Goal: Task Accomplishment & Management: Use online tool/utility

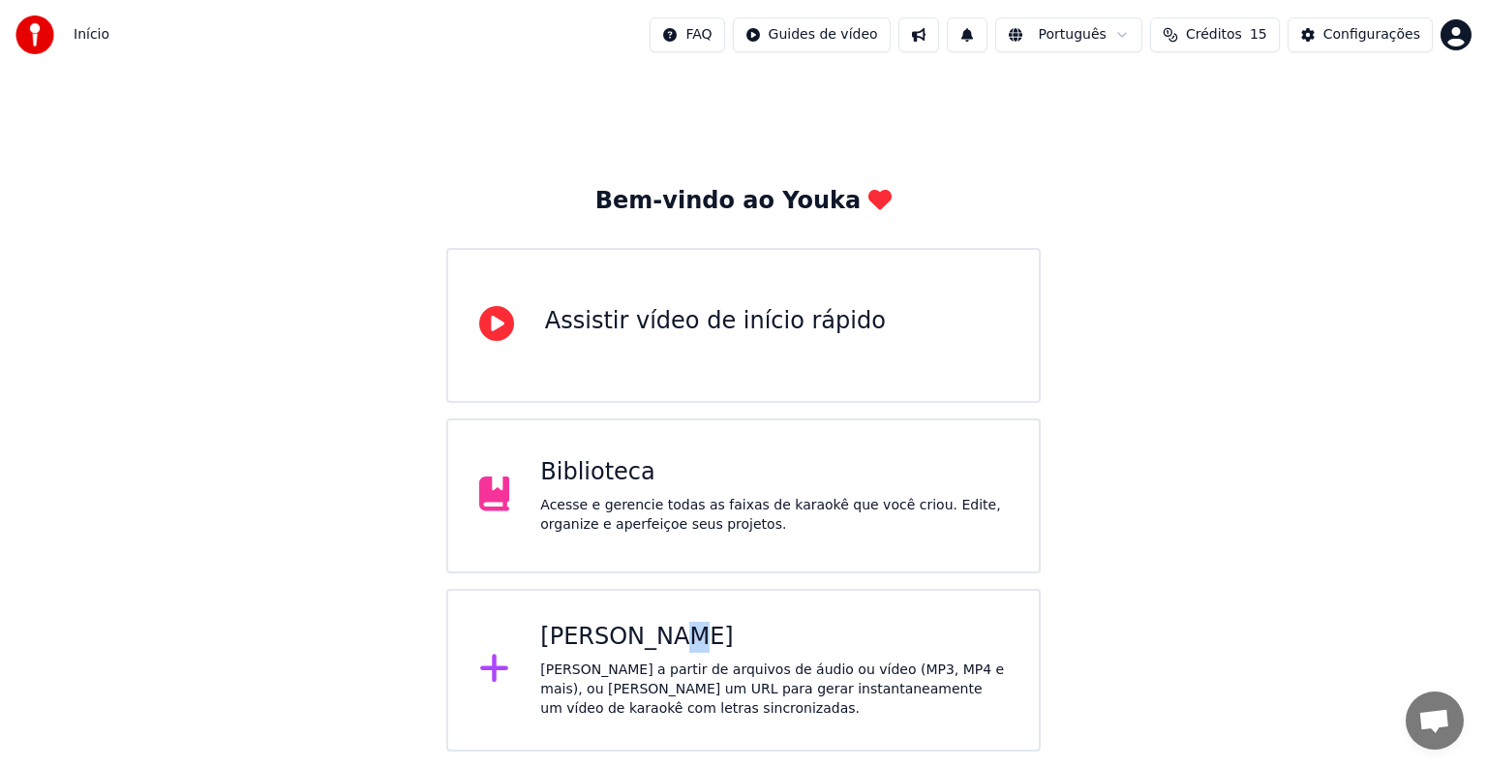
click at [647, 650] on div "[PERSON_NAME]" at bounding box center [774, 637] width 468 height 31
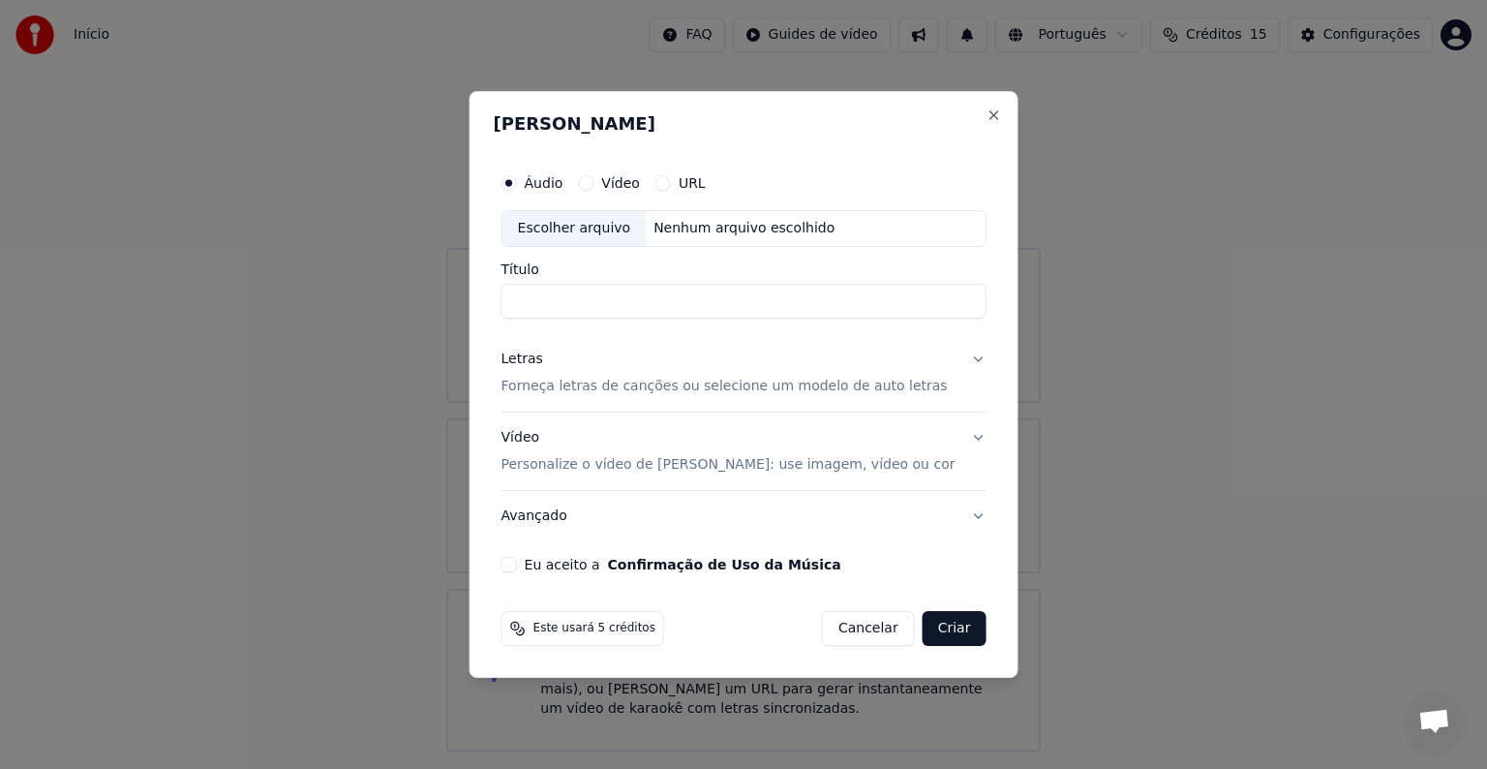
click at [607, 236] on div "Escolher arquivo" at bounding box center [575, 228] width 144 height 35
drag, startPoint x: 666, startPoint y: 306, endPoint x: 504, endPoint y: 308, distance: 161.7
click at [504, 308] on div "**********" at bounding box center [744, 384] width 549 height 587
click at [593, 303] on input "**********" at bounding box center [744, 301] width 485 height 35
click at [631, 302] on input "**********" at bounding box center [744, 301] width 485 height 35
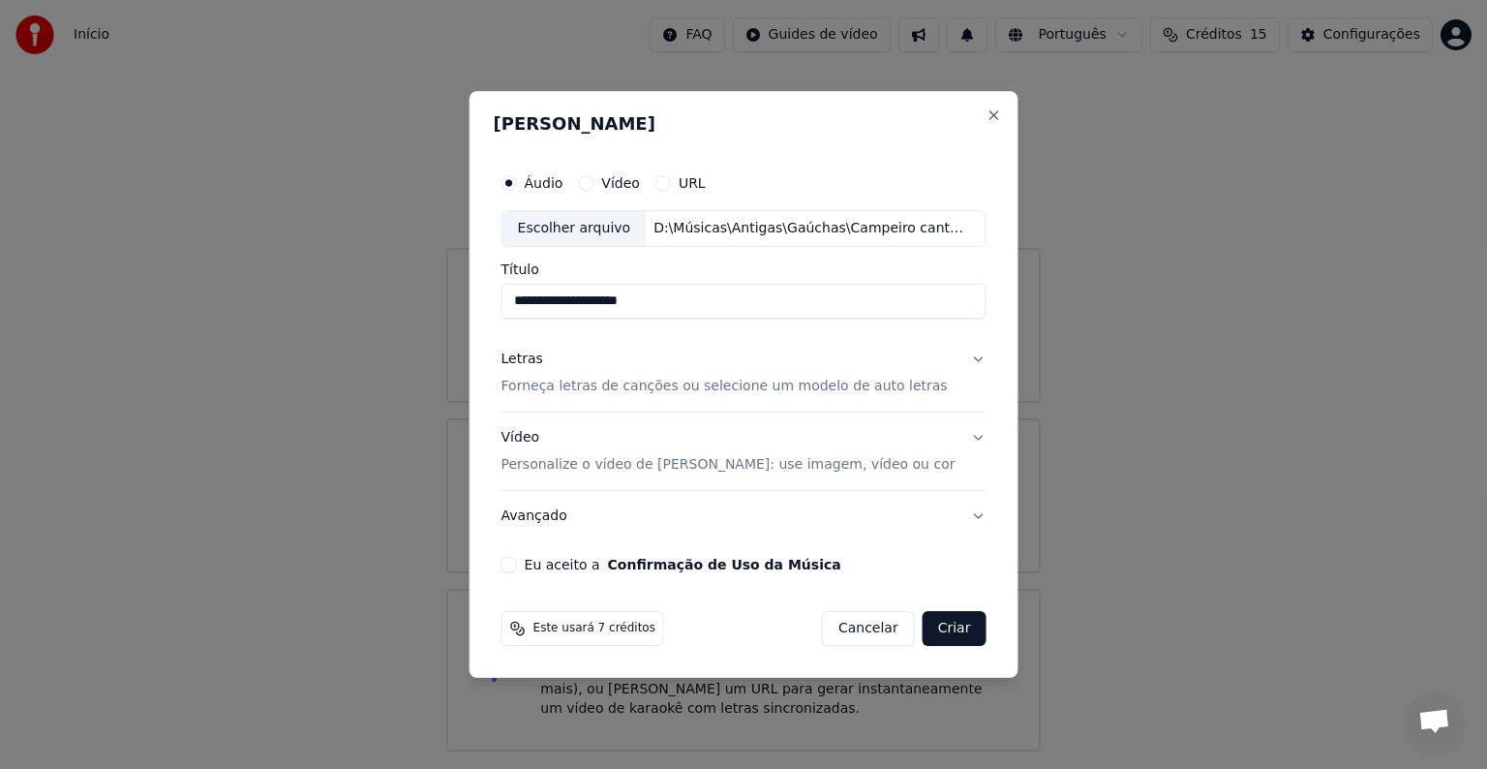
type input "**********"
click at [720, 388] on p "Forneça letras de canções ou selecione um modelo de auto letras" at bounding box center [725, 386] width 446 height 19
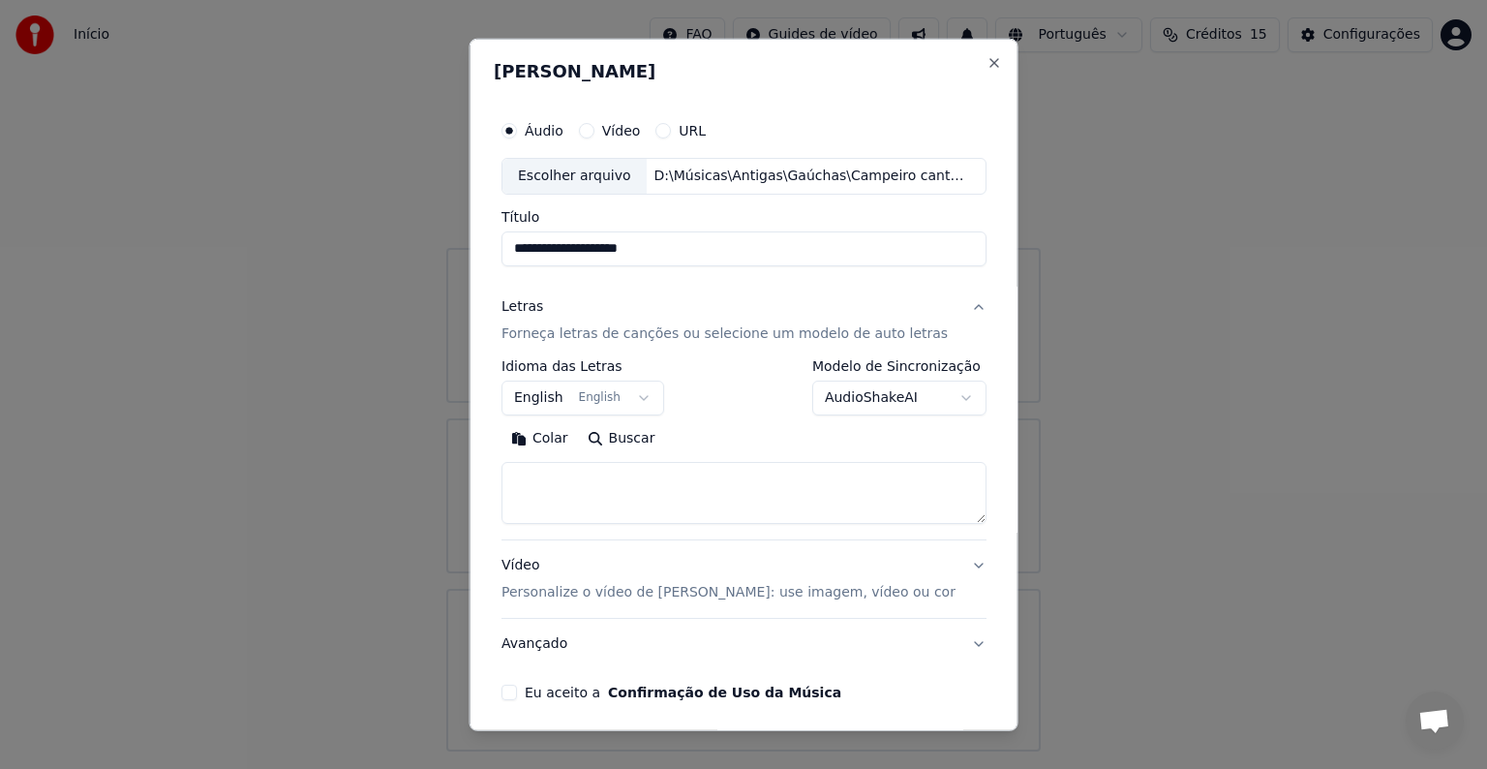
click at [585, 488] on textarea at bounding box center [744, 493] width 485 height 62
paste textarea "**********"
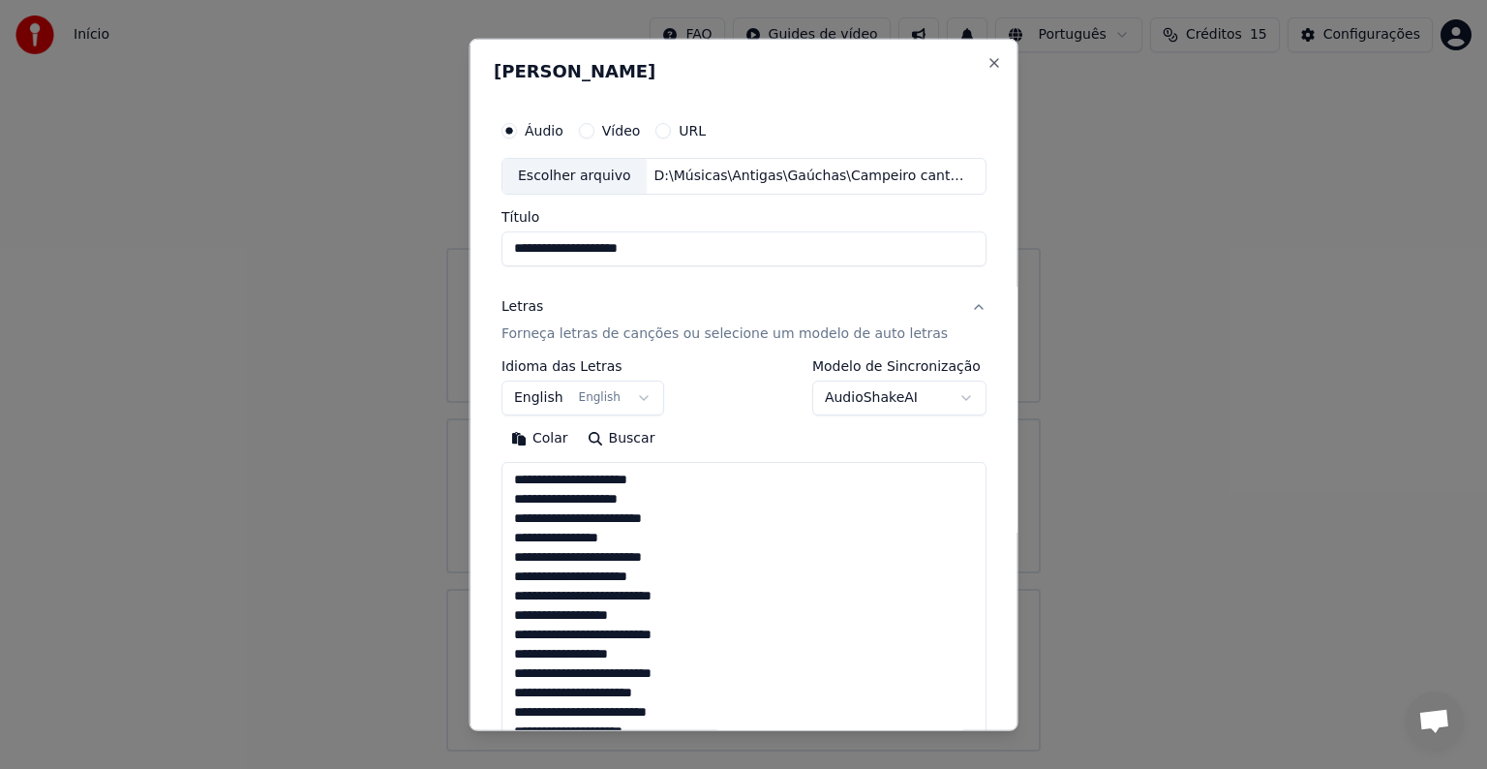
scroll to position [1263, 0]
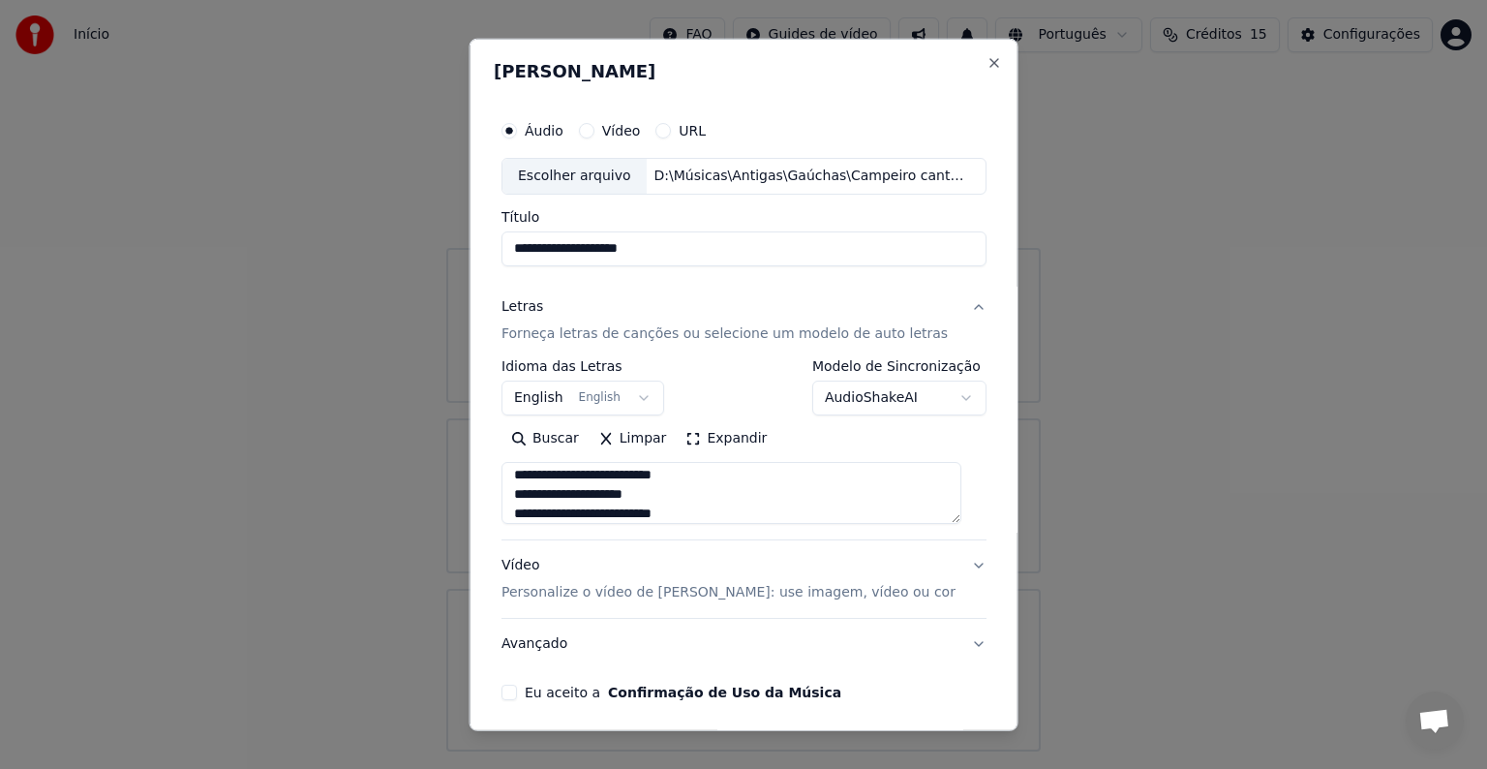
type textarea "**********"
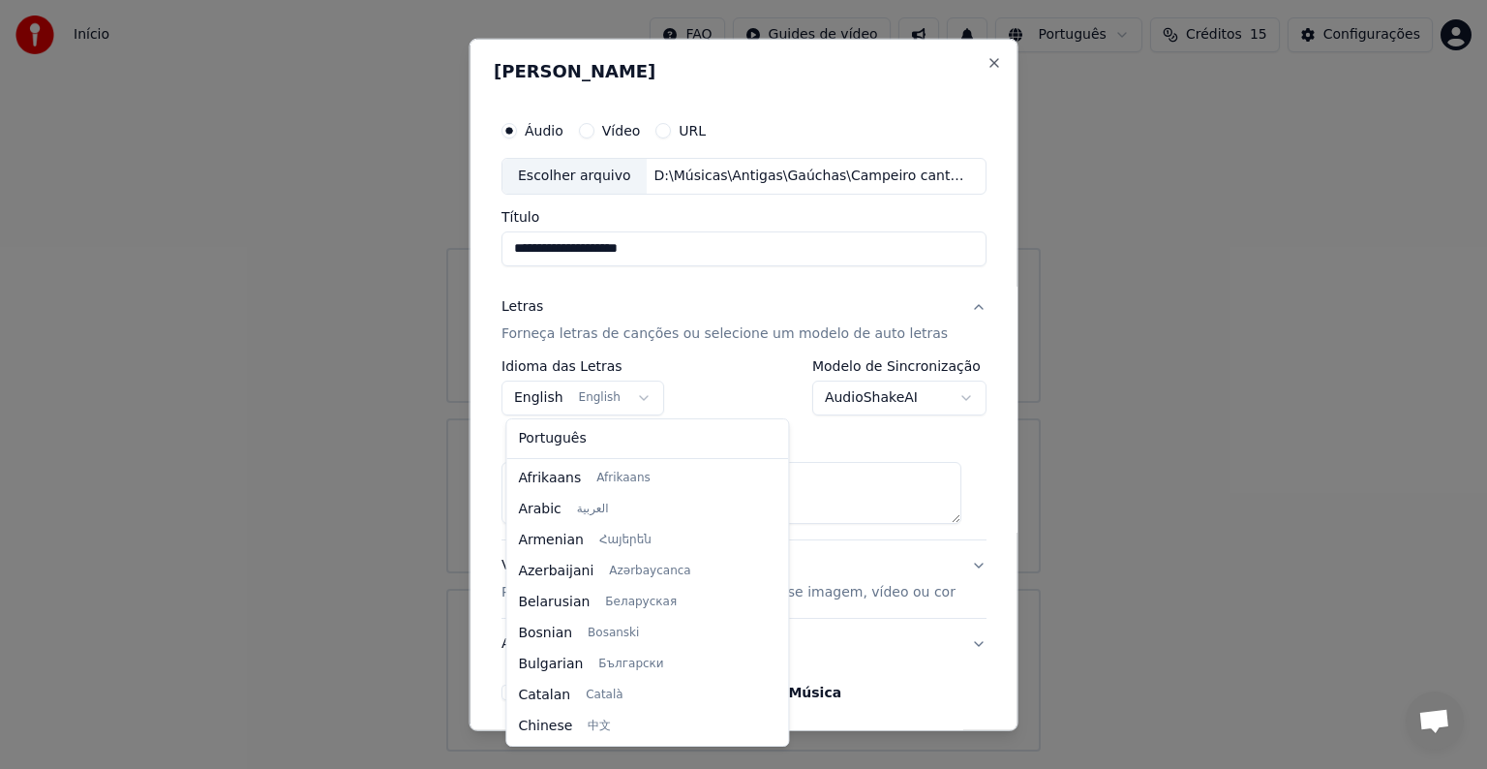
click at [537, 404] on body "**********" at bounding box center [743, 375] width 1487 height 751
select select "**"
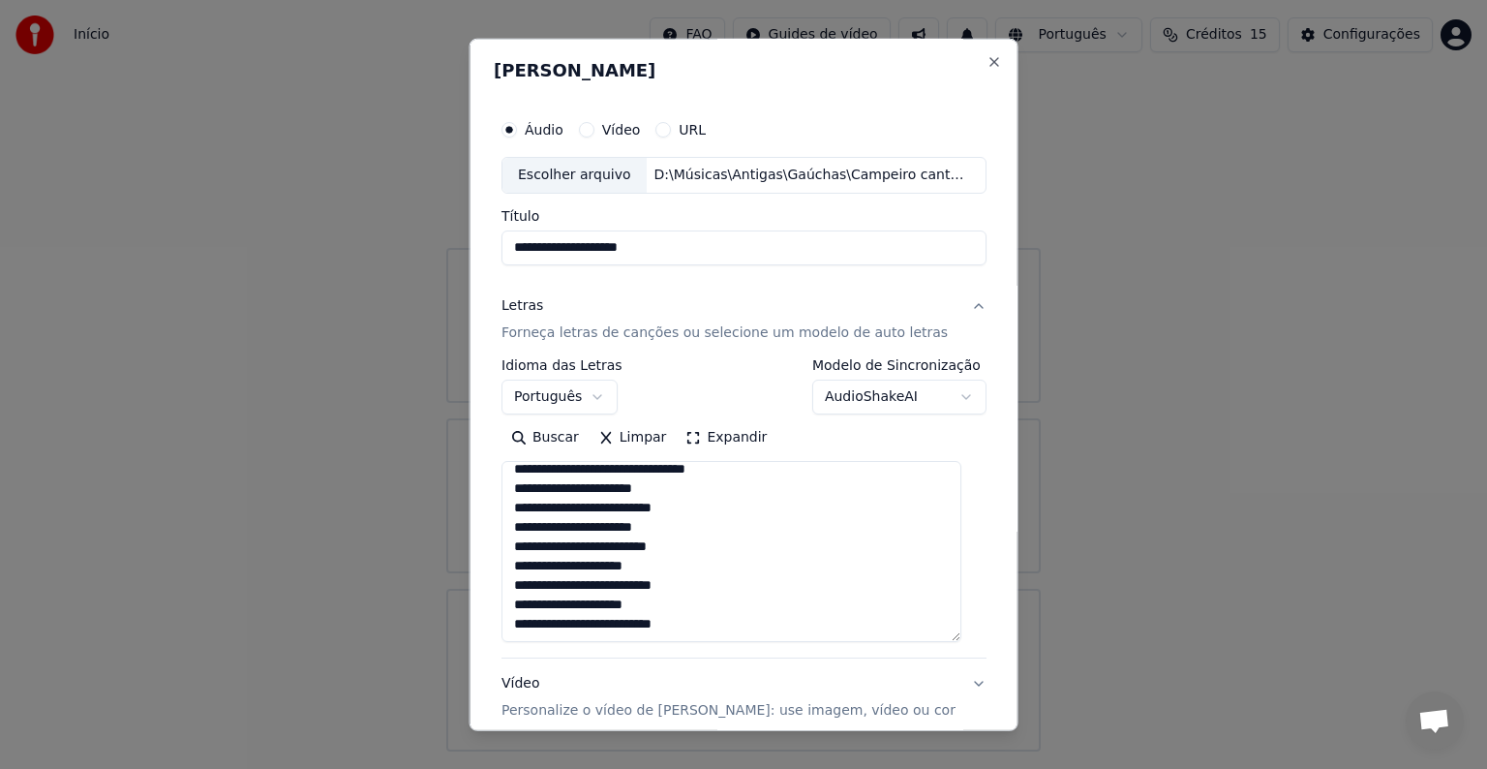
scroll to position [1146, 0]
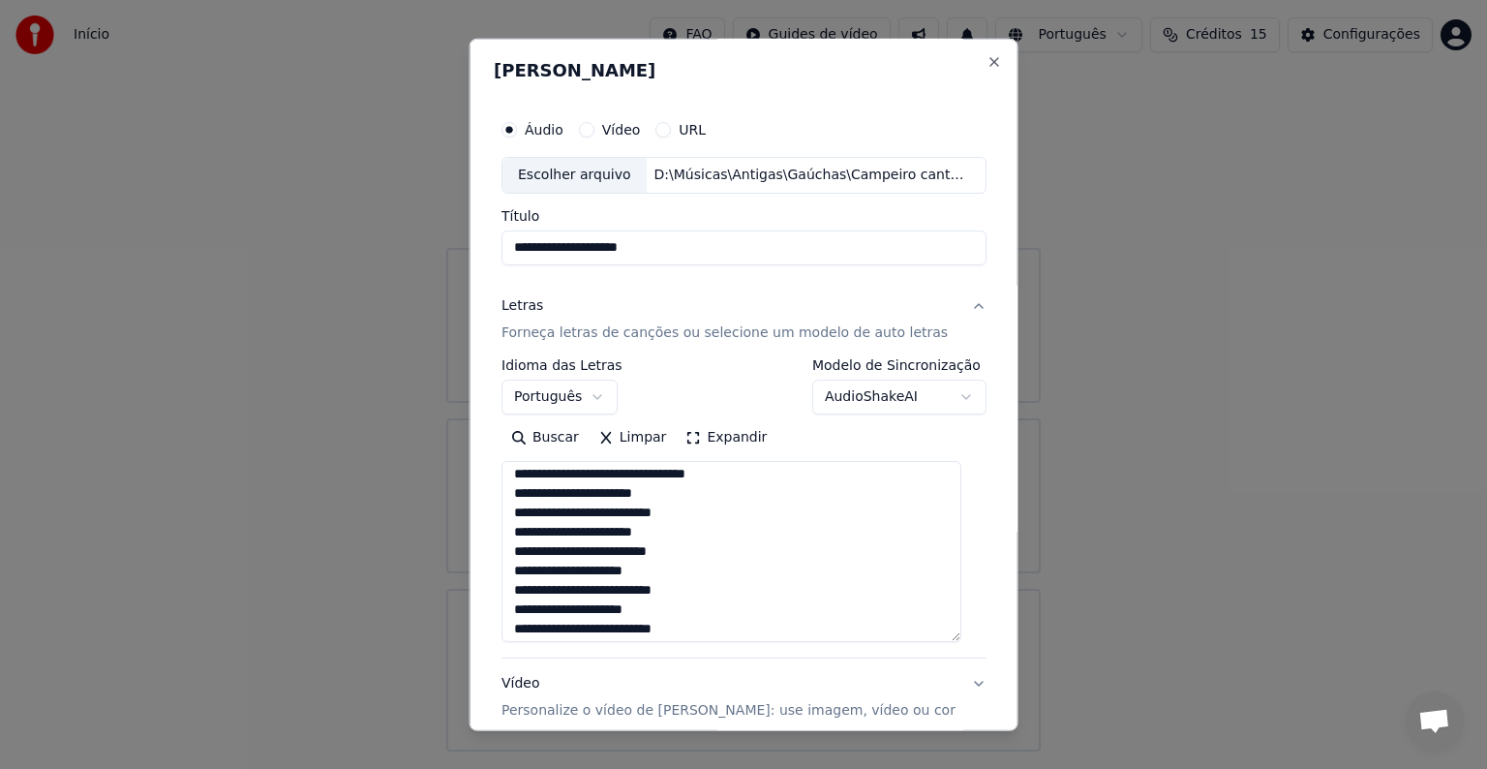
drag, startPoint x: 957, startPoint y: 513, endPoint x: 963, endPoint y: 639, distance: 126.0
click at [962, 639] on textarea at bounding box center [732, 551] width 460 height 181
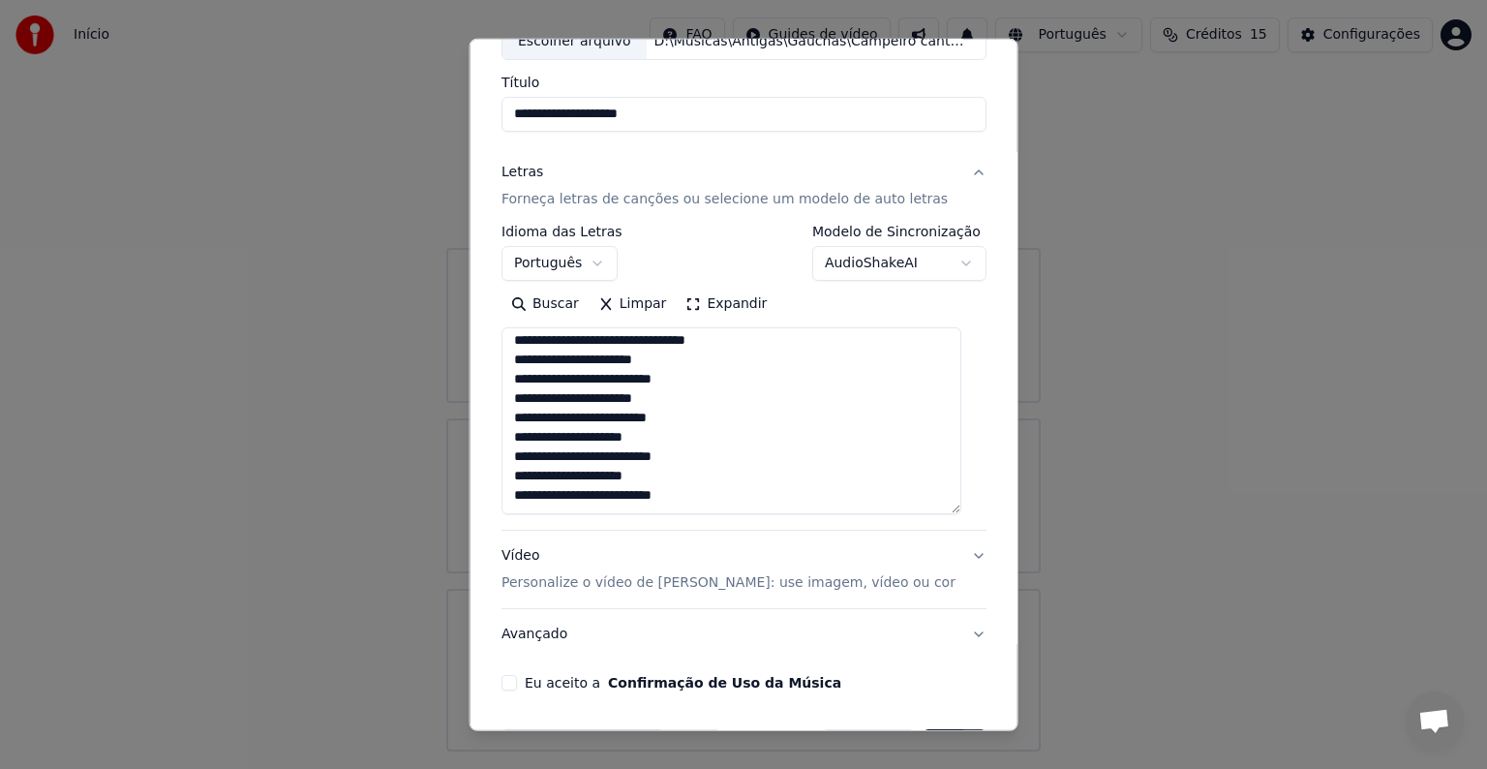
click at [784, 578] on p "Personalize o vídeo de [PERSON_NAME]: use imagem, vídeo ou cor" at bounding box center [729, 582] width 454 height 19
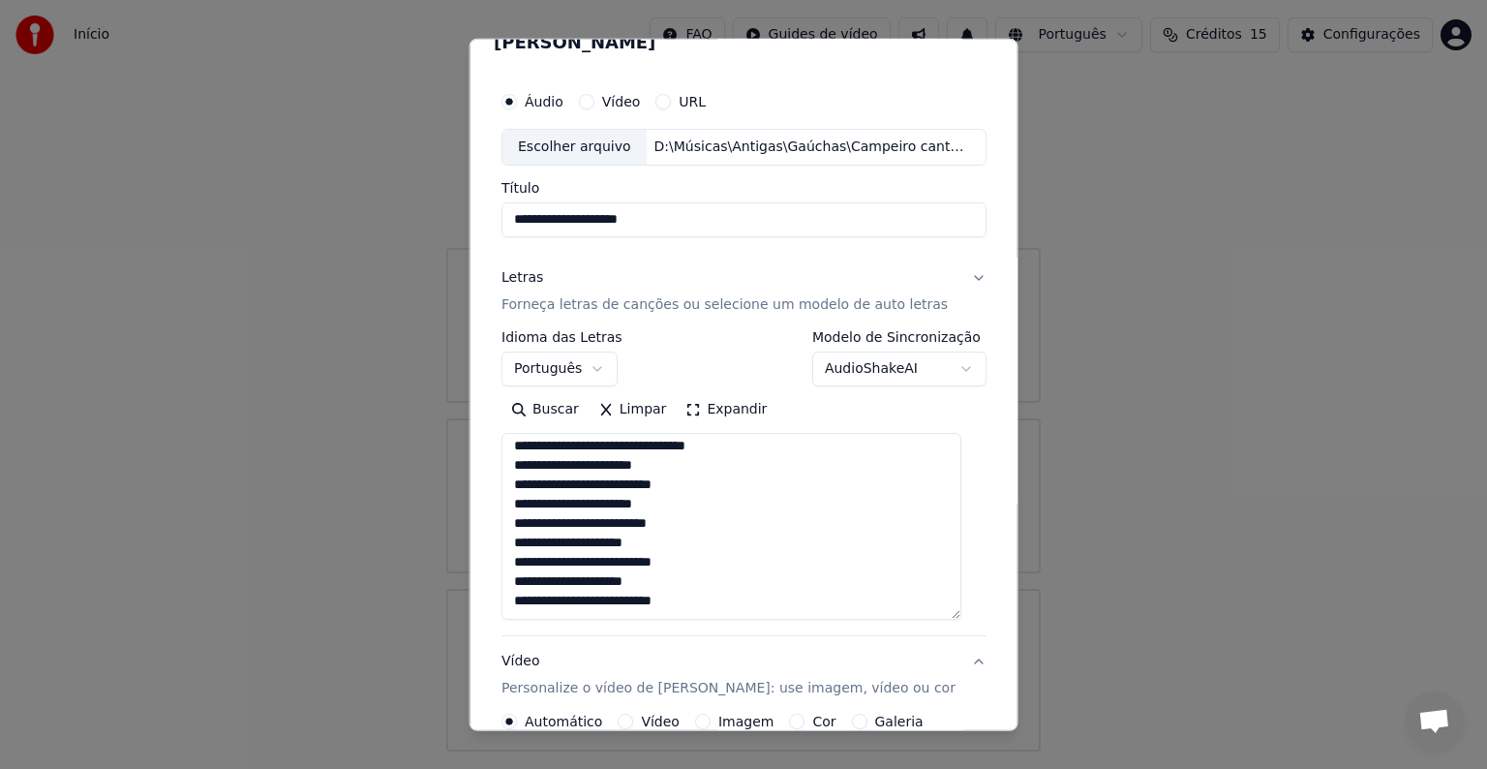
scroll to position [21, 0]
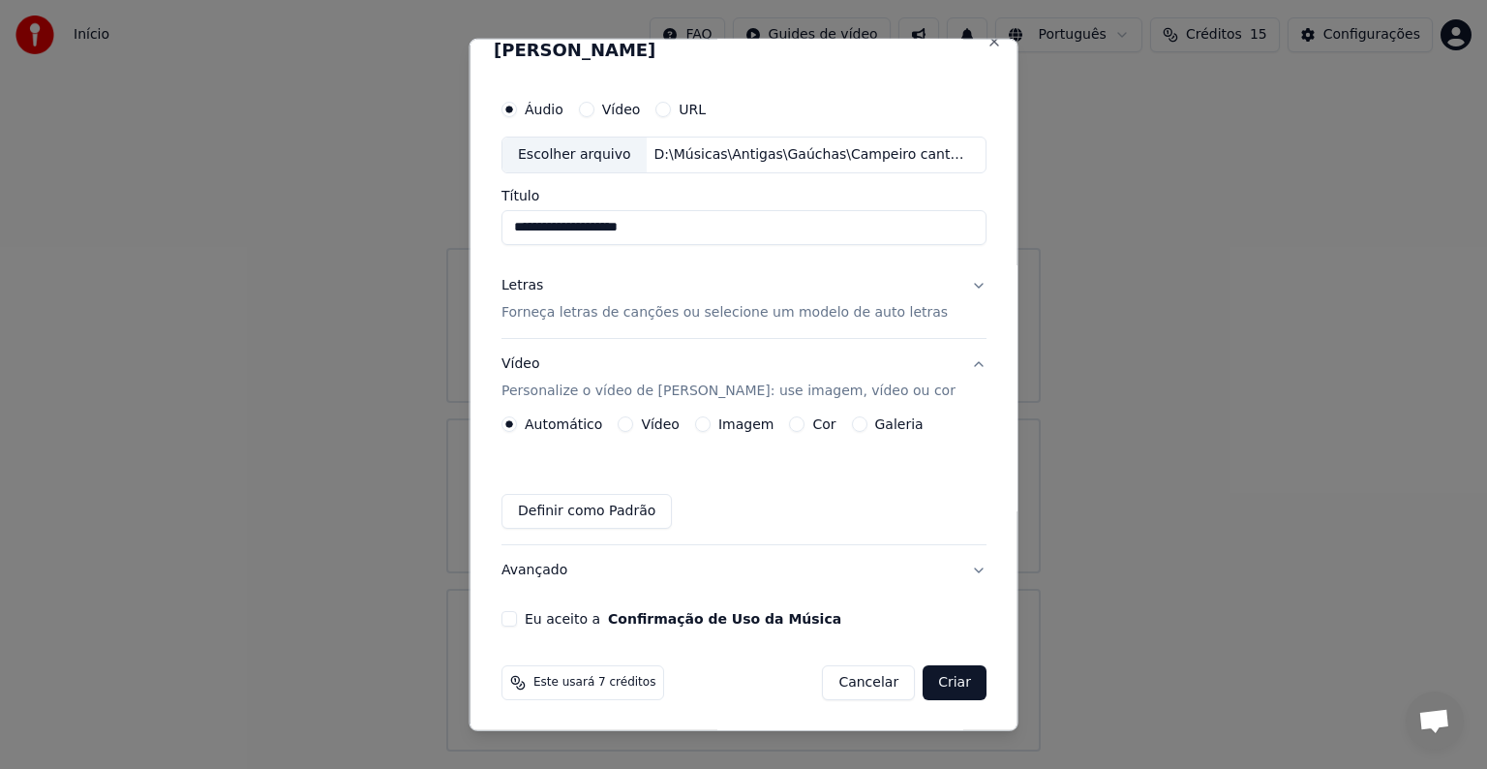
click at [719, 424] on label "Imagem" at bounding box center [745, 424] width 55 height 14
click at [710, 424] on button "Imagem" at bounding box center [701, 423] width 15 height 15
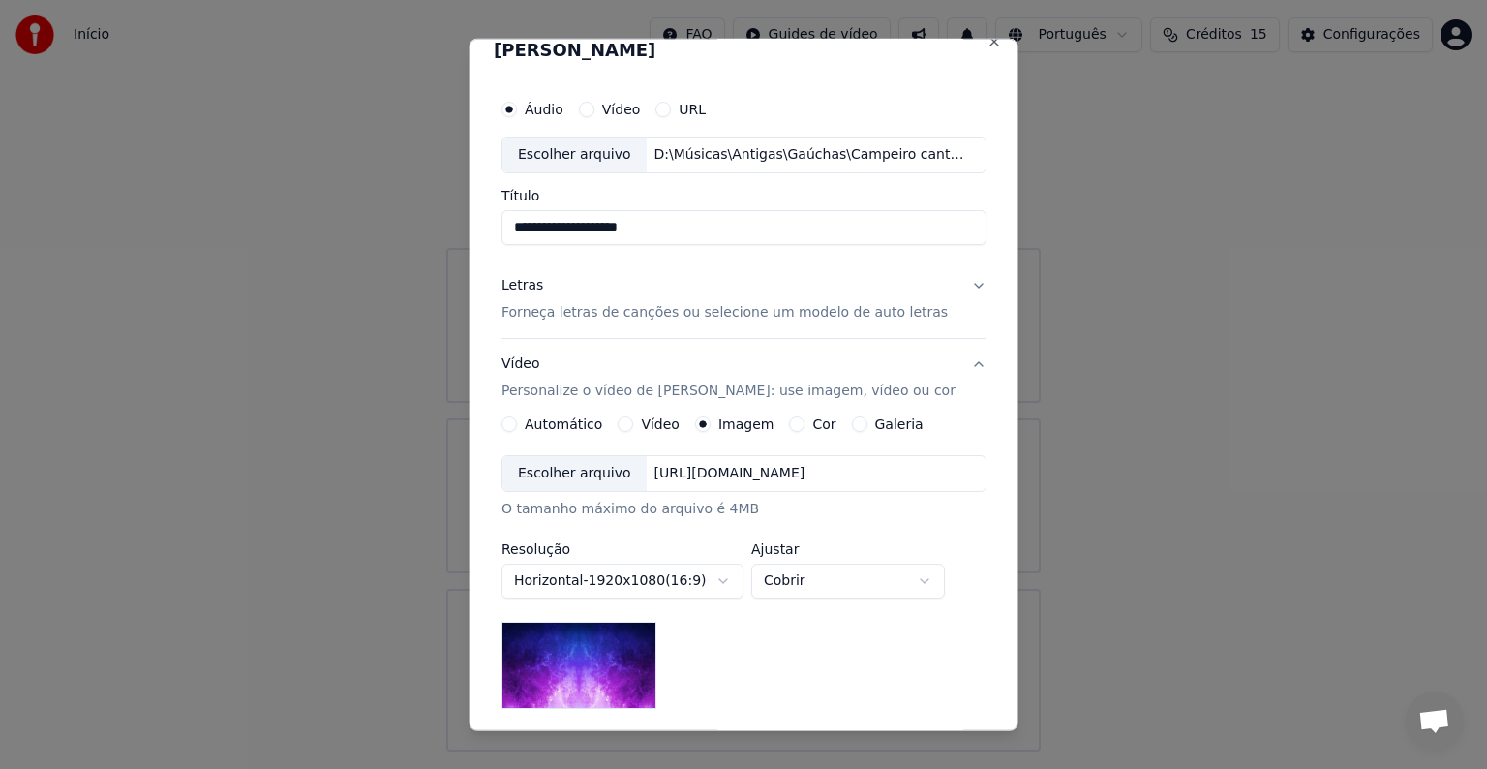
click at [581, 483] on div "Escolher arquivo" at bounding box center [575, 473] width 144 height 35
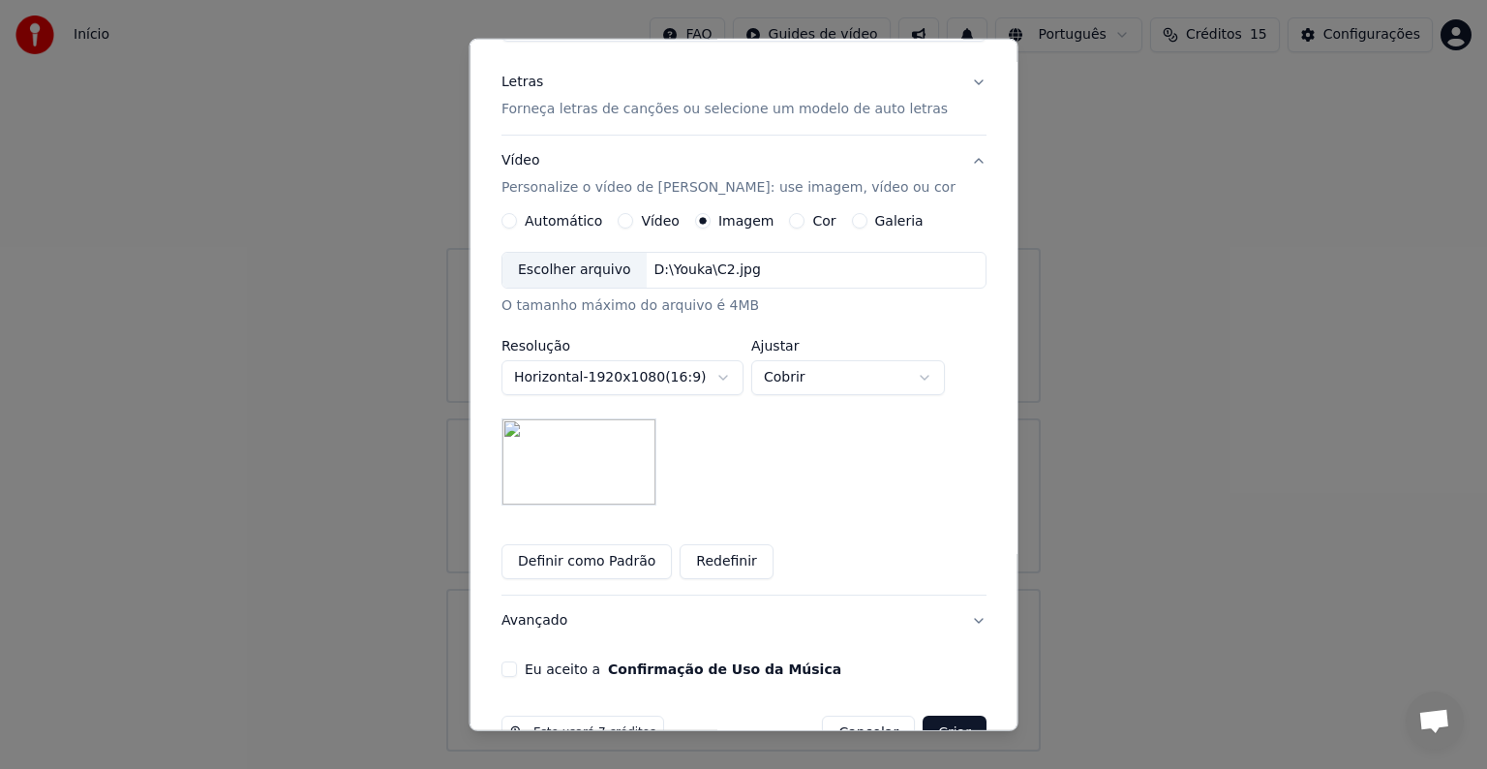
scroll to position [275, 0]
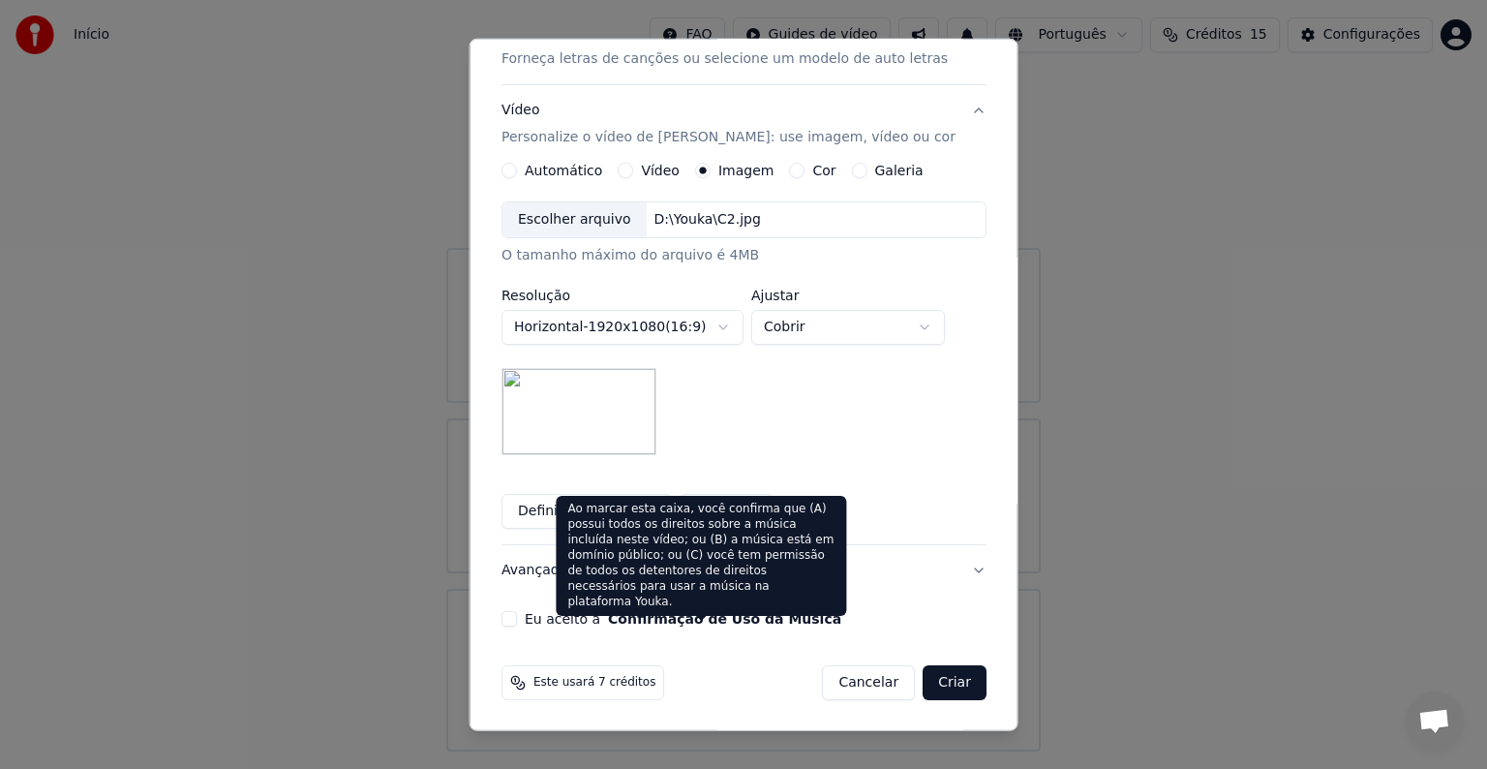
click at [650, 616] on button "Confirmação de Uso da Música" at bounding box center [724, 619] width 233 height 14
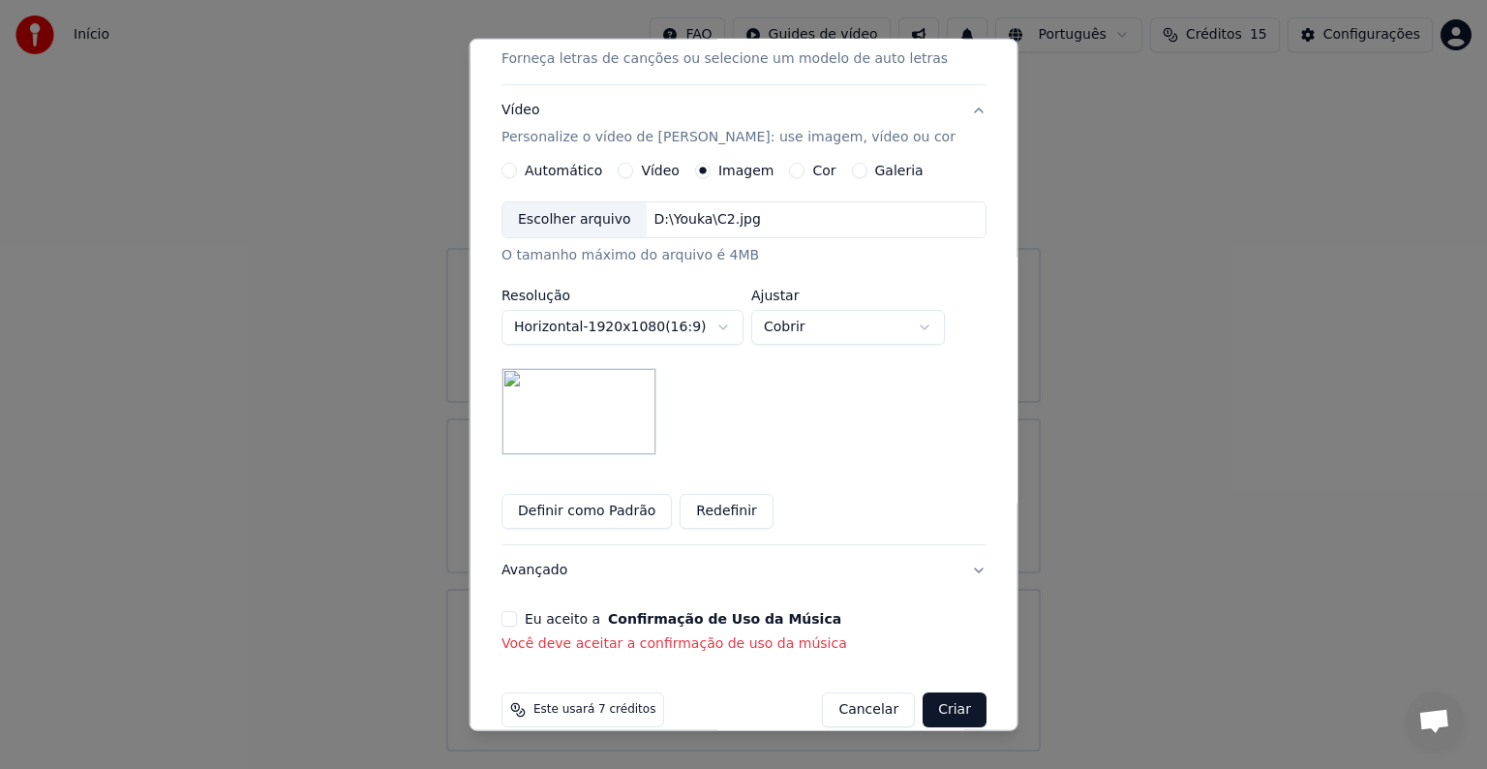
click at [514, 619] on button "Eu aceito a Confirmação de Uso da Música" at bounding box center [509, 618] width 15 height 15
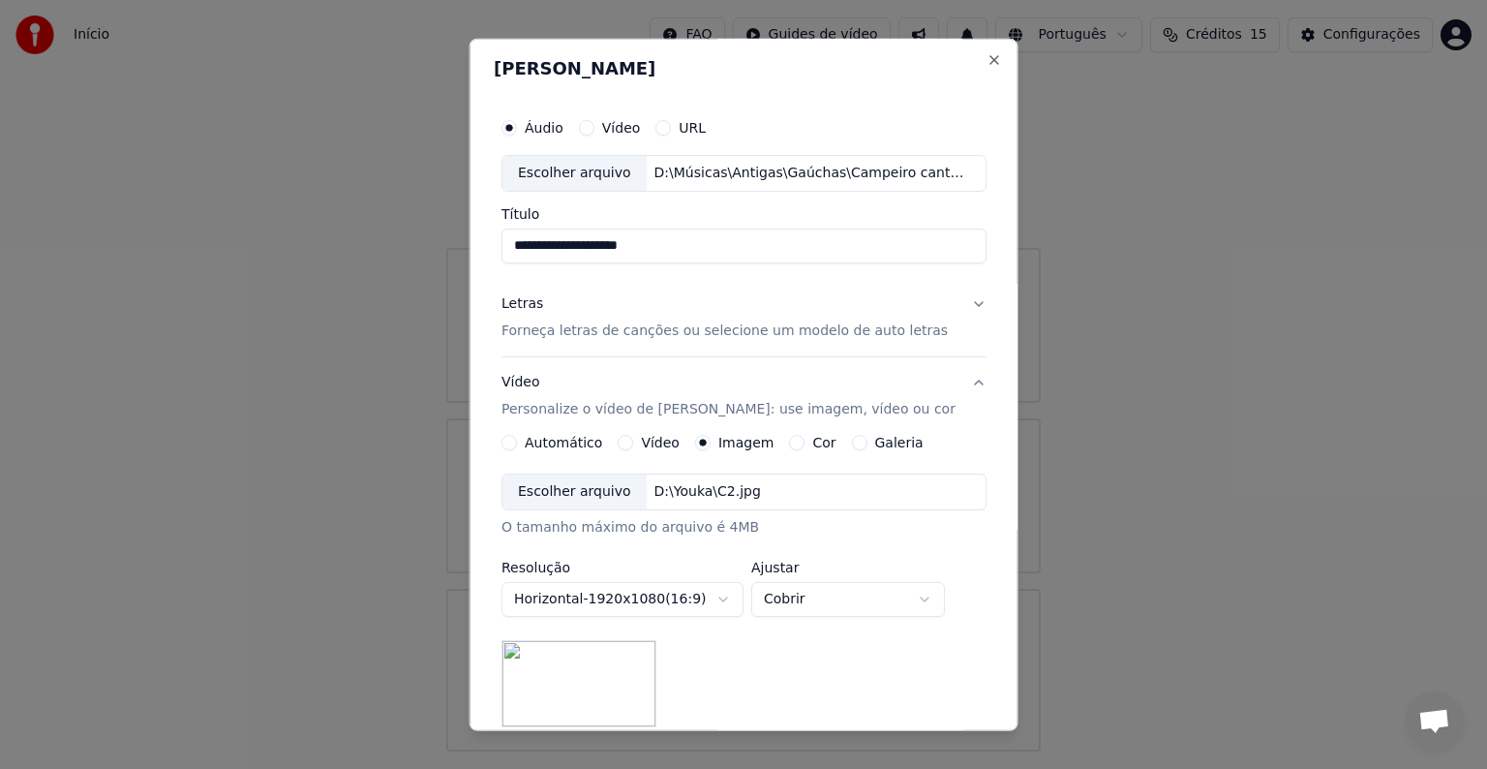
scroll to position [0, 0]
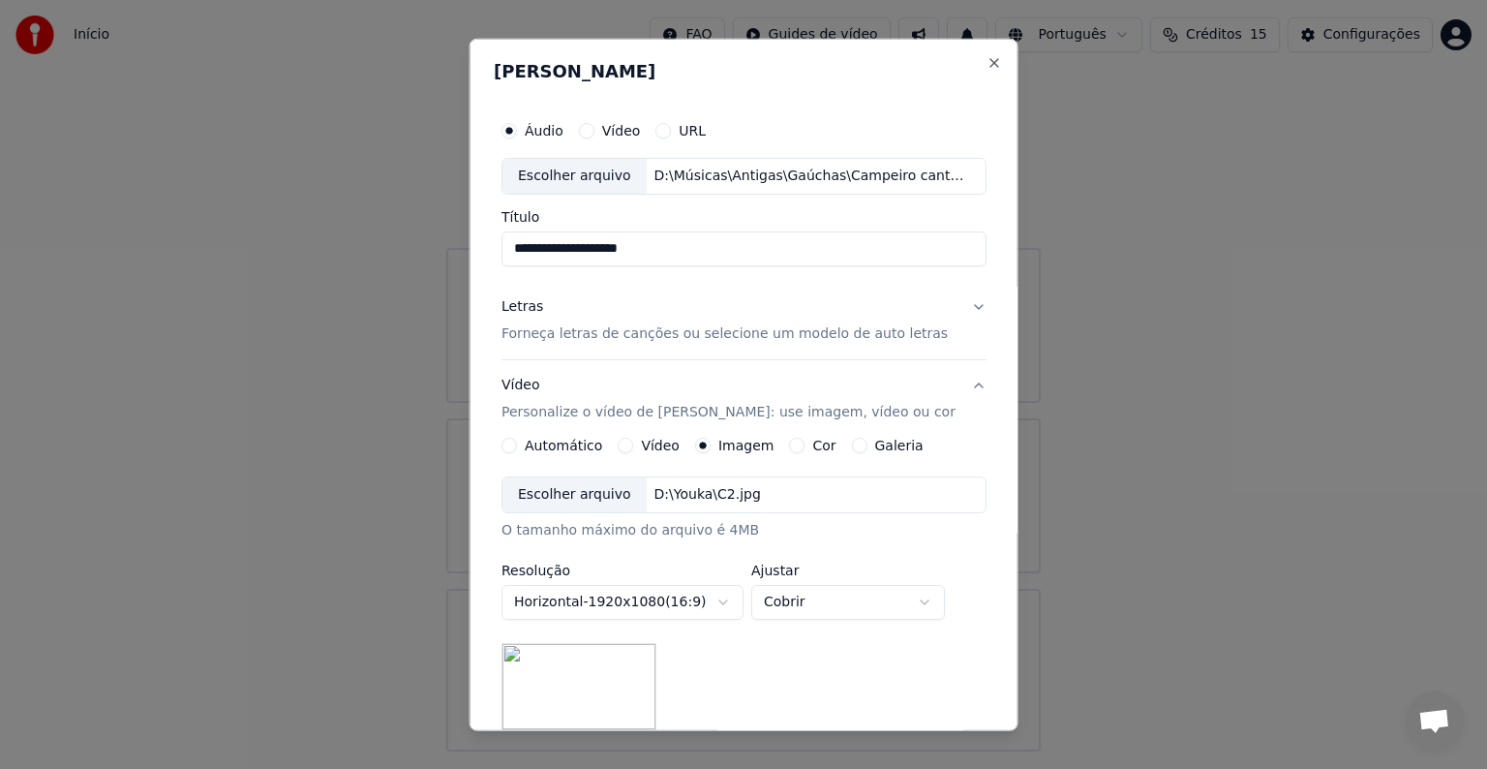
click at [688, 333] on p "Forneça letras de canções ou selecione um modelo de auto letras" at bounding box center [725, 333] width 446 height 19
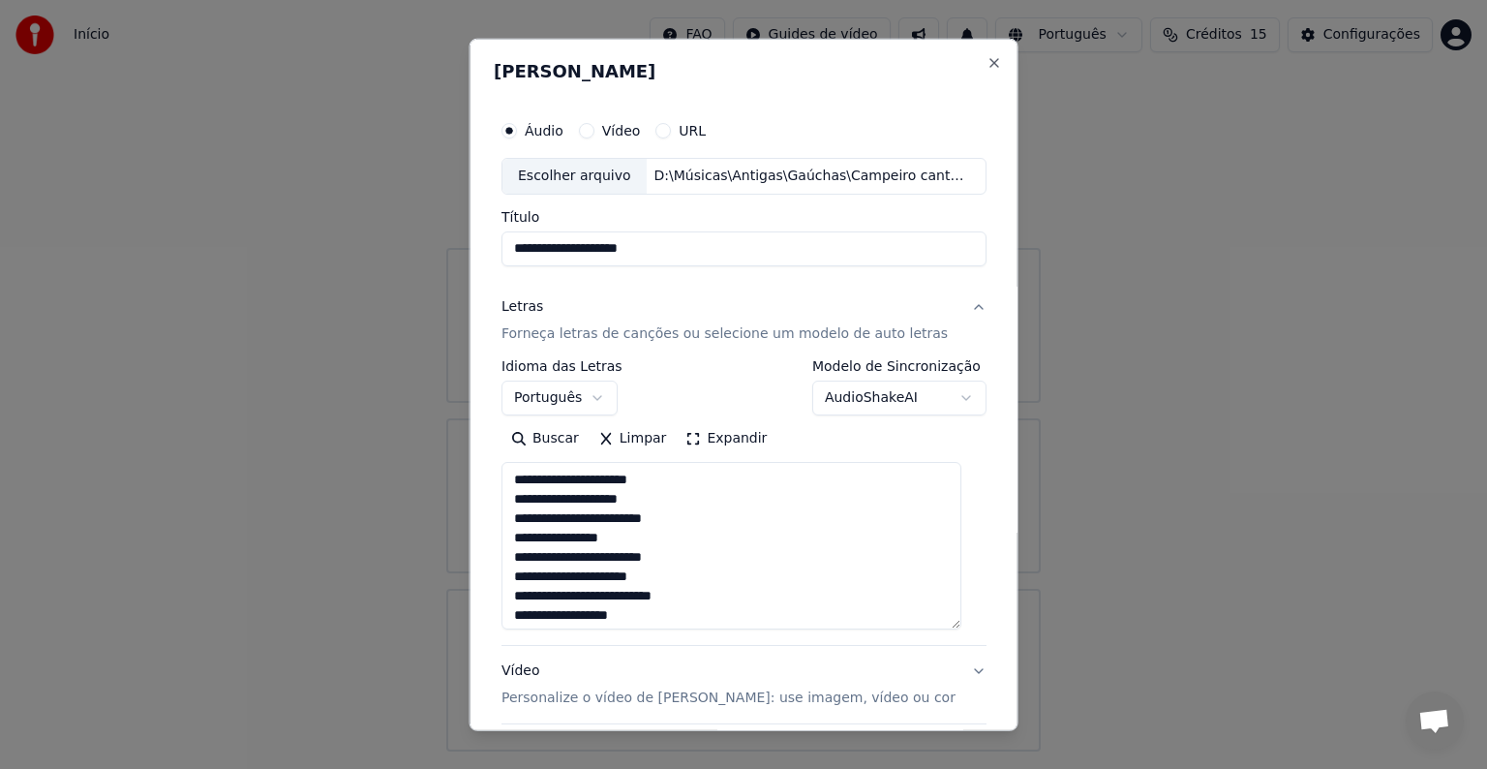
drag, startPoint x: 958, startPoint y: 518, endPoint x: 955, endPoint y: 624, distance: 105.6
click at [956, 627] on textarea at bounding box center [732, 546] width 460 height 168
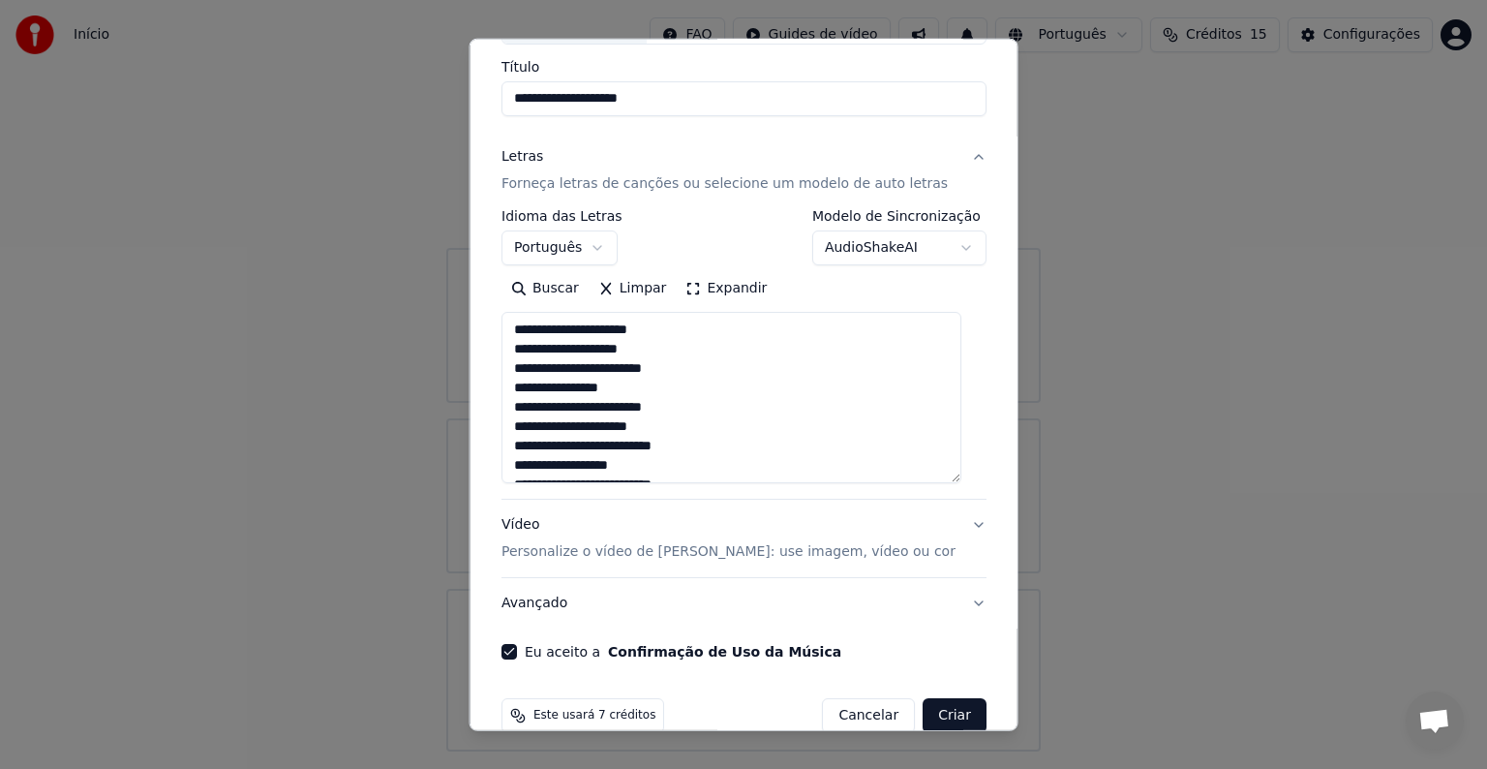
scroll to position [161, 0]
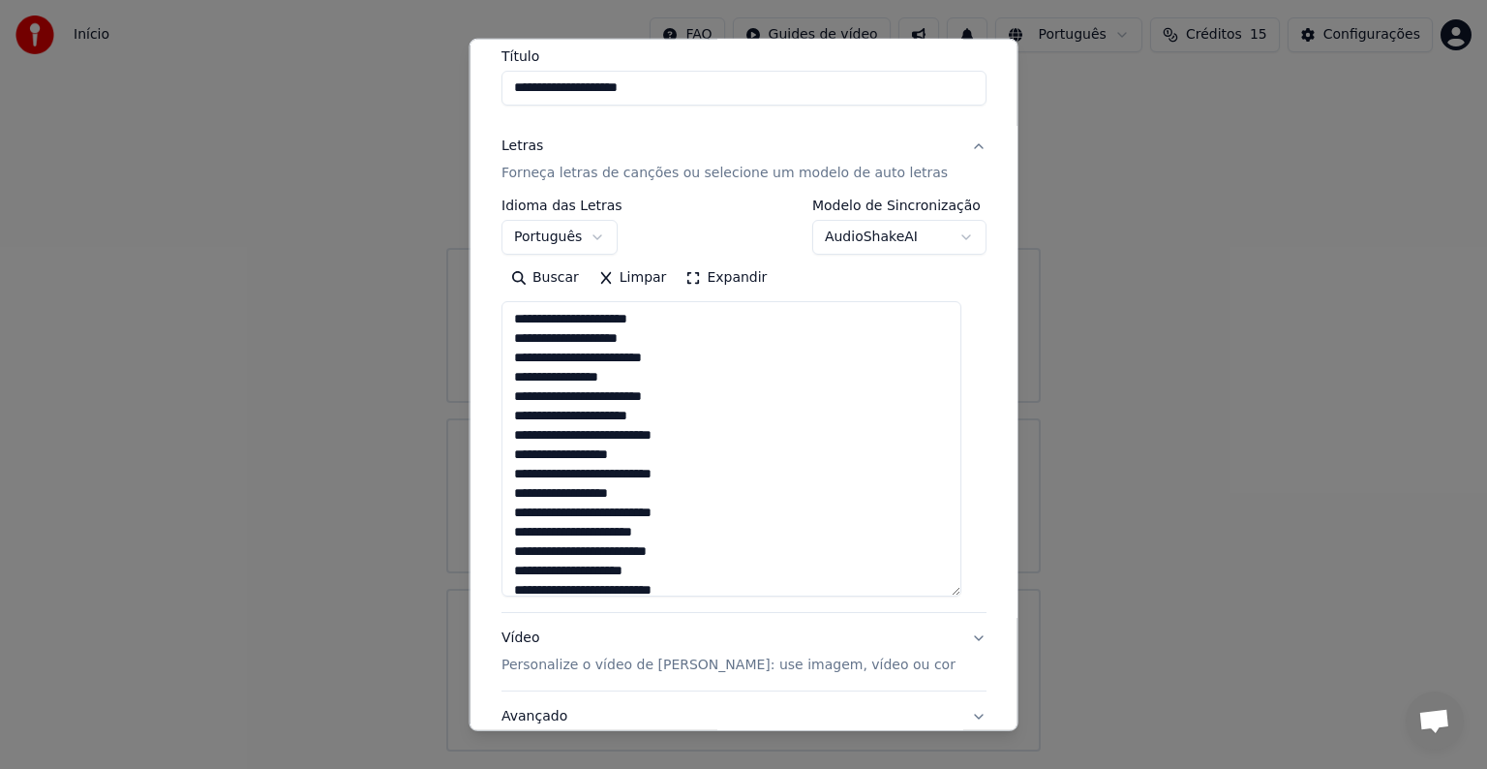
drag, startPoint x: 953, startPoint y: 467, endPoint x: 952, endPoint y: 590, distance: 123.0
click at [952, 590] on textarea at bounding box center [732, 448] width 460 height 295
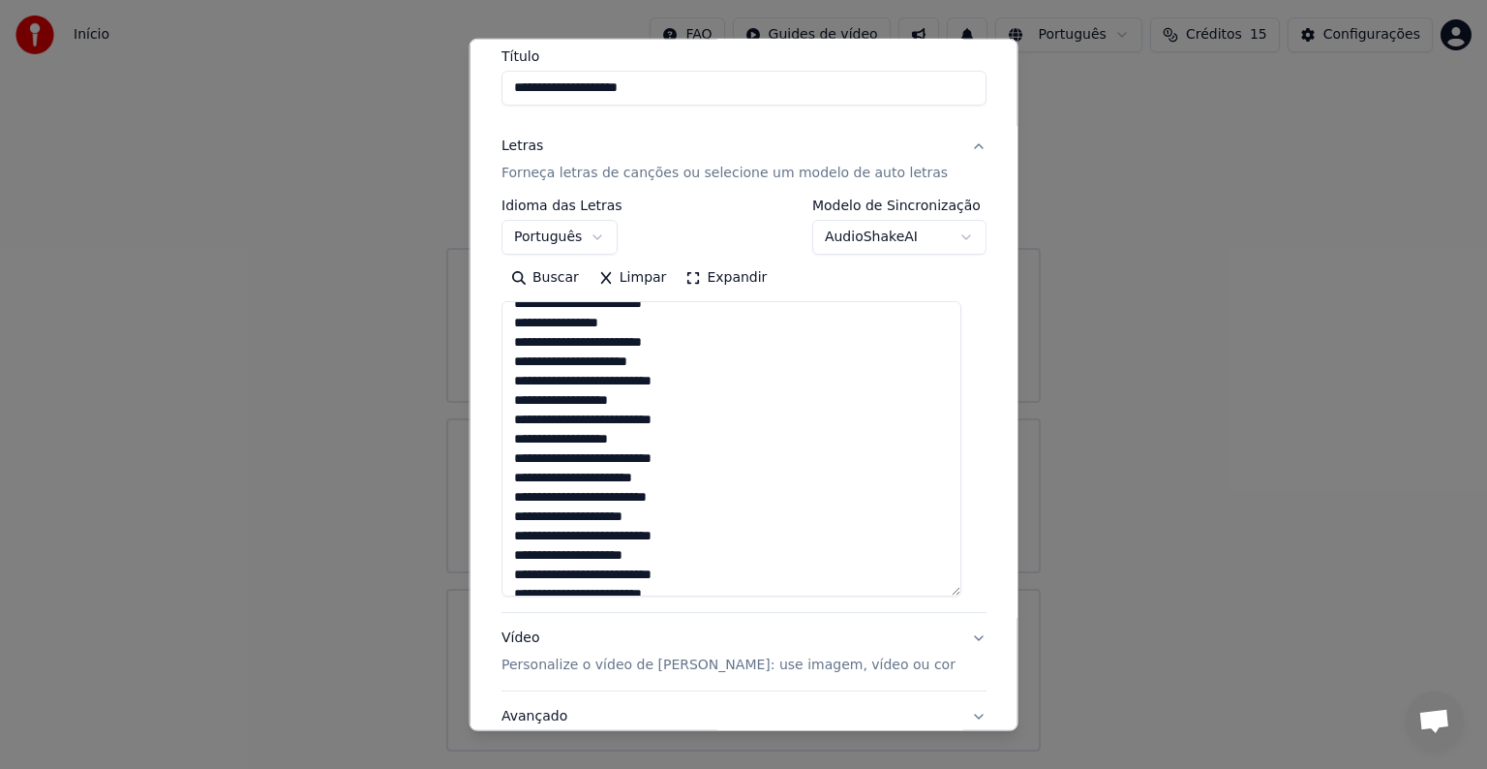
scroll to position [54, 0]
click at [515, 456] on textarea at bounding box center [732, 448] width 460 height 295
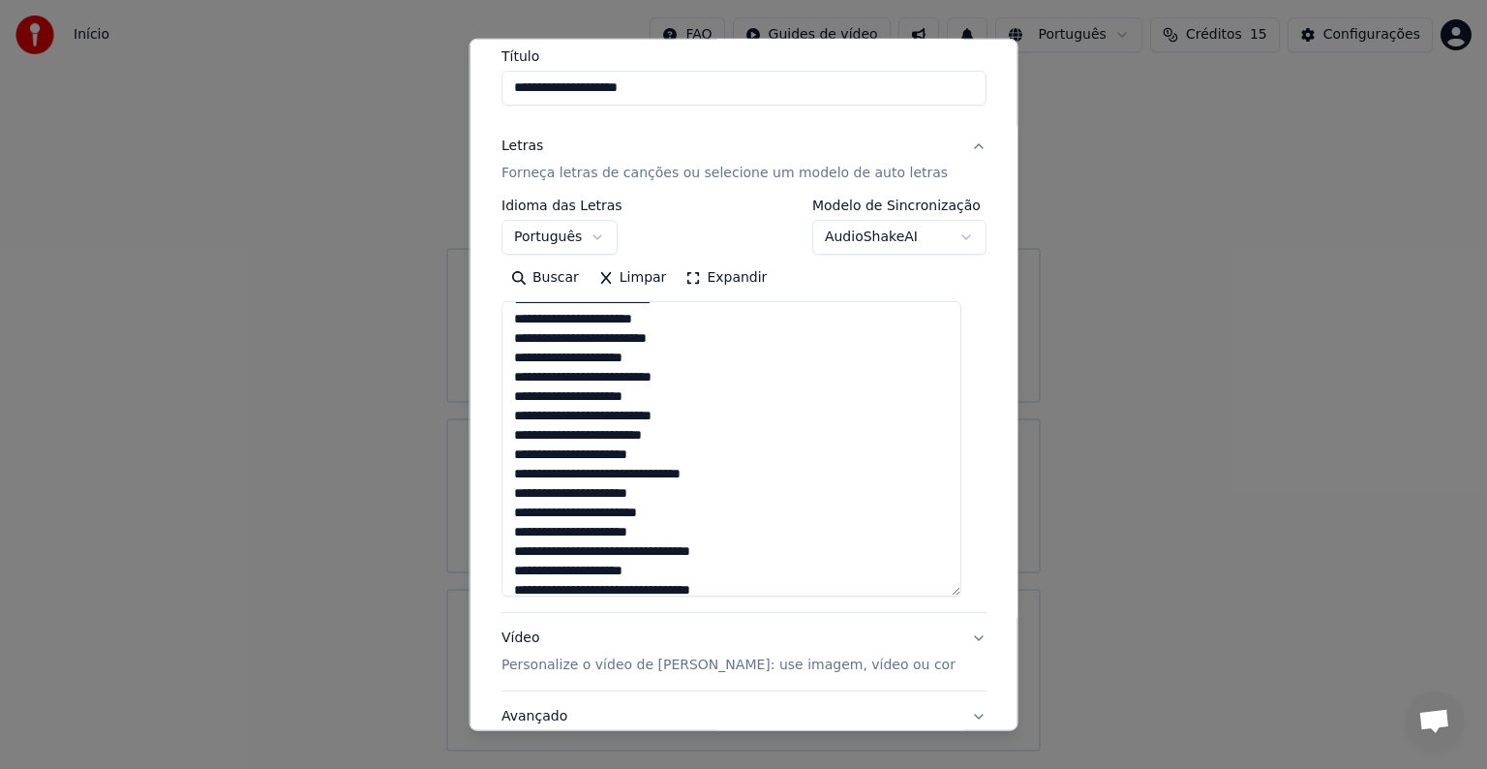
scroll to position [214, 0]
click at [517, 432] on textarea at bounding box center [732, 448] width 460 height 295
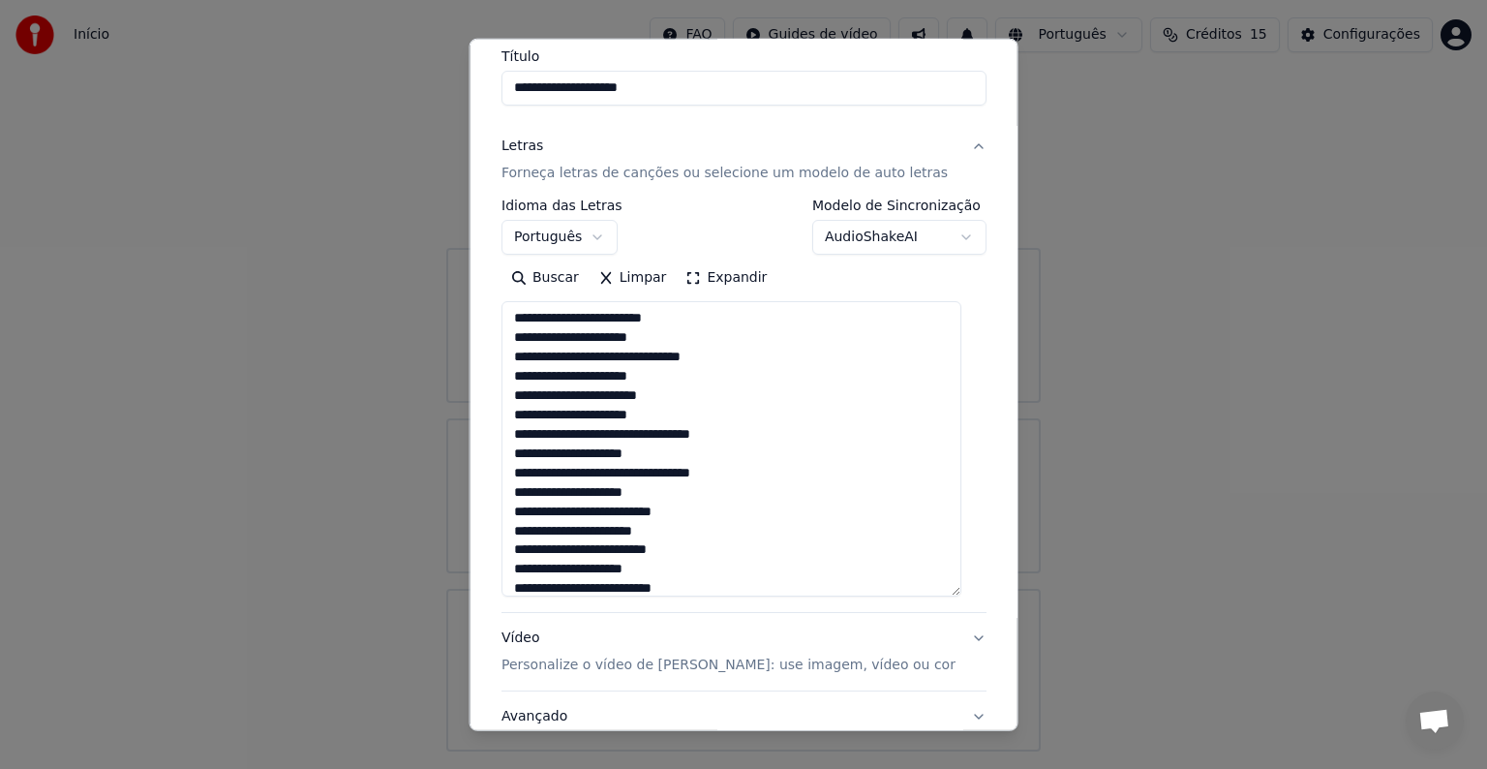
scroll to position [353, 0]
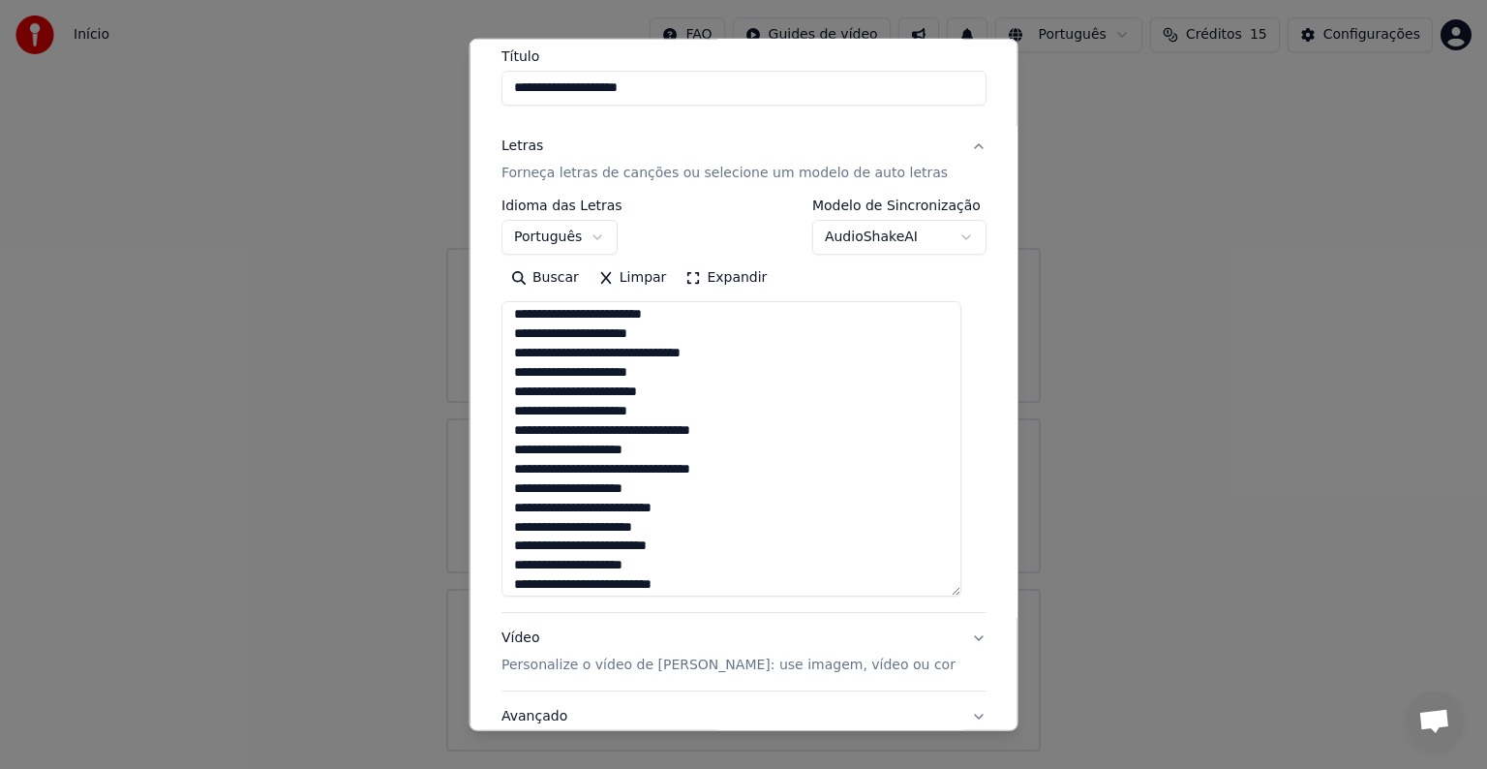
click at [519, 504] on textarea at bounding box center [732, 448] width 460 height 295
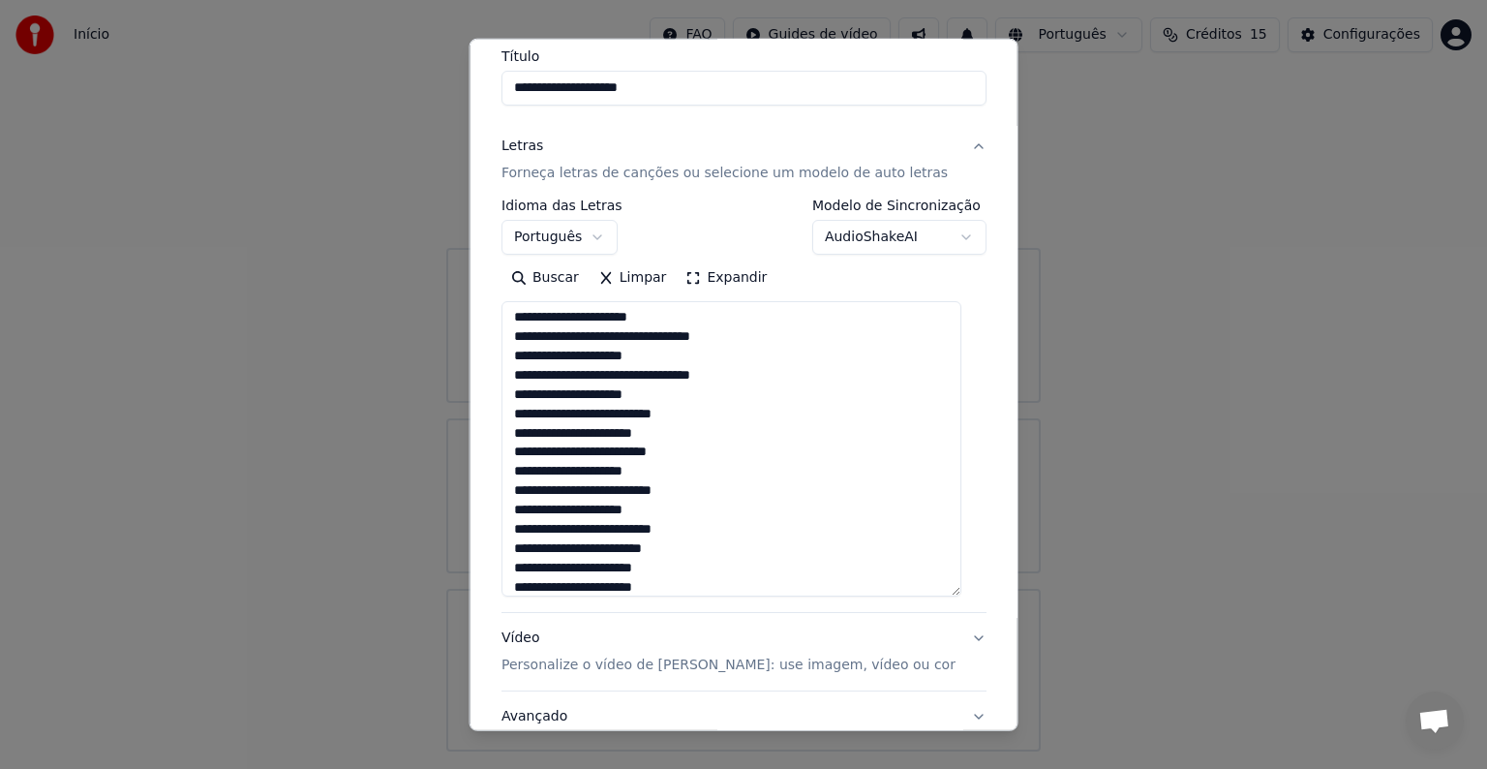
scroll to position [456, 0]
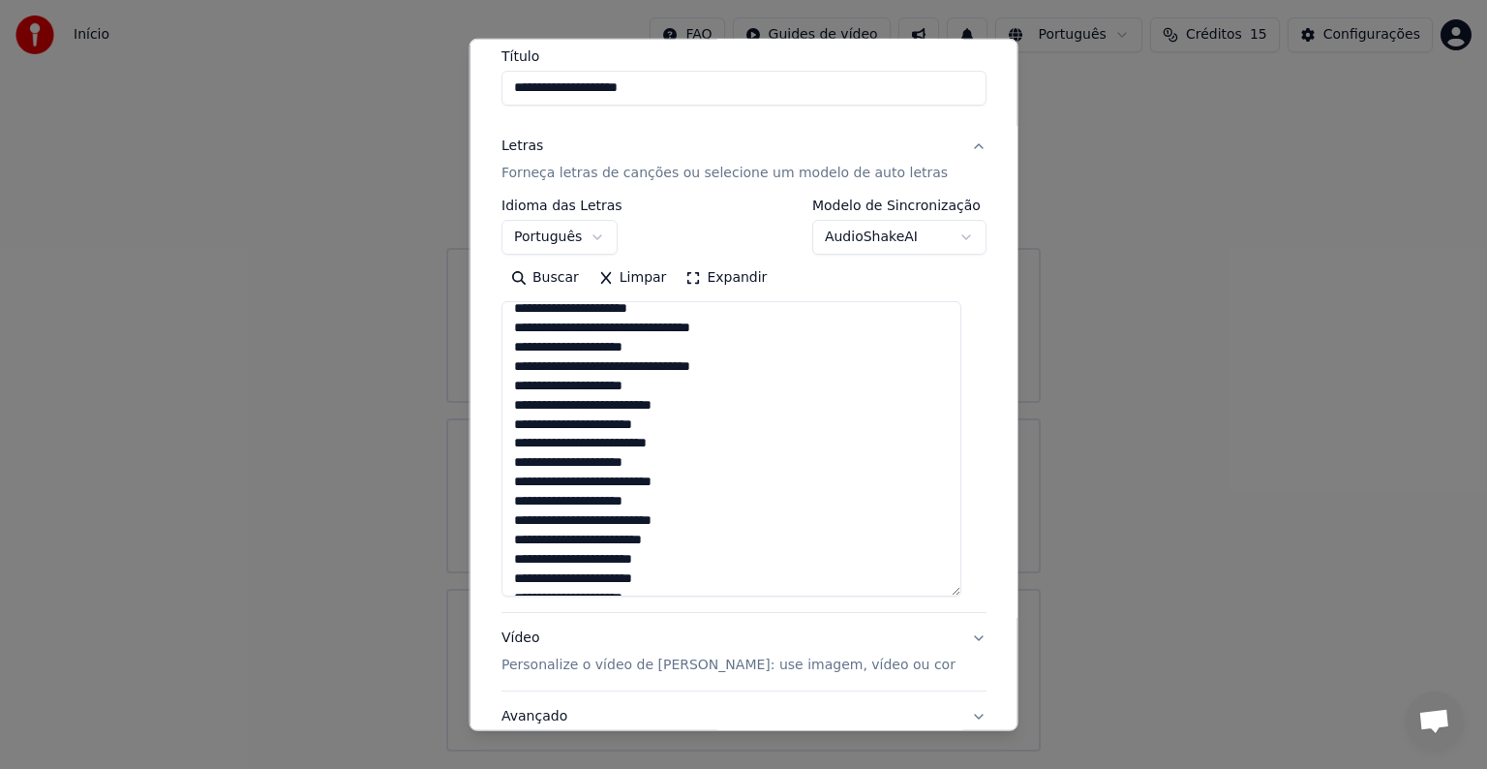
click at [512, 407] on textarea at bounding box center [732, 448] width 460 height 295
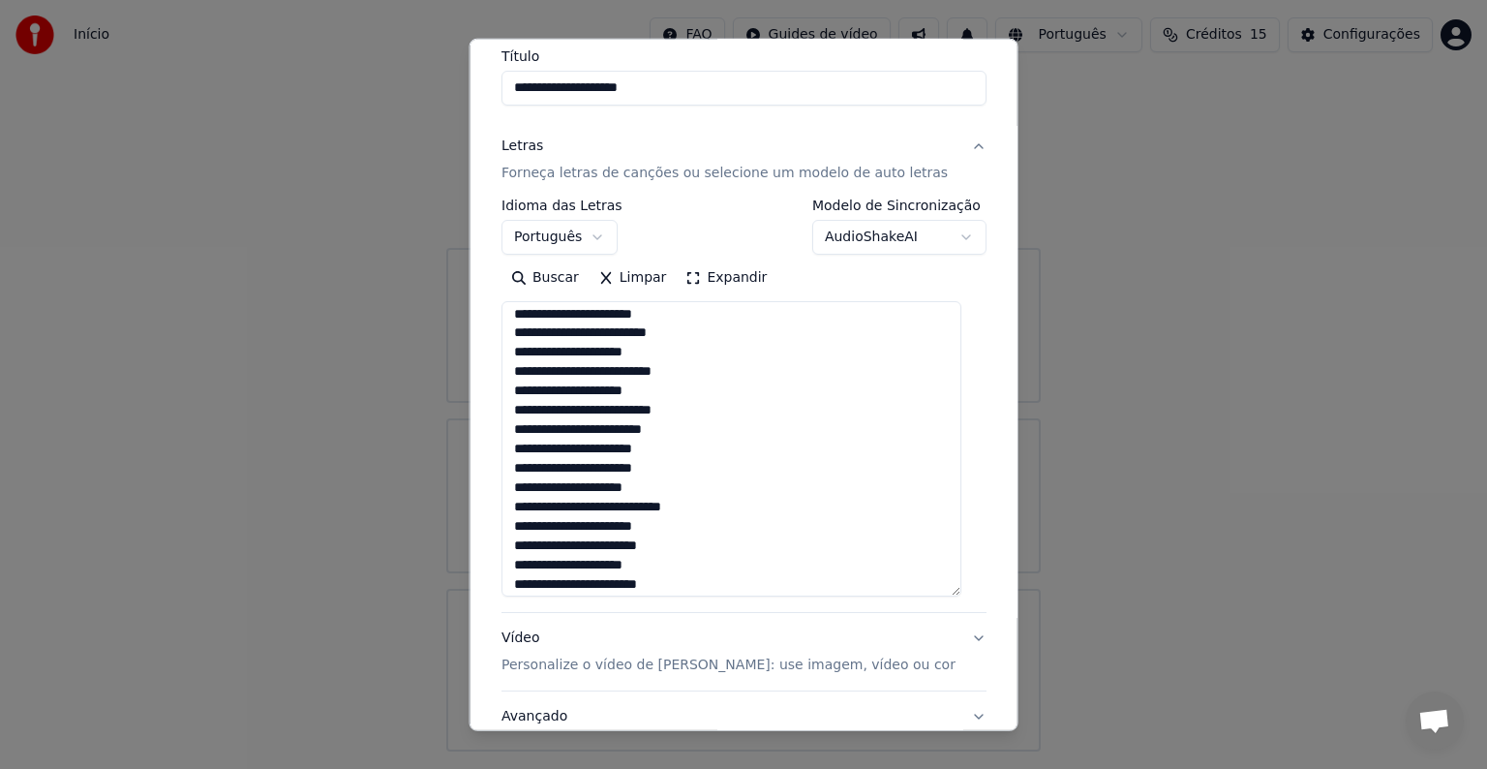
scroll to position [571, 0]
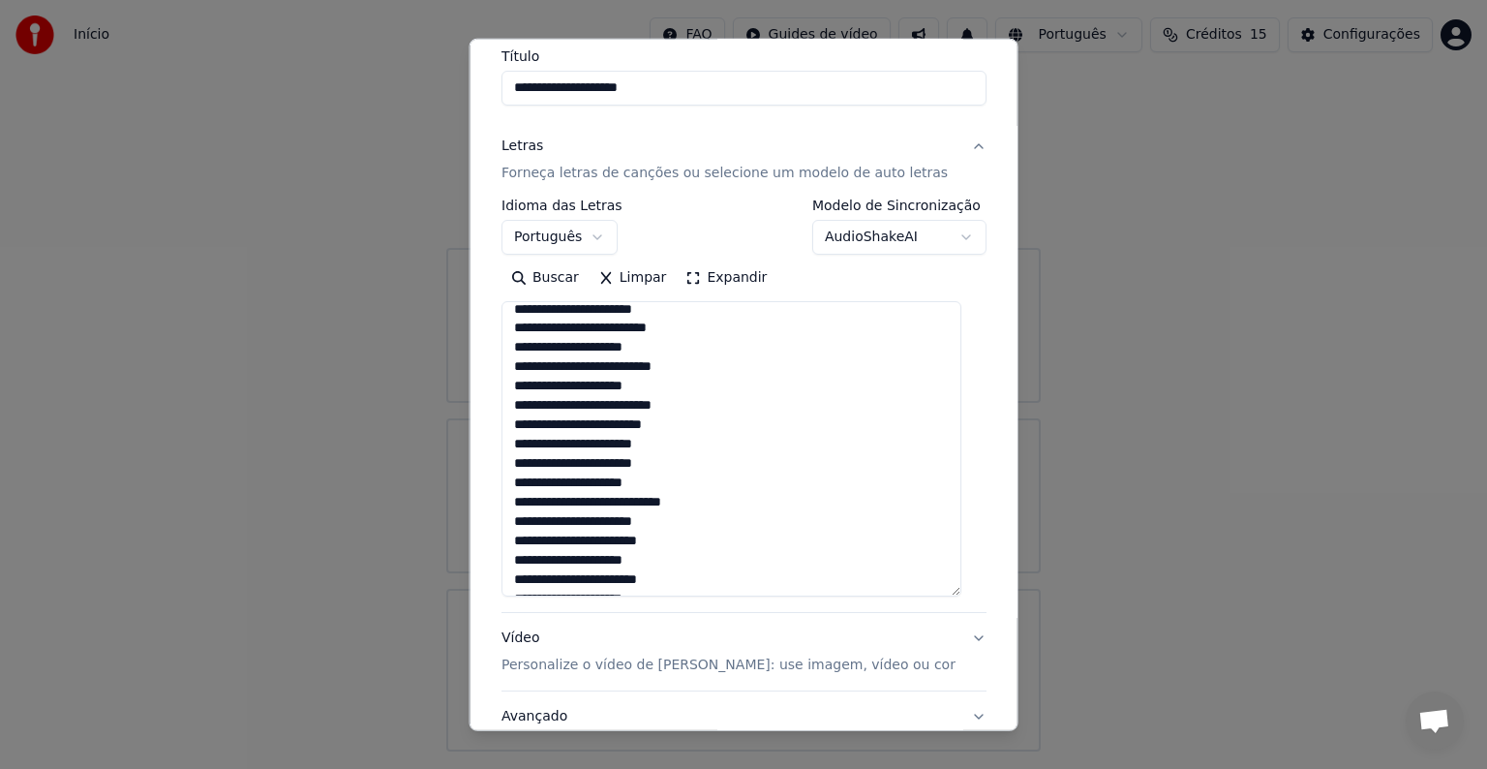
click at [516, 422] on textarea at bounding box center [732, 448] width 460 height 295
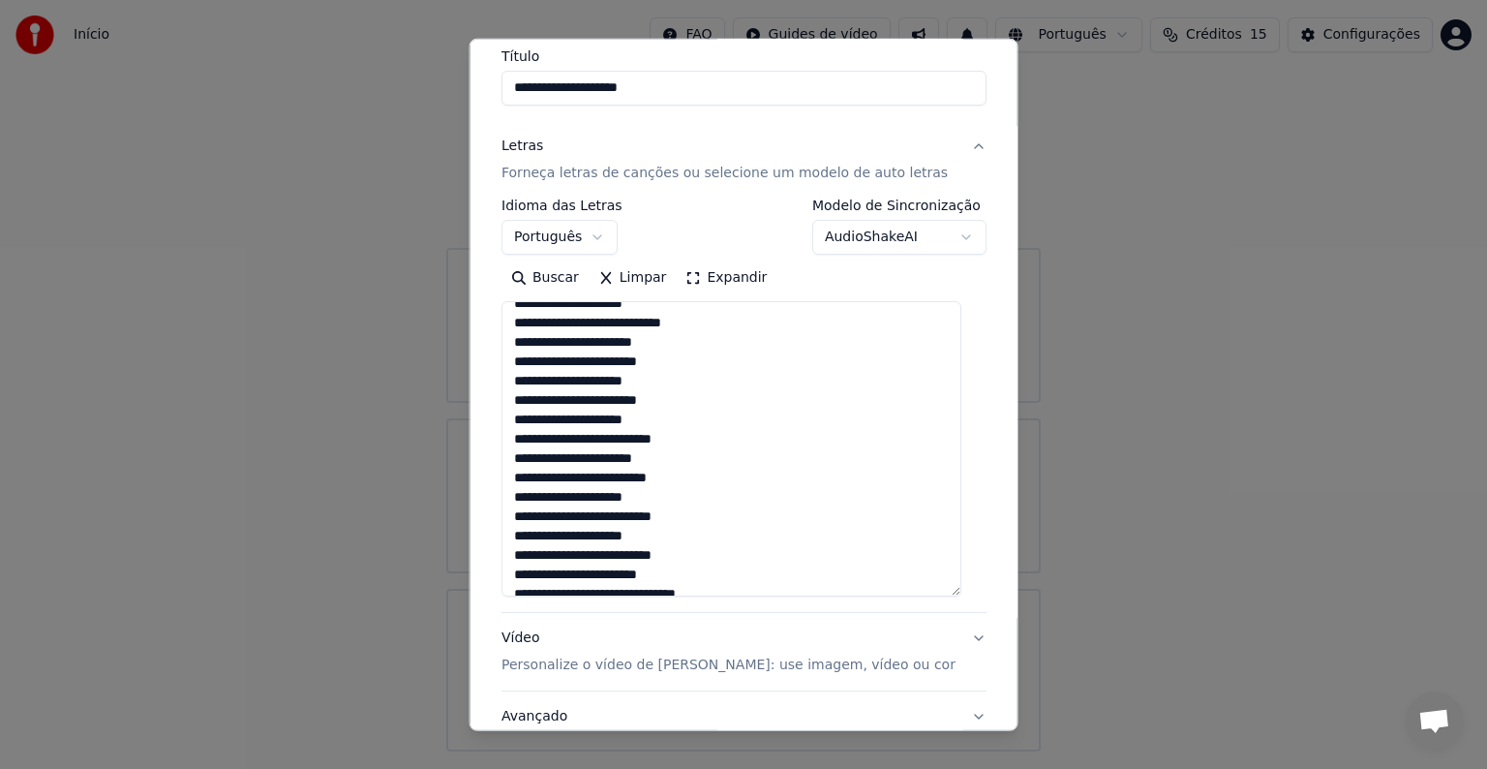
scroll to position [774, 0]
click at [517, 392] on textarea at bounding box center [732, 448] width 460 height 295
click at [514, 434] on textarea at bounding box center [732, 448] width 460 height 295
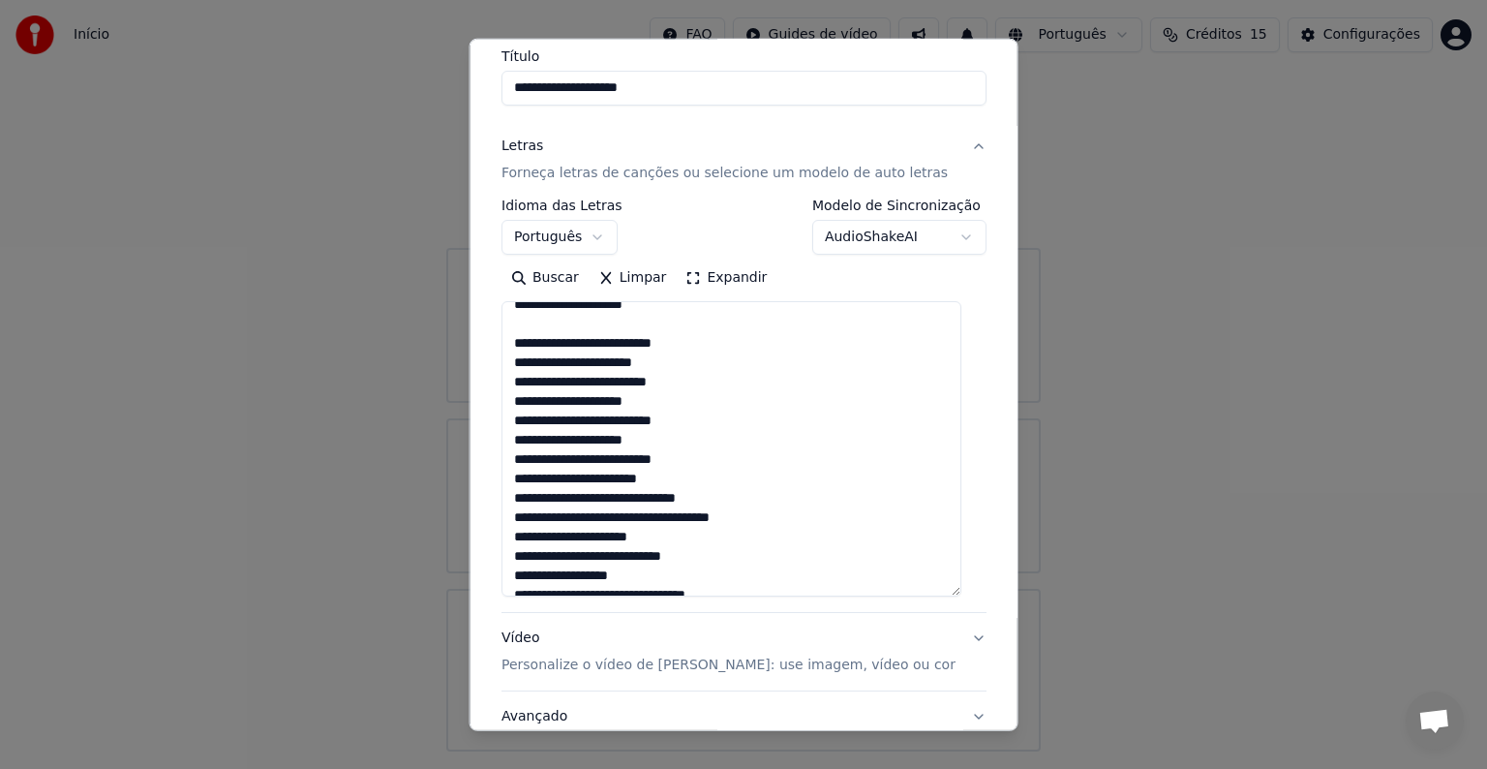
click at [519, 480] on textarea at bounding box center [732, 448] width 460 height 295
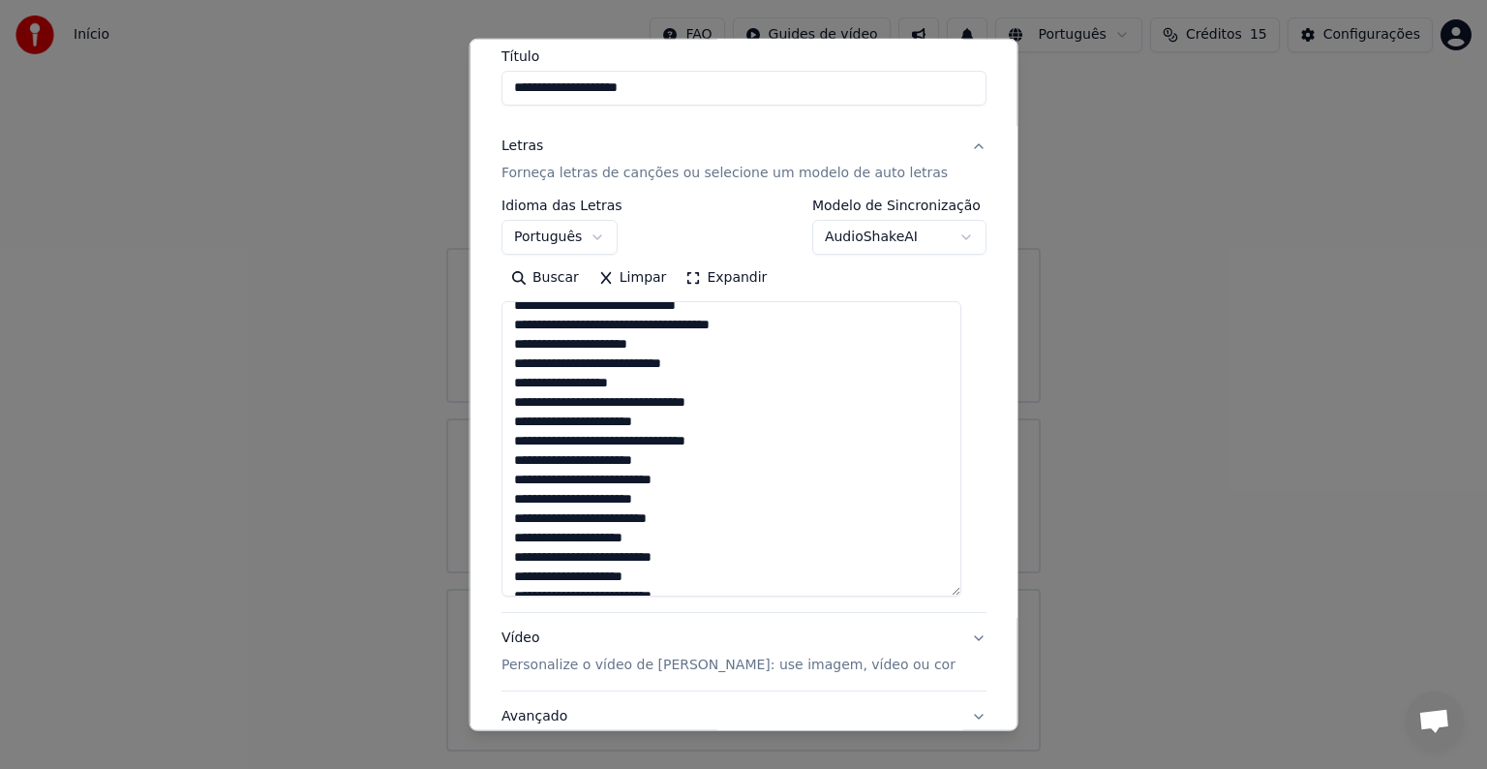
scroll to position [1115, 0]
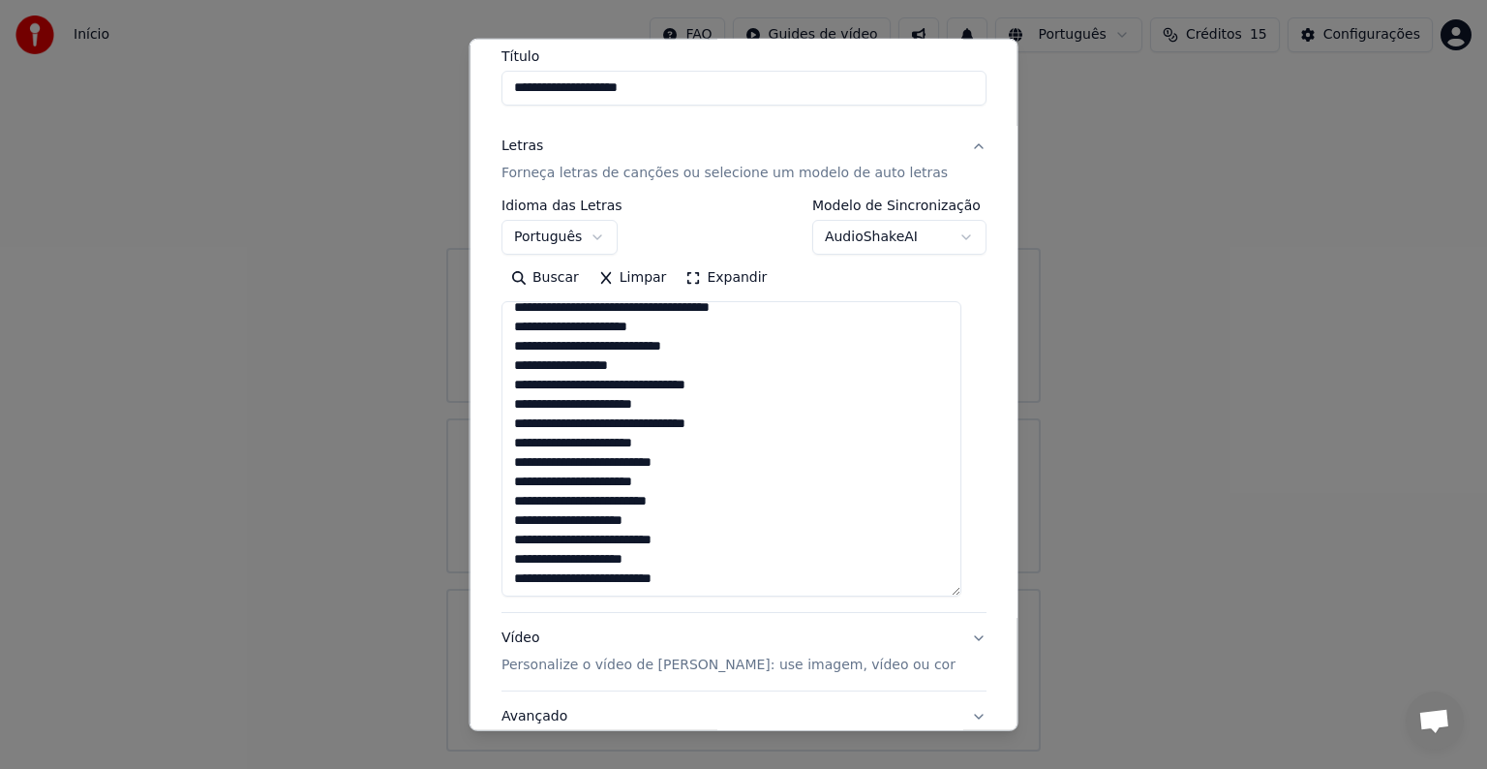
click at [522, 462] on textarea at bounding box center [732, 448] width 460 height 295
click at [511, 456] on textarea at bounding box center [732, 448] width 460 height 295
type textarea "**********"
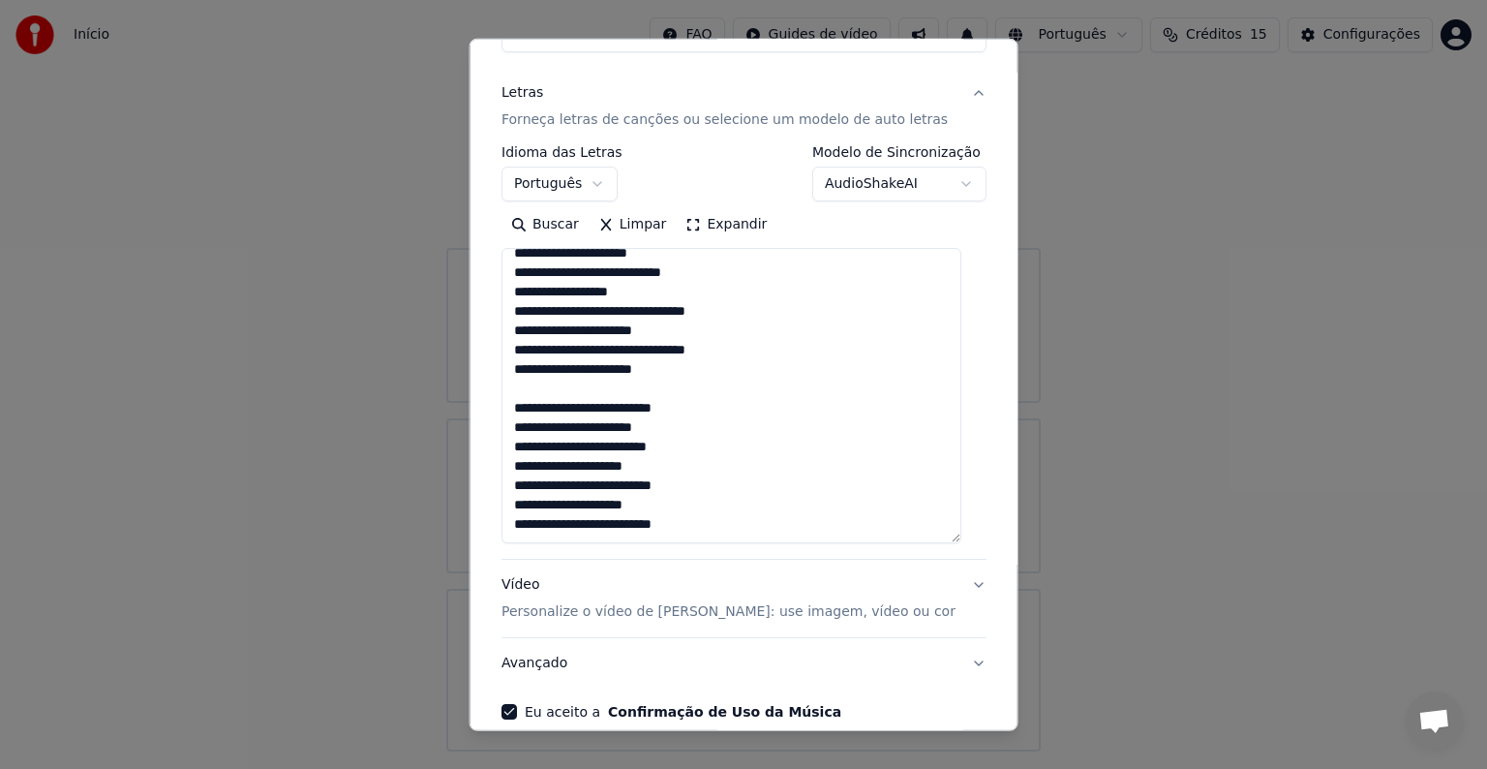
scroll to position [307, 0]
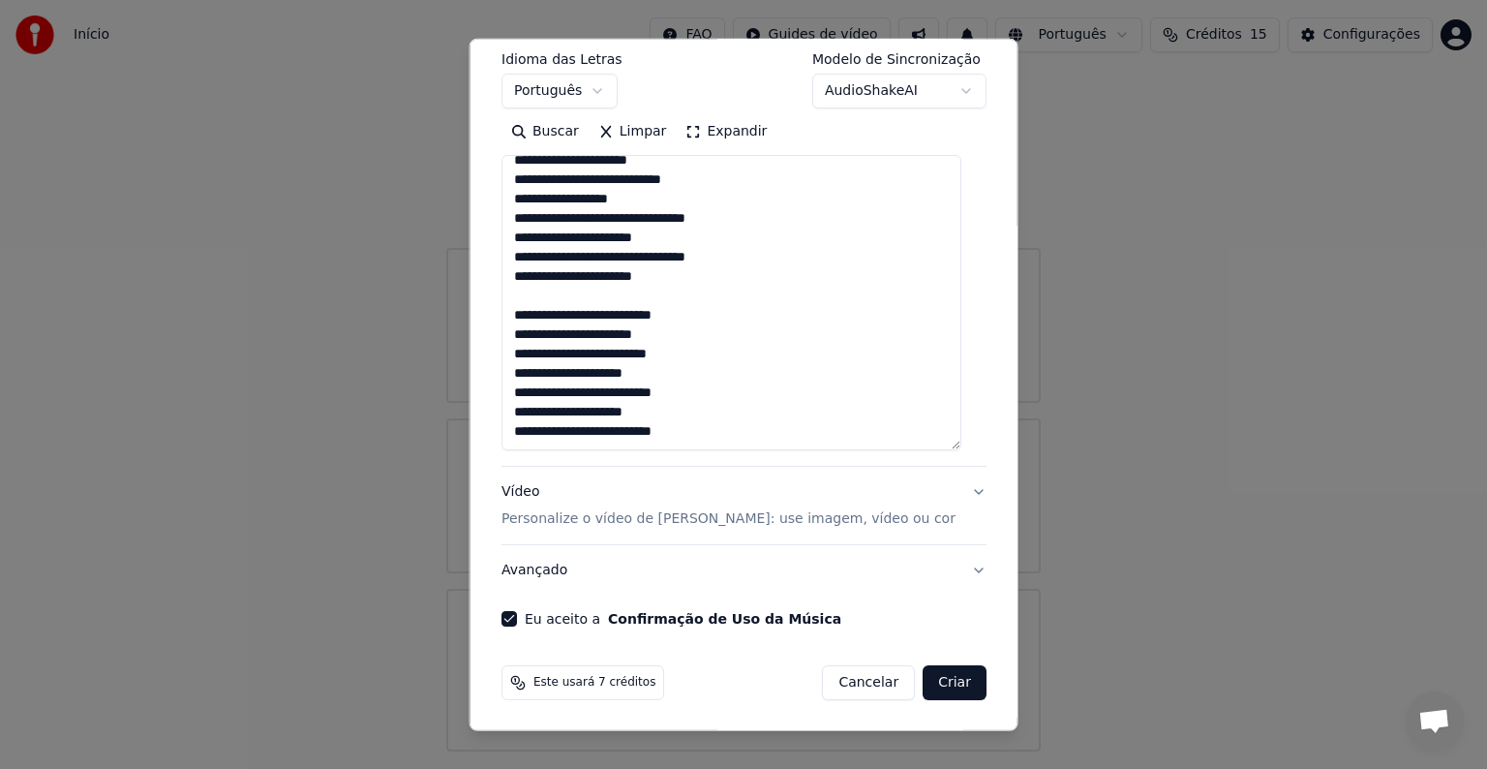
click at [941, 684] on button "Criar" at bounding box center [955, 682] width 64 height 35
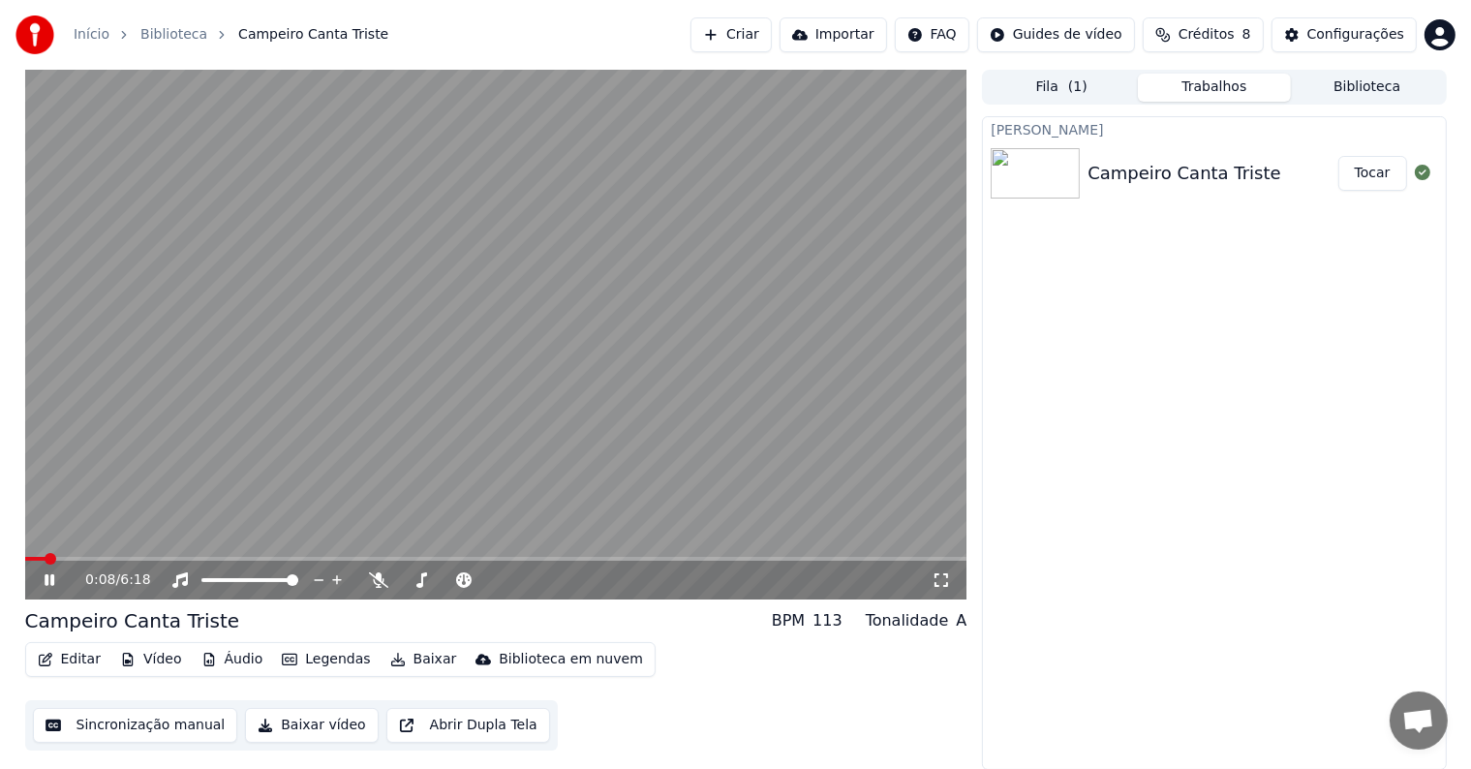
click at [48, 580] on icon at bounding box center [64, 579] width 46 height 15
click at [69, 660] on button "Editar" at bounding box center [69, 659] width 78 height 27
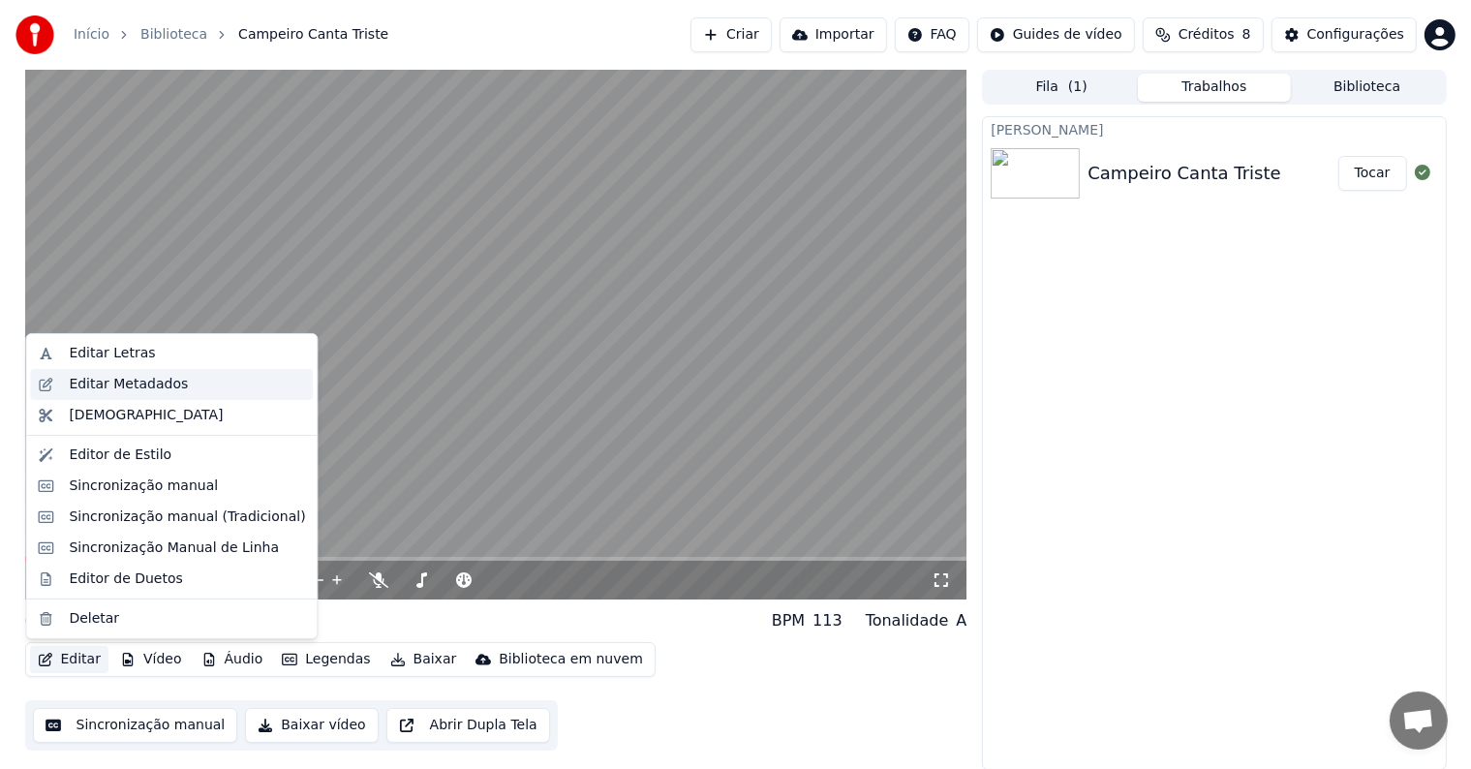
click at [98, 393] on div "Editar Metadados" at bounding box center [128, 384] width 119 height 19
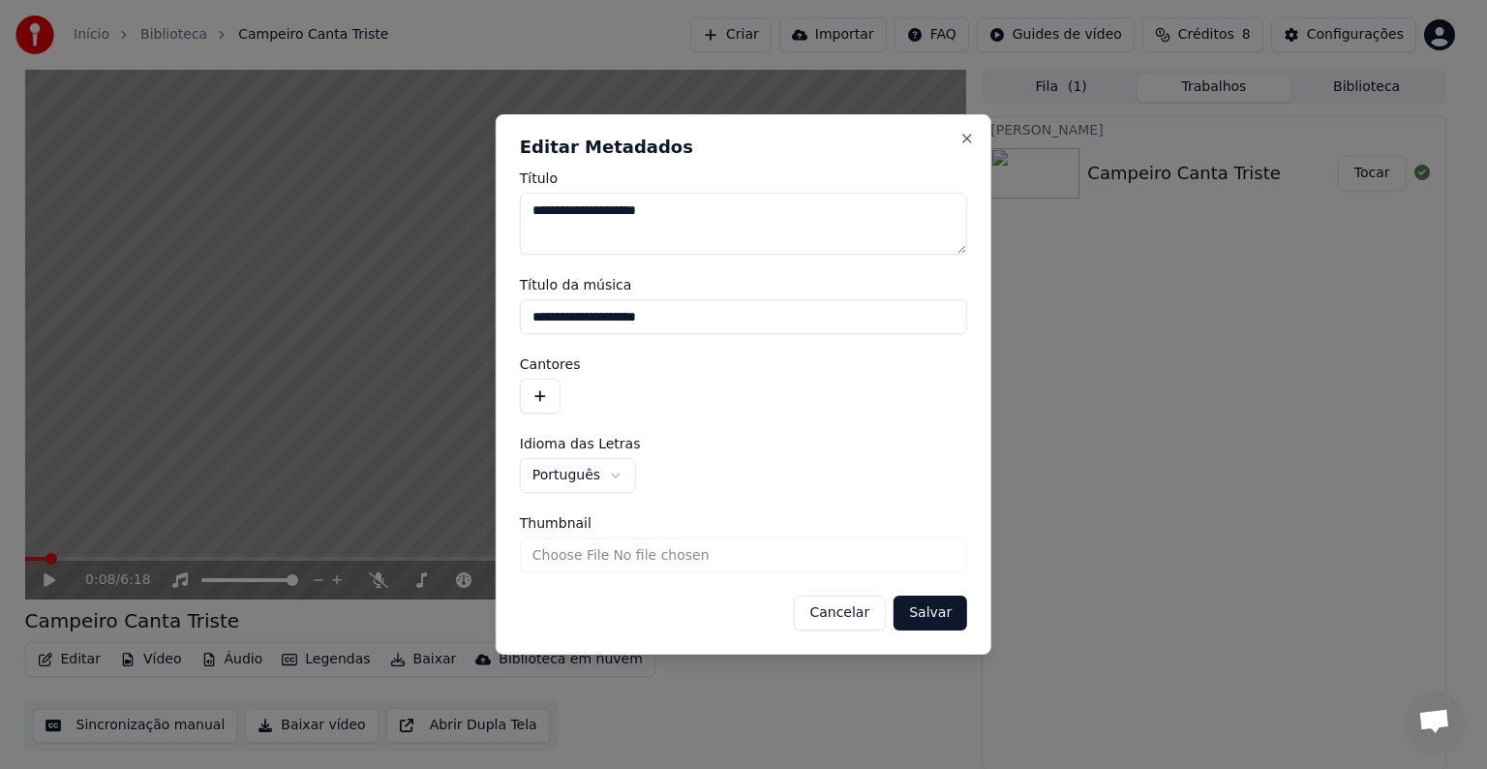
click at [535, 211] on textarea "**********" at bounding box center [743, 224] width 447 height 62
type textarea "**********"
click at [941, 614] on button "Salvar" at bounding box center [931, 613] width 74 height 35
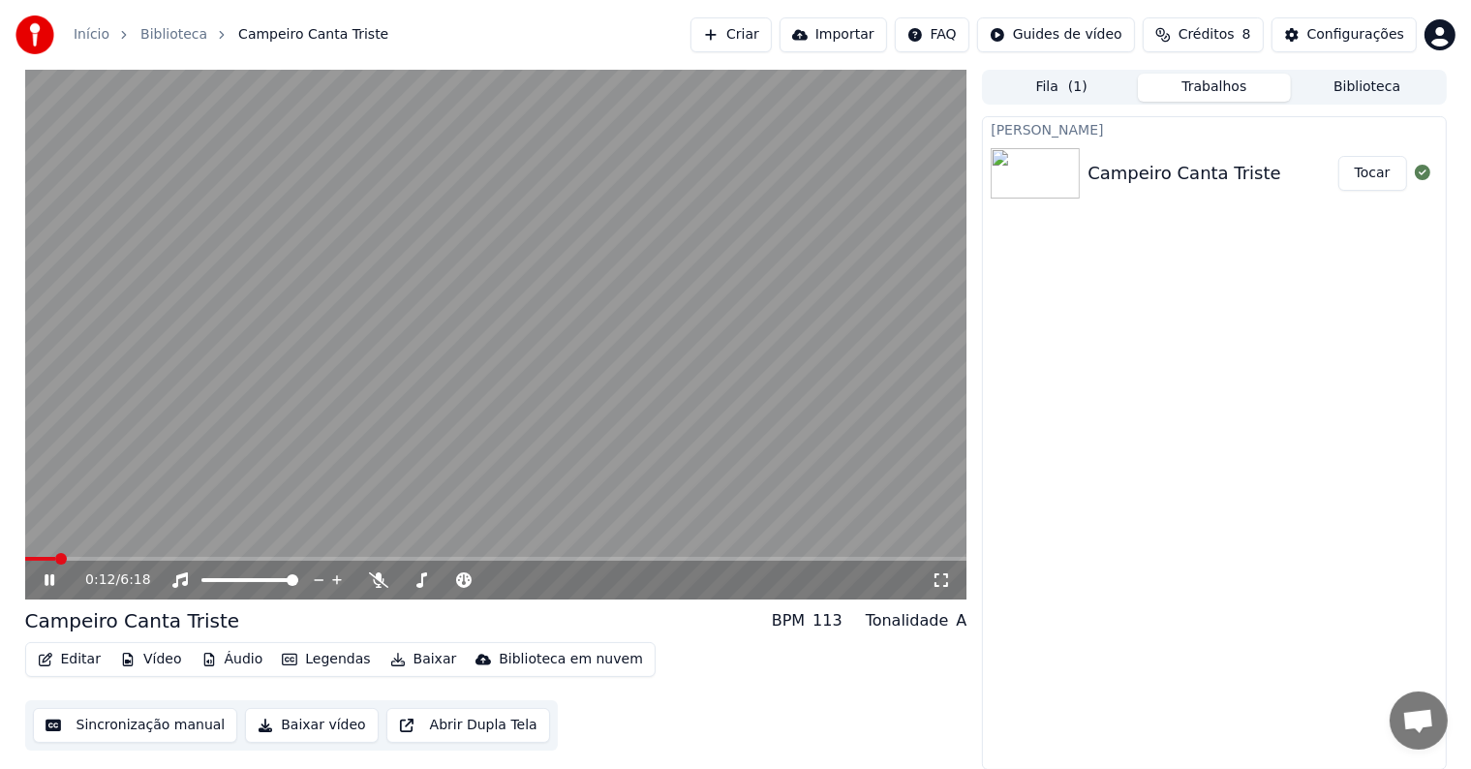
click at [47, 580] on icon at bounding box center [50, 580] width 10 height 12
click at [298, 732] on button "Baixar vídeo" at bounding box center [311, 725] width 133 height 35
click at [1370, 168] on button "Exibir" at bounding box center [1371, 173] width 72 height 35
click at [158, 31] on link "Biblioteca" at bounding box center [173, 34] width 67 height 19
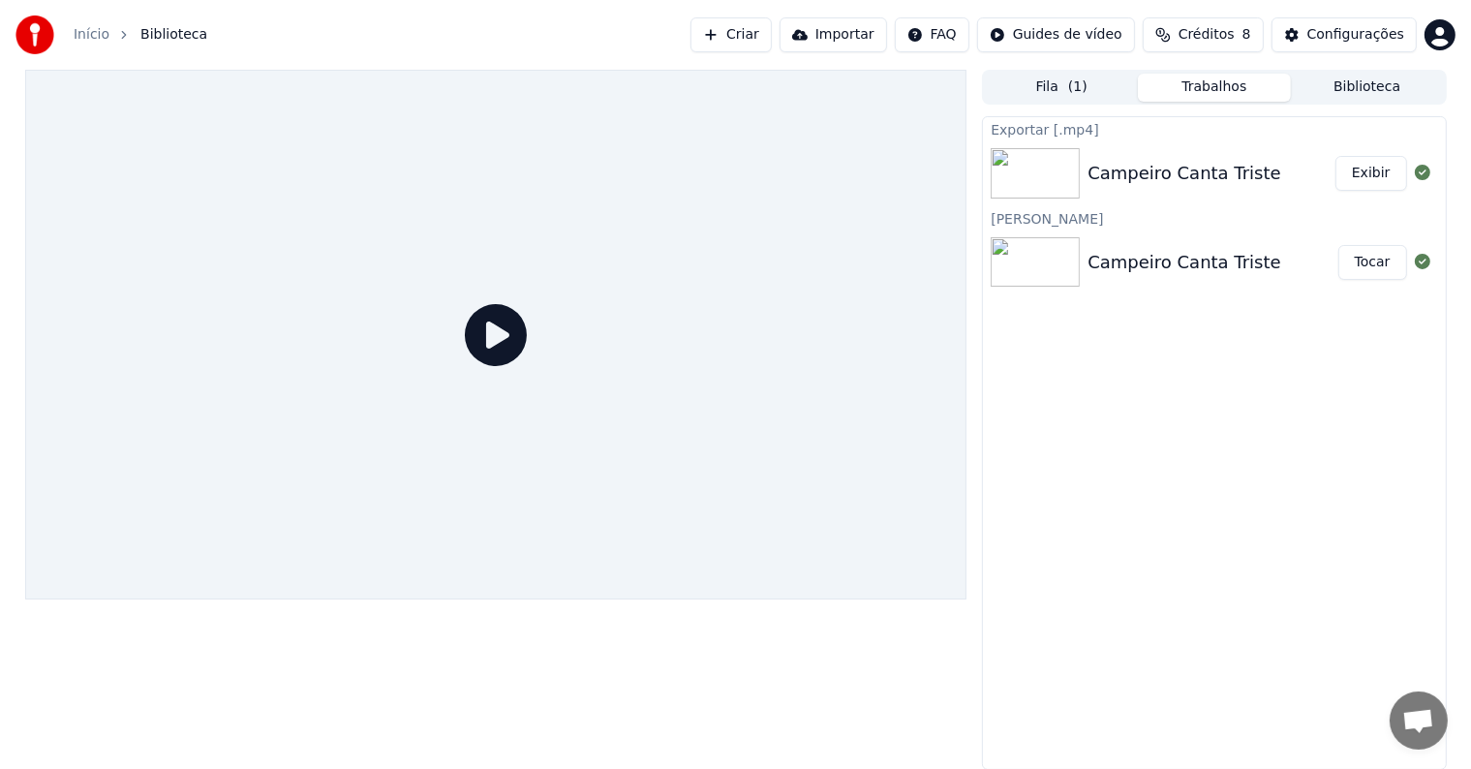
click at [90, 38] on link "Início" at bounding box center [92, 34] width 36 height 19
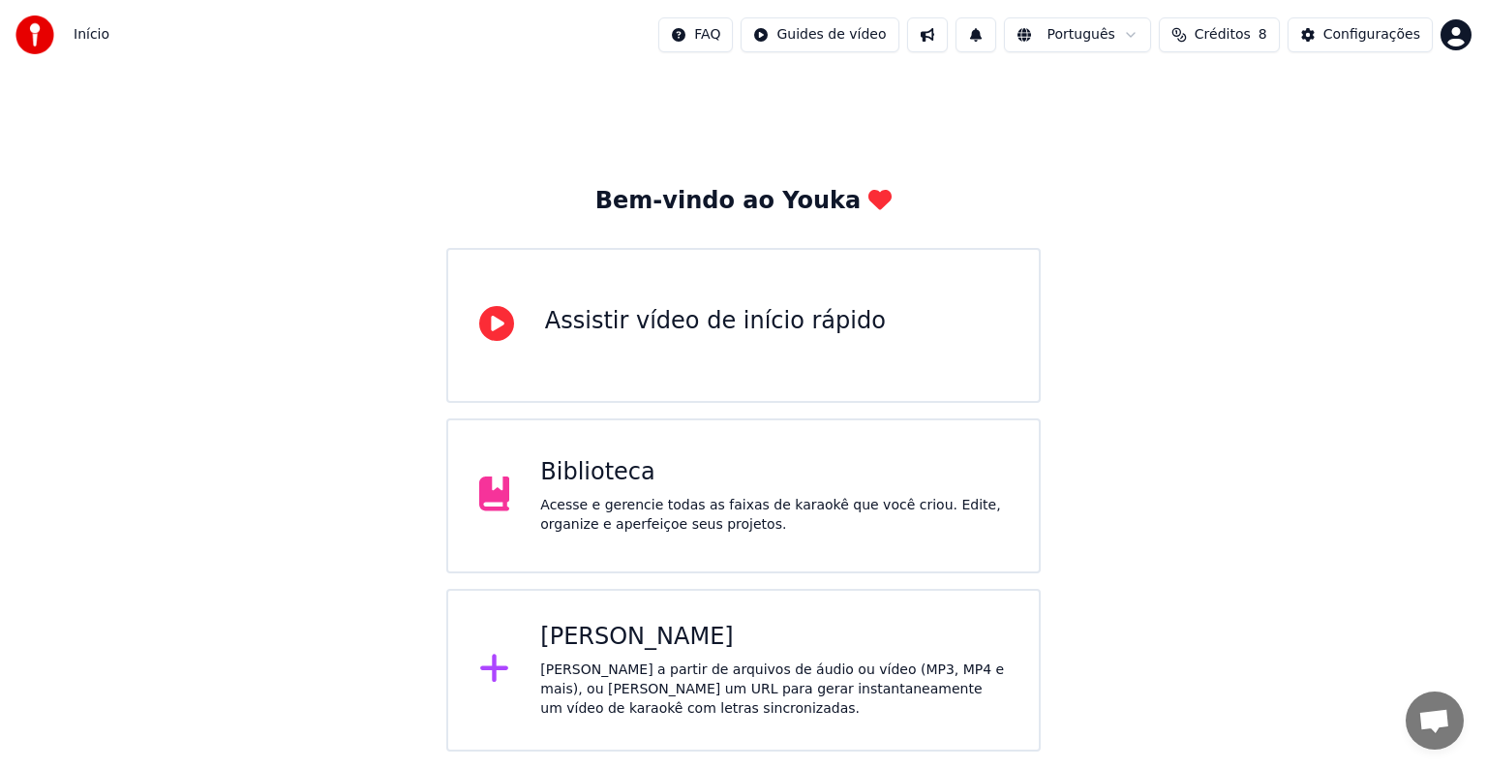
click at [616, 643] on div "[PERSON_NAME]" at bounding box center [774, 637] width 468 height 31
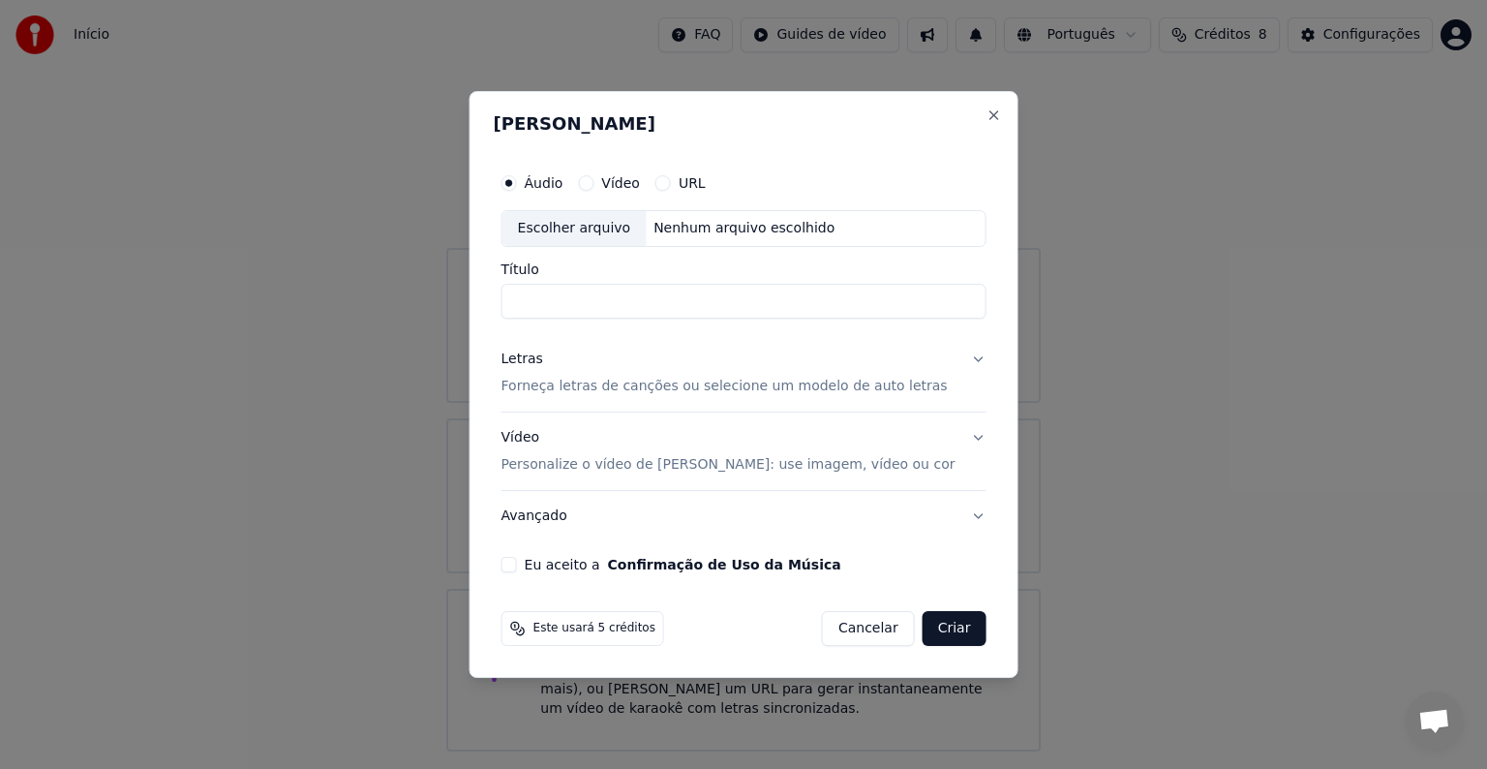
click at [577, 225] on div "Escolher arquivo" at bounding box center [575, 228] width 144 height 35
type input "**********"
click at [727, 468] on p "Personalize o vídeo de [PERSON_NAME]: use imagem, vídeo ou cor" at bounding box center [729, 464] width 454 height 19
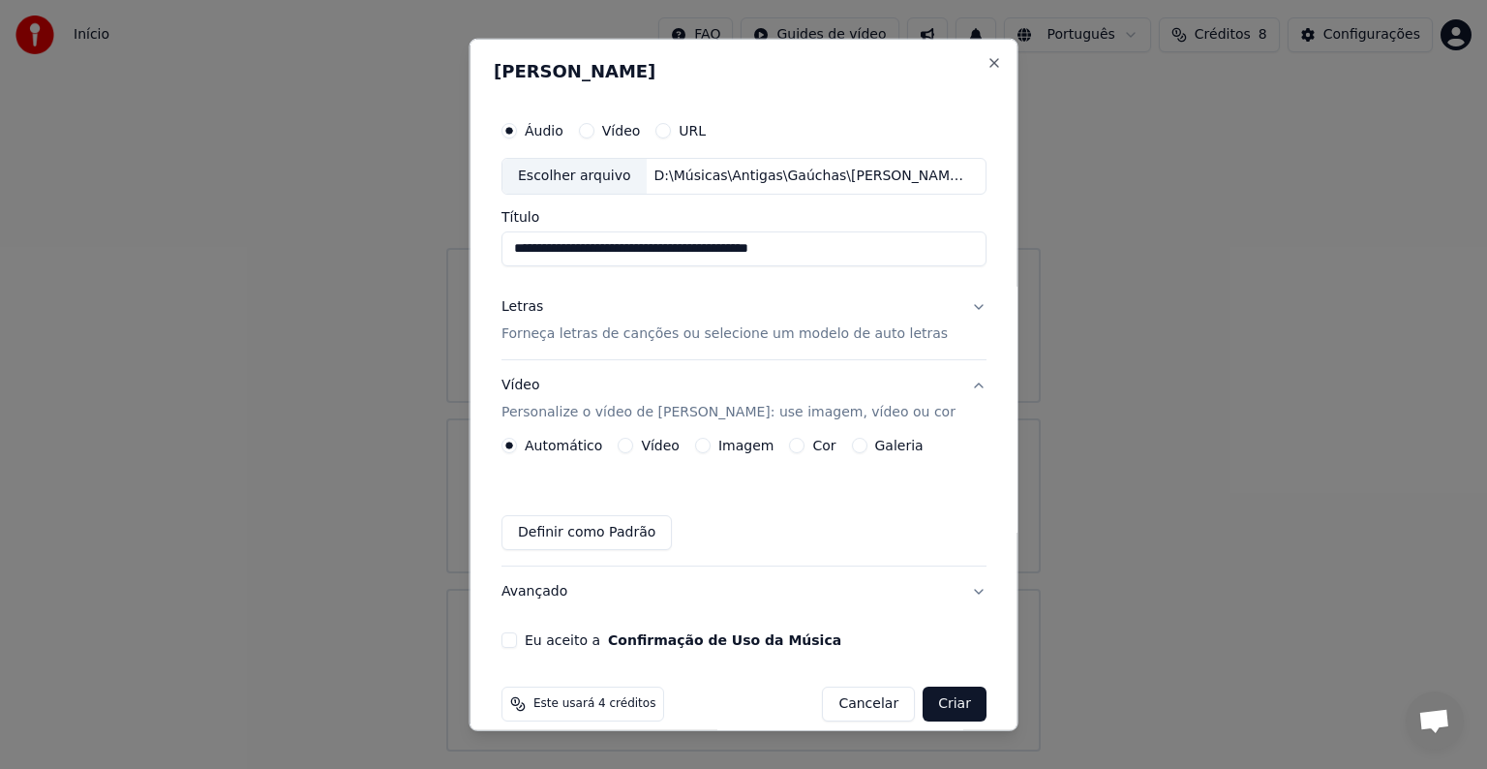
click at [732, 453] on div "Automático Vídeo Imagem Cor Galeria Definir como Padrão" at bounding box center [744, 494] width 485 height 112
click at [718, 445] on label "Imagem" at bounding box center [745, 446] width 55 height 14
click at [710, 445] on button "Imagem" at bounding box center [701, 445] width 15 height 15
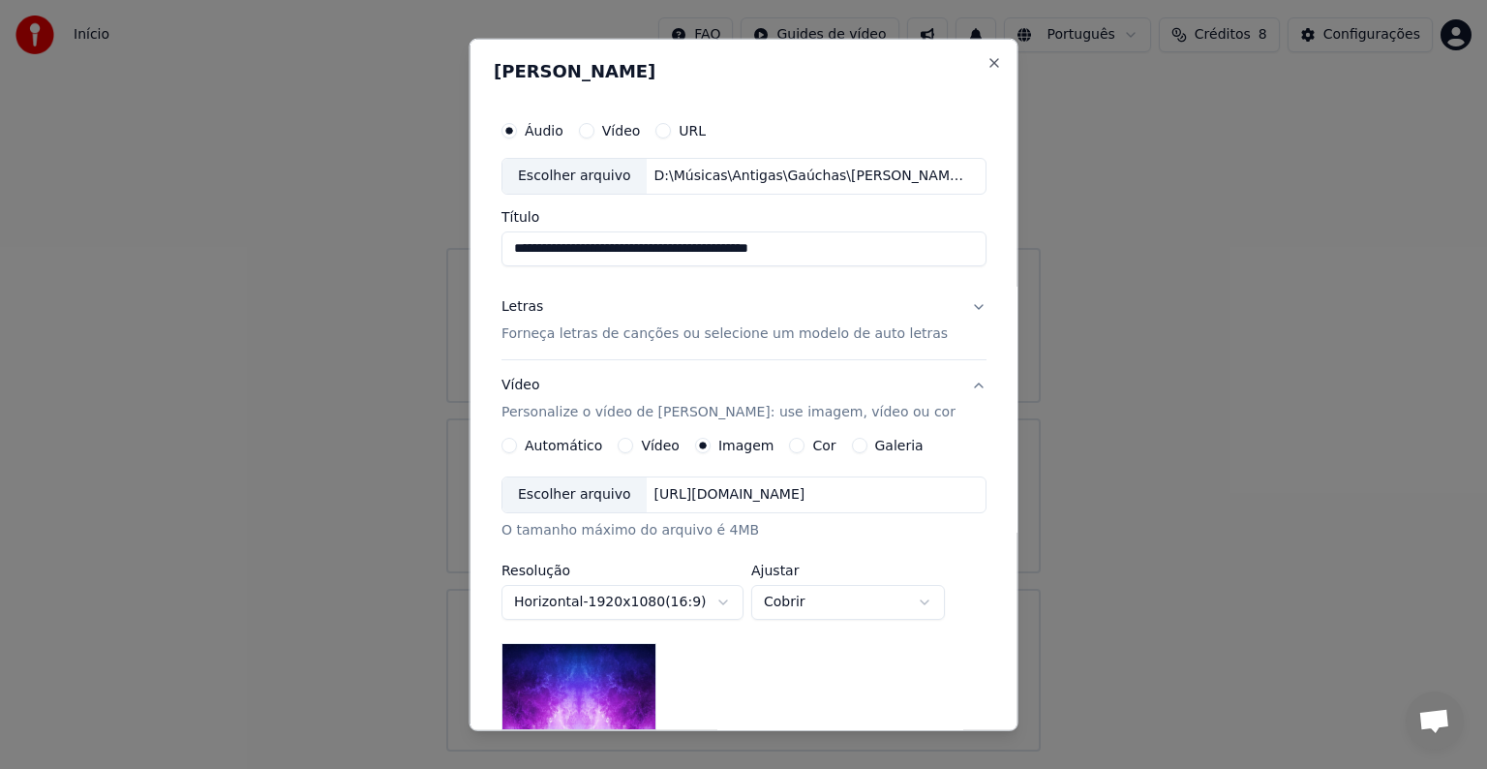
click at [586, 505] on div "Escolher arquivo" at bounding box center [575, 494] width 144 height 35
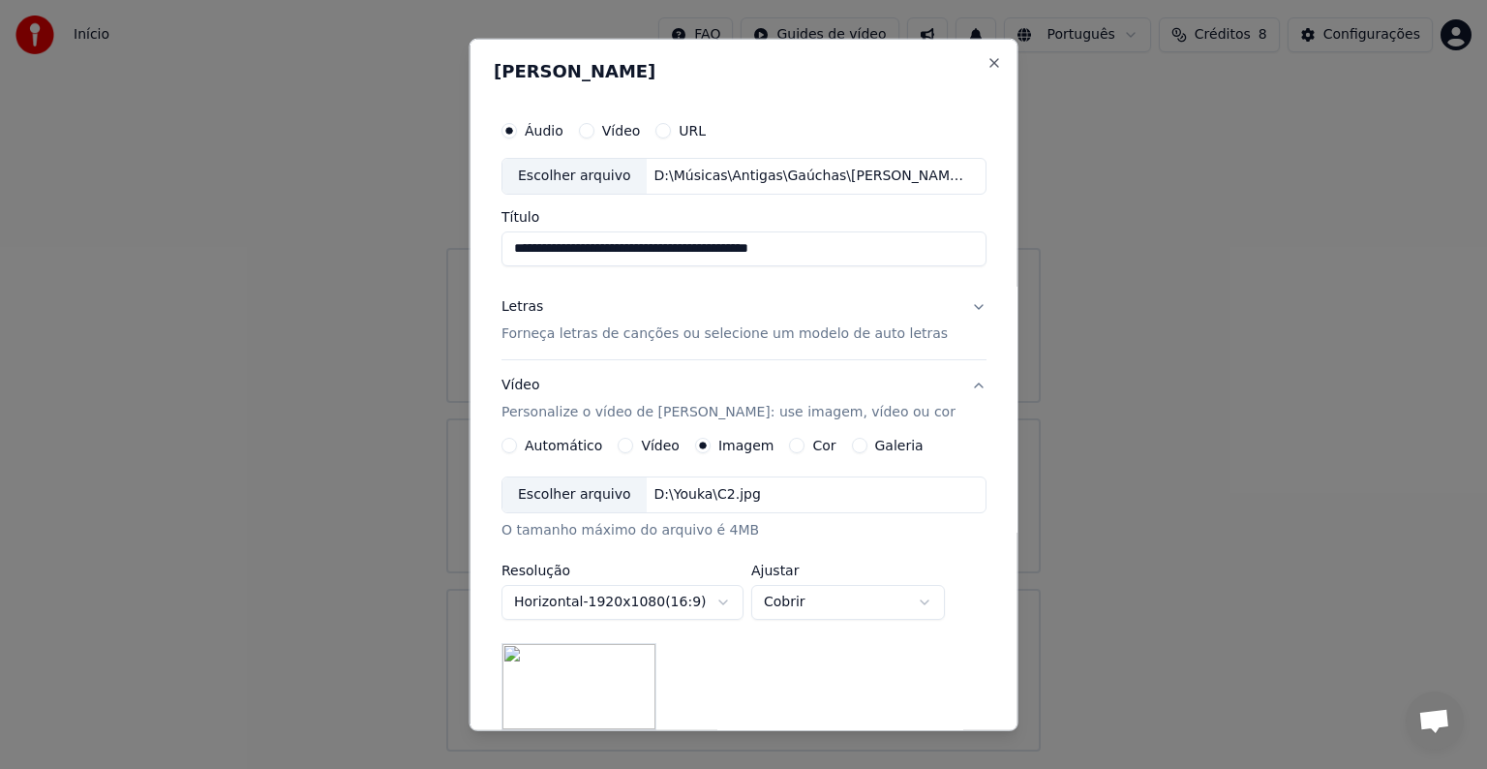
click at [569, 336] on p "Forneça letras de canções ou selecione um modelo de auto letras" at bounding box center [725, 333] width 446 height 19
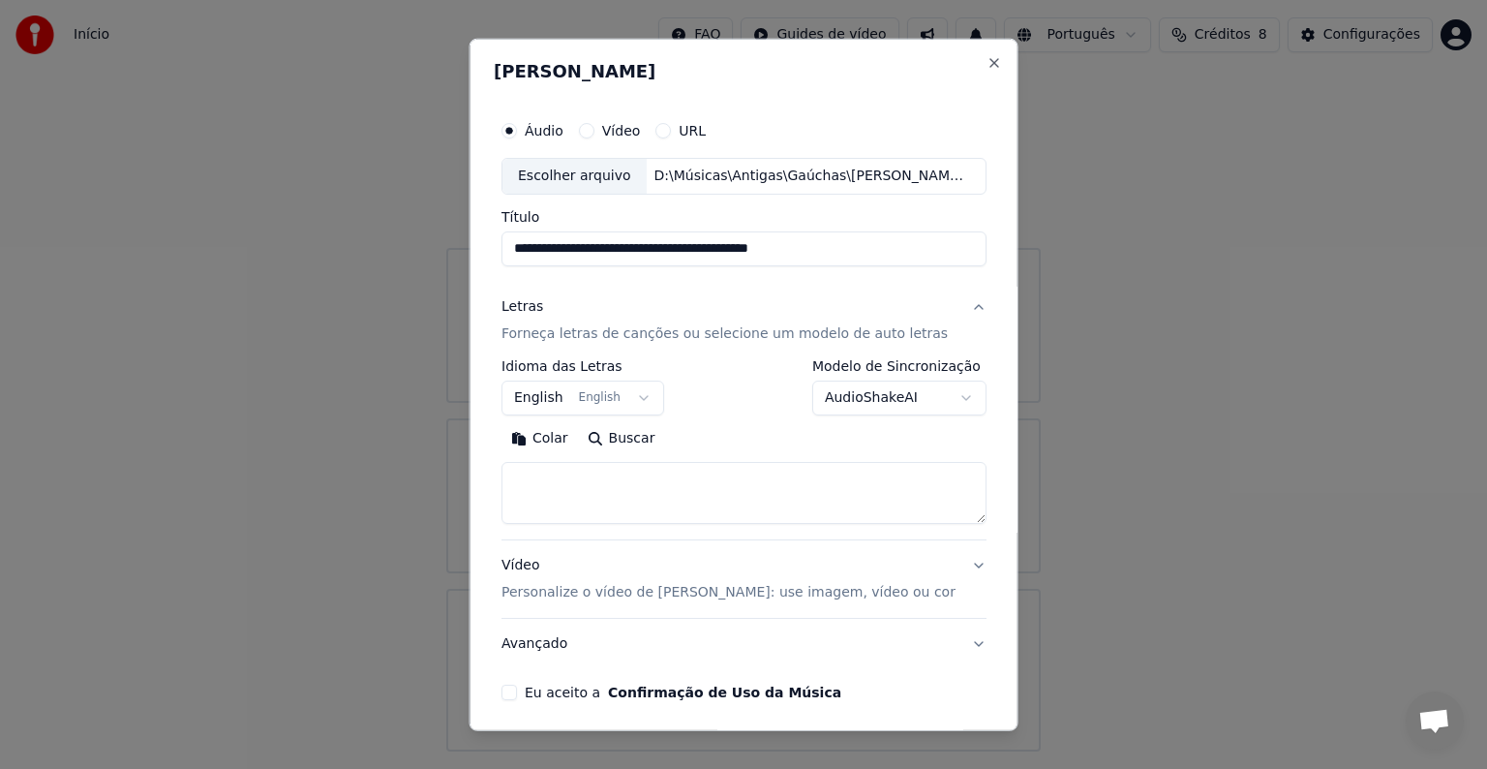
click at [549, 474] on textarea at bounding box center [744, 493] width 485 height 62
paste textarea "**********"
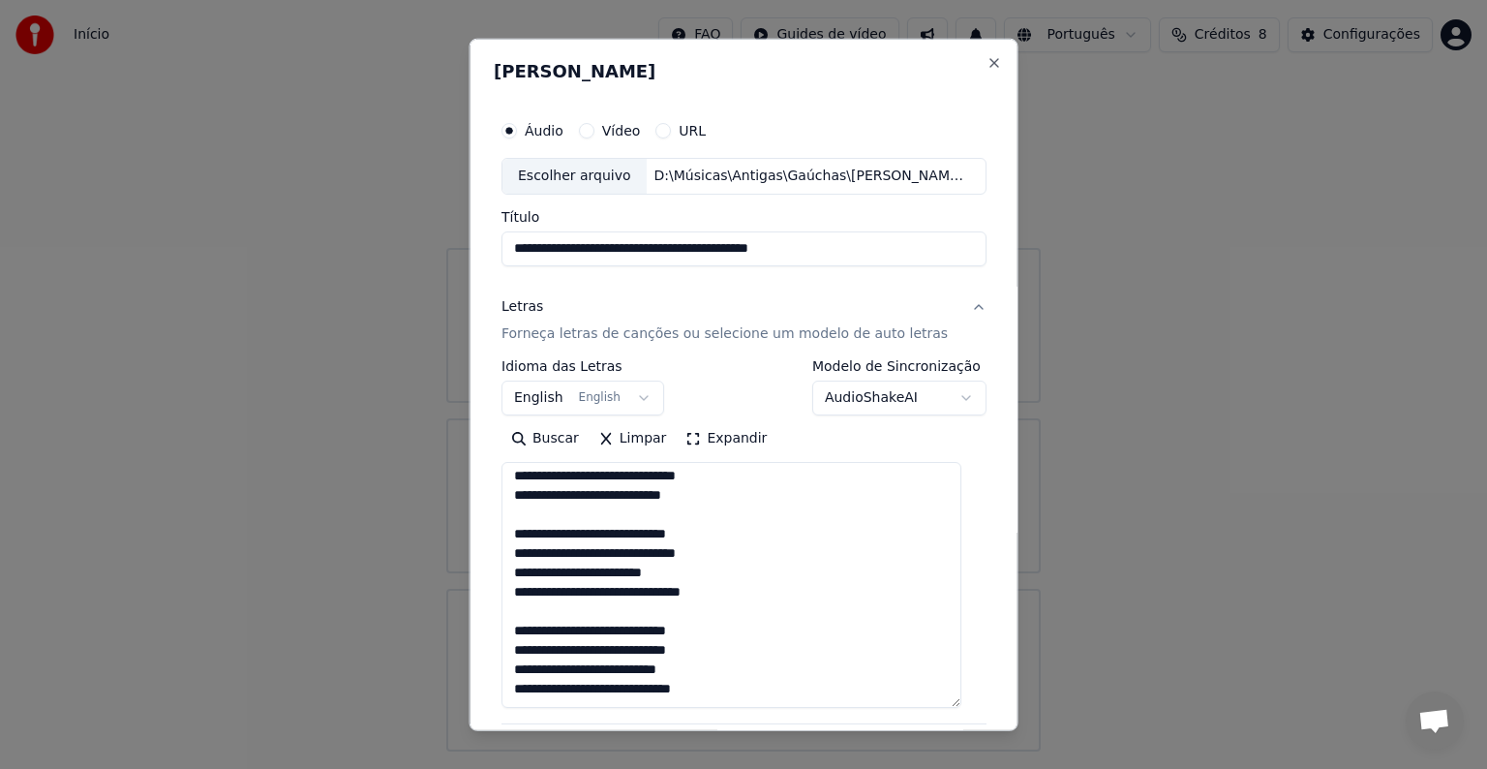
scroll to position [1066, 0]
drag, startPoint x: 953, startPoint y: 519, endPoint x: 957, endPoint y: 604, distance: 85.3
click at [949, 701] on textarea at bounding box center [732, 585] width 460 height 247
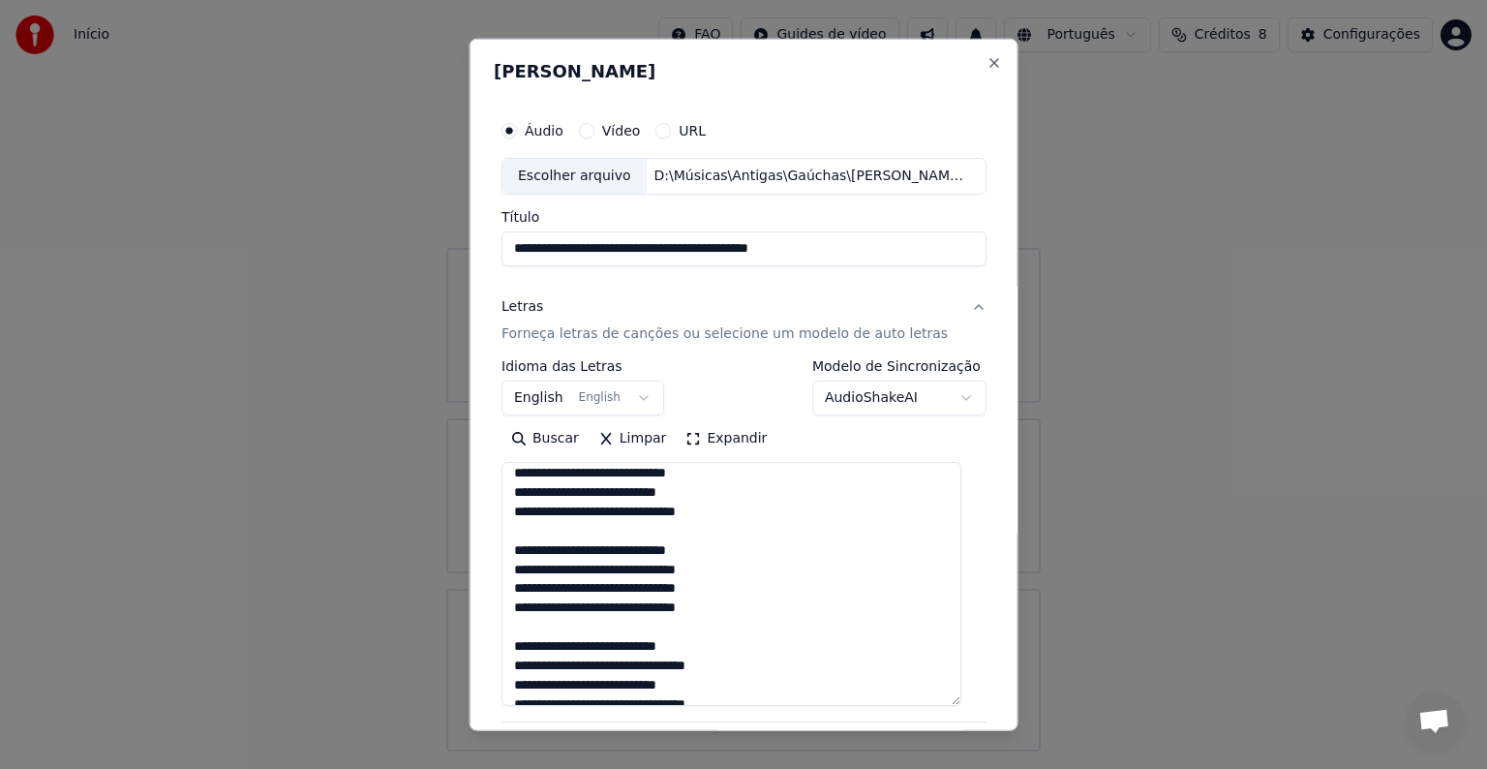
scroll to position [0, 0]
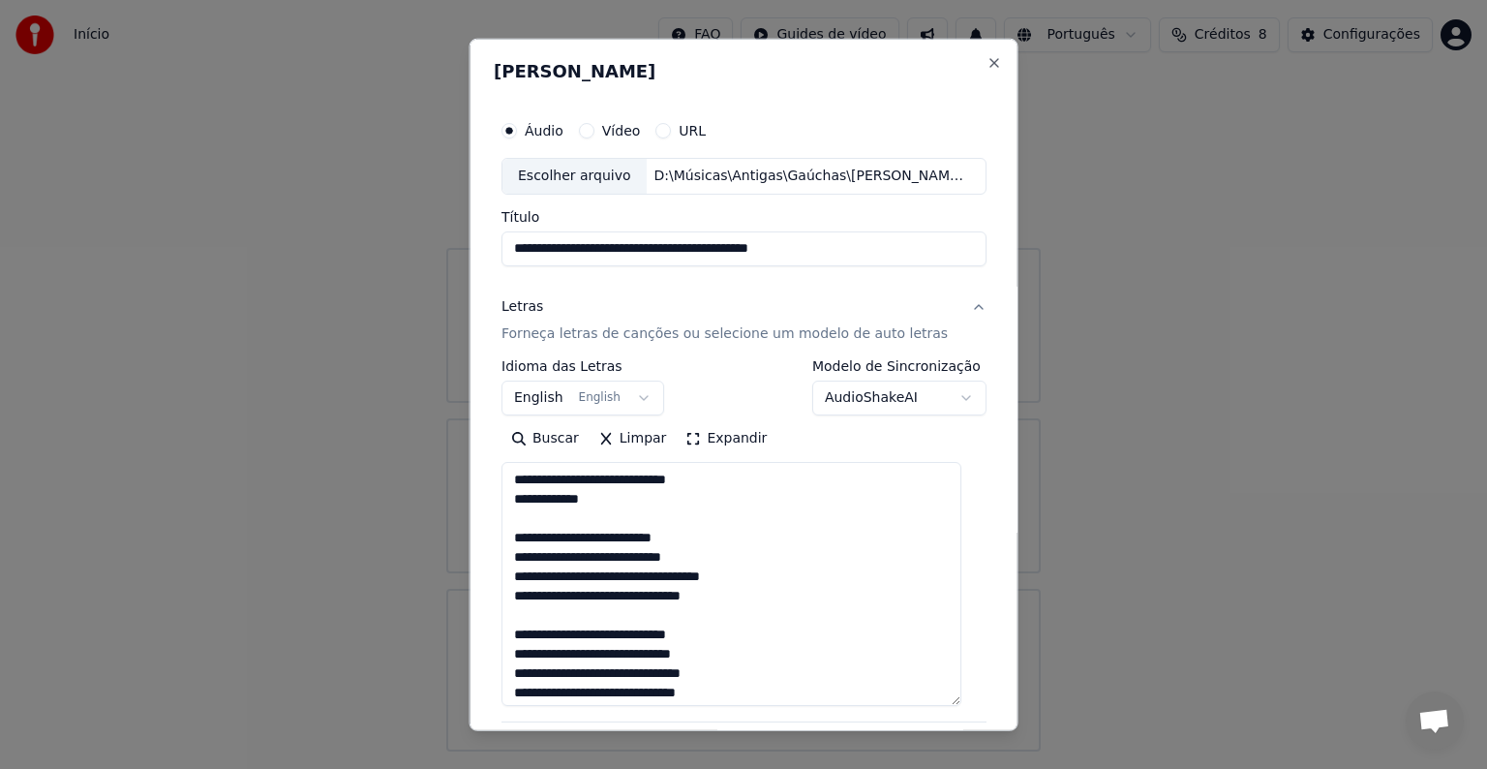
drag, startPoint x: 632, startPoint y: 496, endPoint x: 498, endPoint y: 482, distance: 135.3
click at [498, 482] on div "**********" at bounding box center [744, 497] width 501 height 786
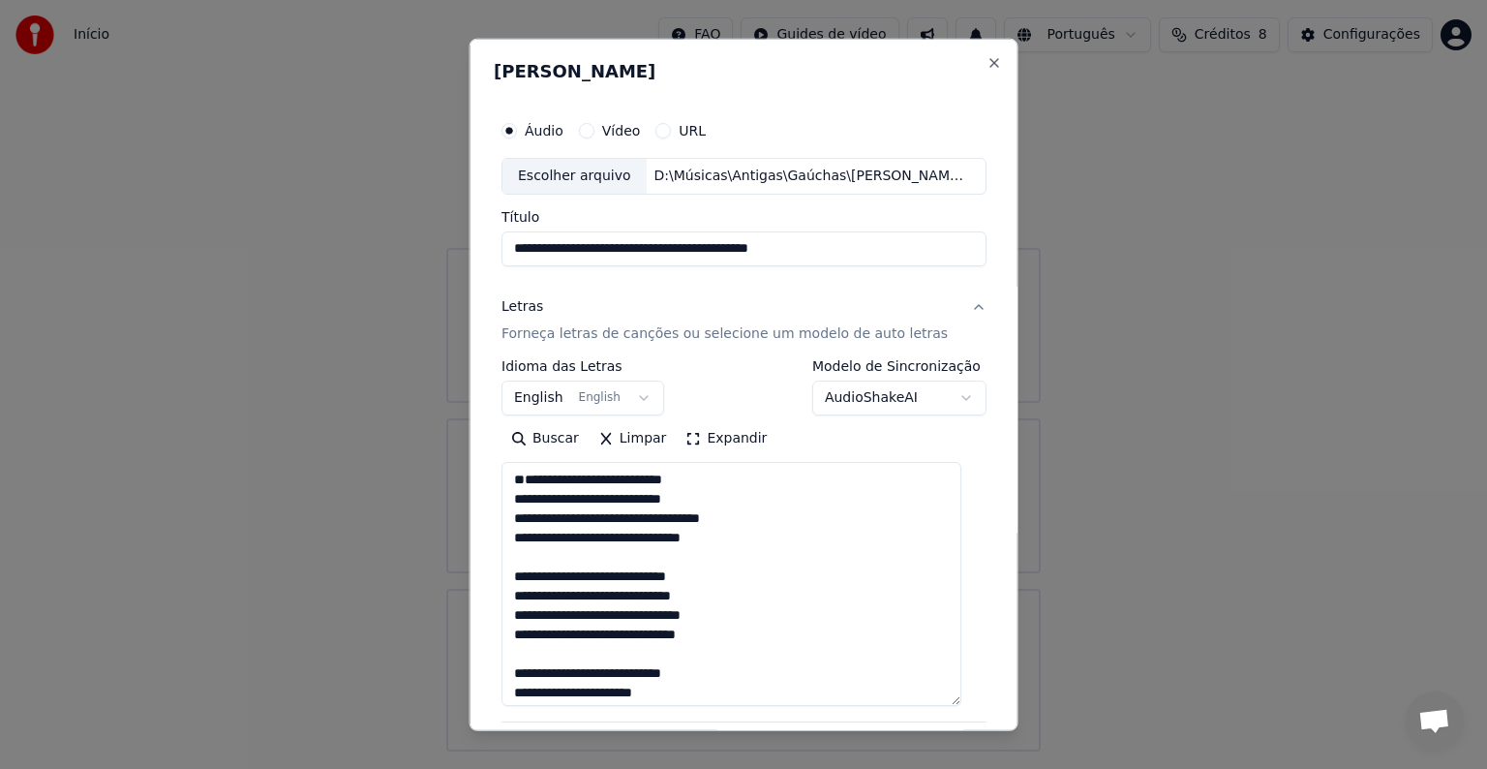
click at [510, 510] on textarea at bounding box center [732, 584] width 460 height 244
type textarea "**********"
click at [565, 396] on body "**********" at bounding box center [743, 375] width 1487 height 751
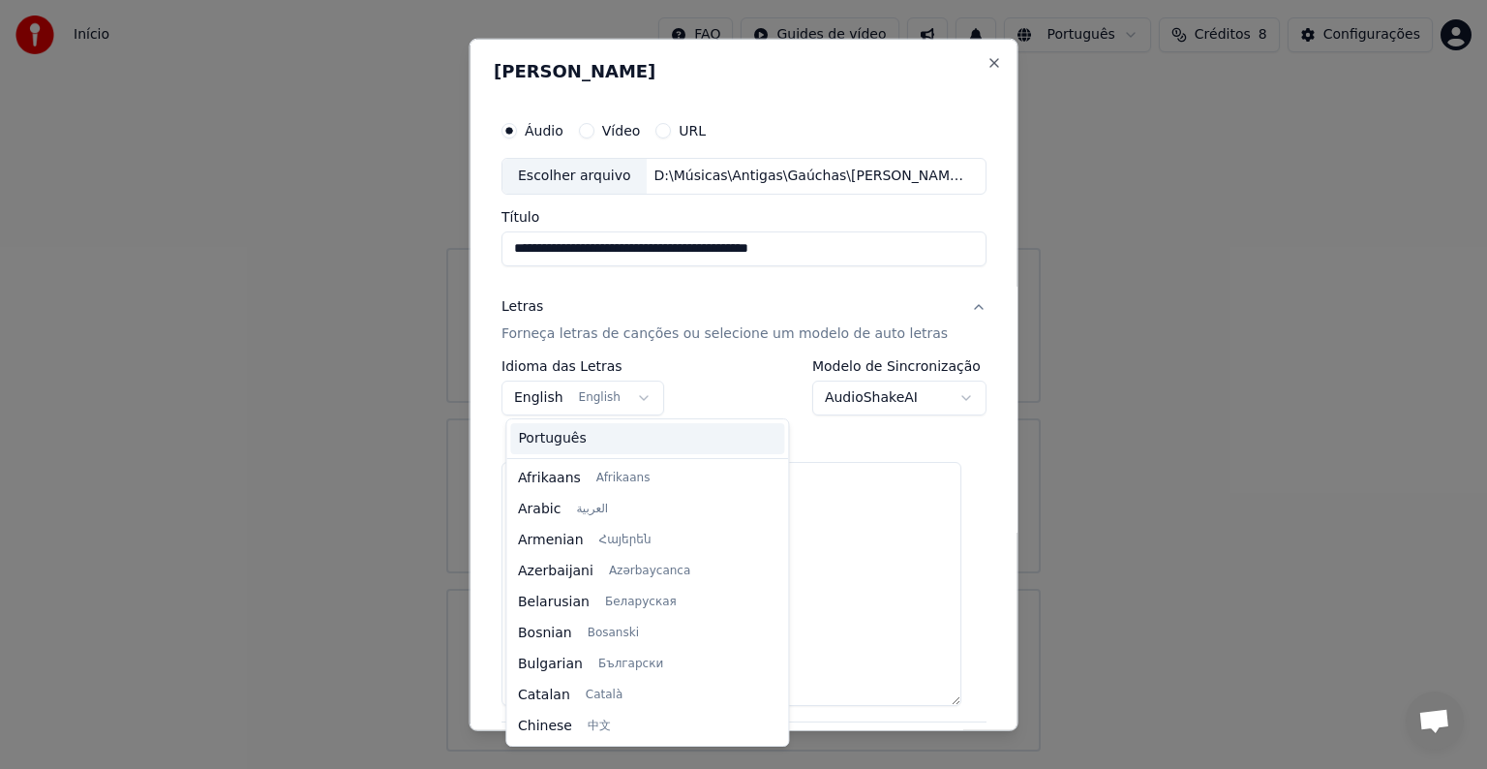
scroll to position [155, 0]
select select "**"
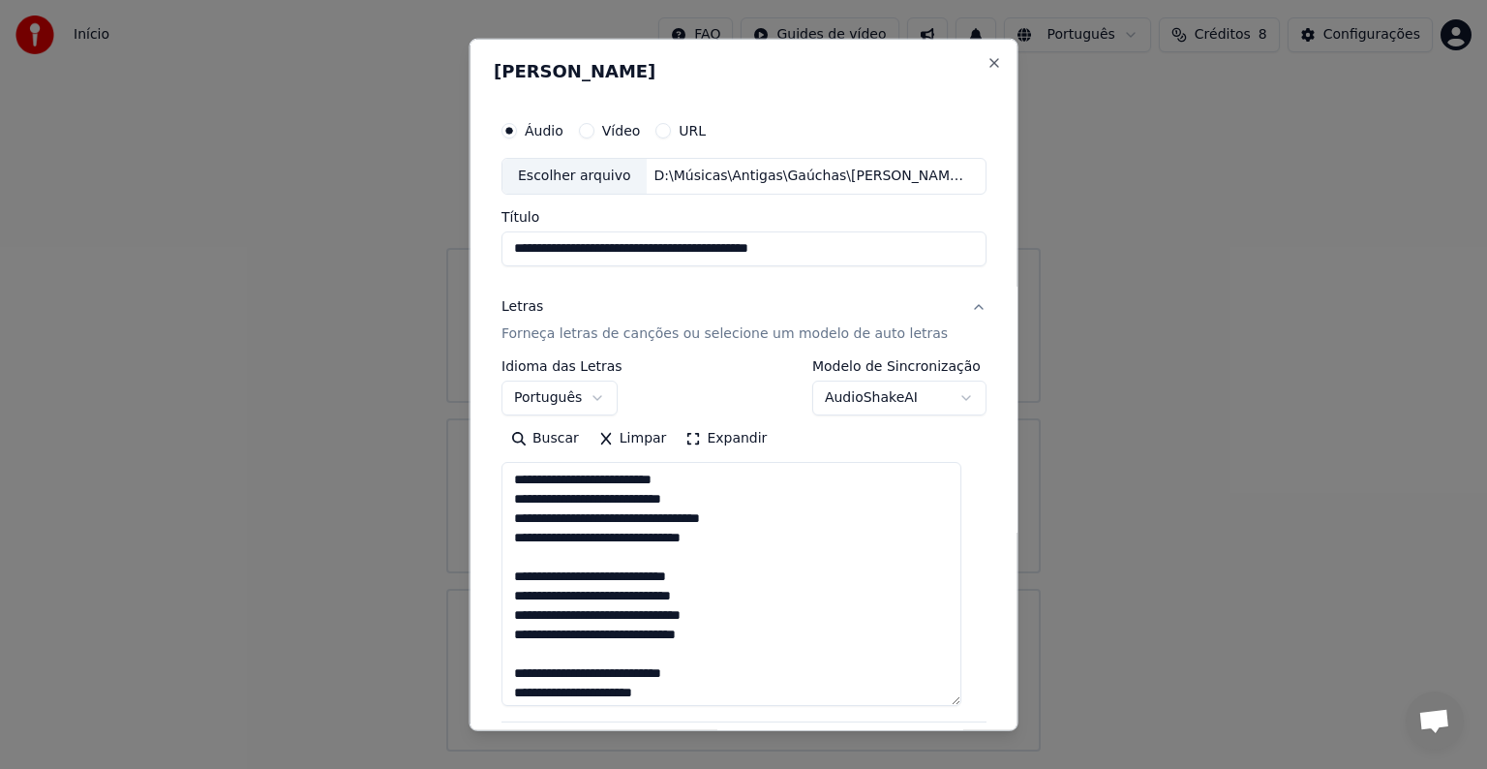
click at [893, 395] on body "**********" at bounding box center [743, 375] width 1487 height 751
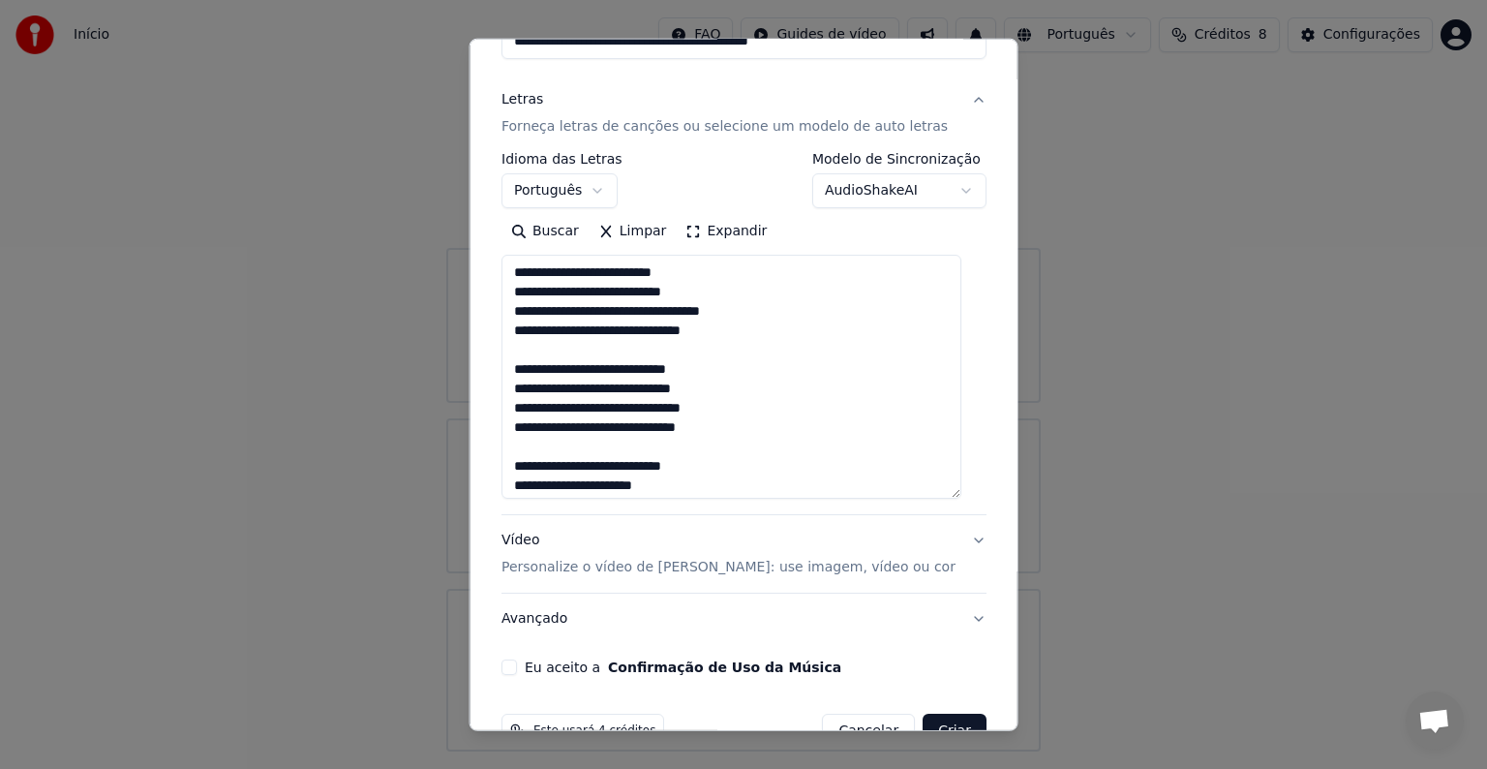
scroll to position [209, 0]
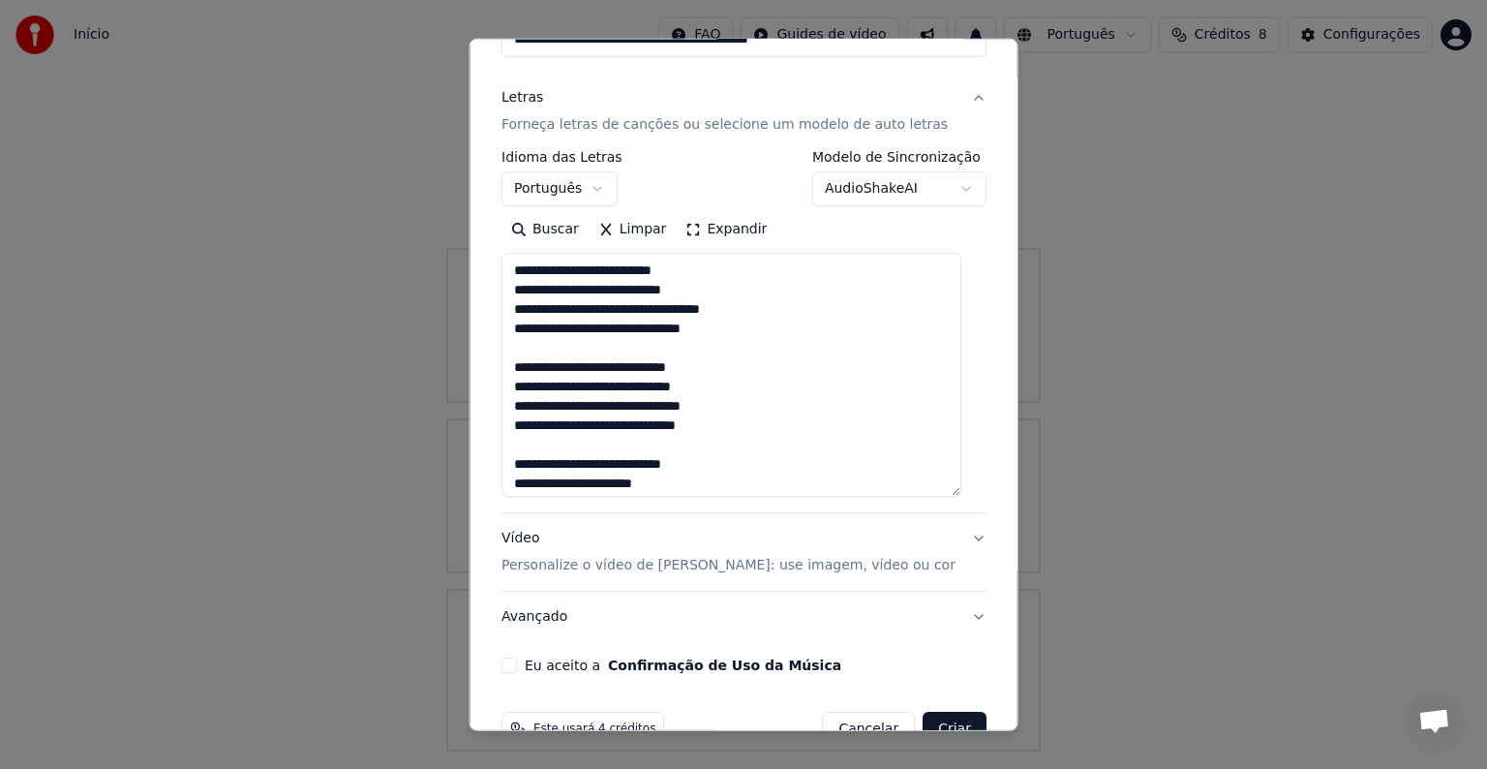
click at [763, 564] on p "Personalize o vídeo de [PERSON_NAME]: use imagem, vídeo ou cor" at bounding box center [729, 565] width 454 height 19
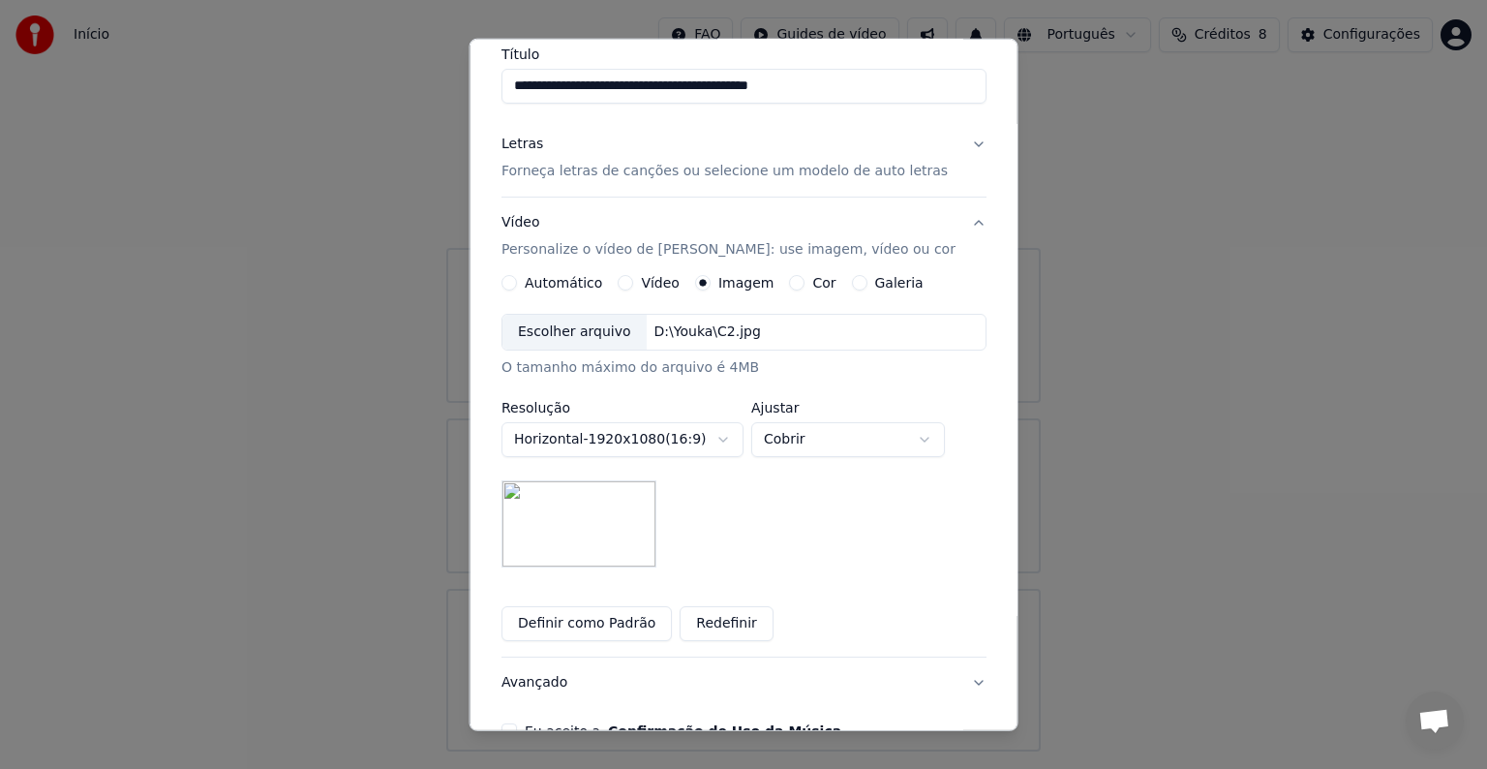
scroll to position [0, 0]
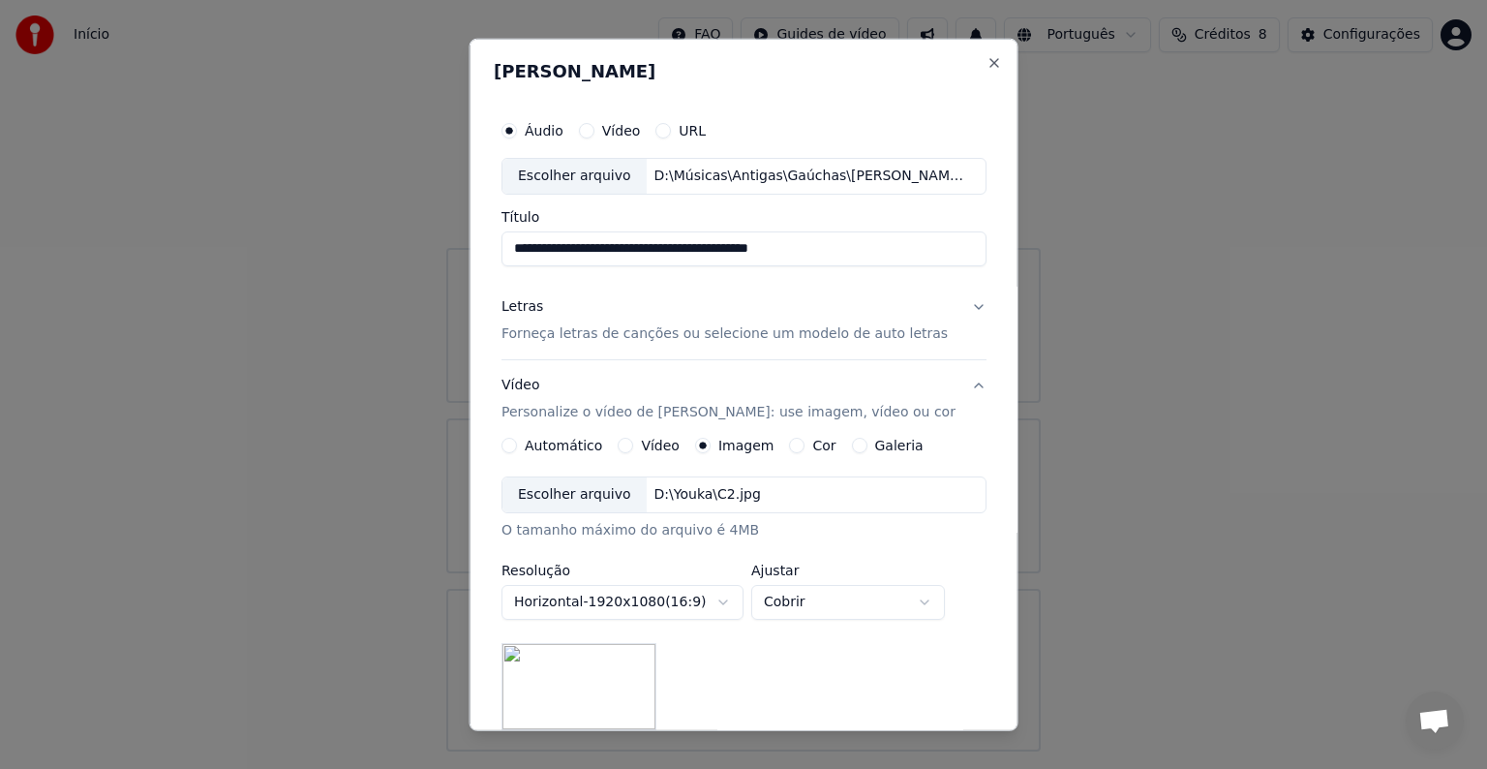
click at [776, 333] on p "Forneça letras de canções ou selecione um modelo de auto letras" at bounding box center [725, 333] width 446 height 19
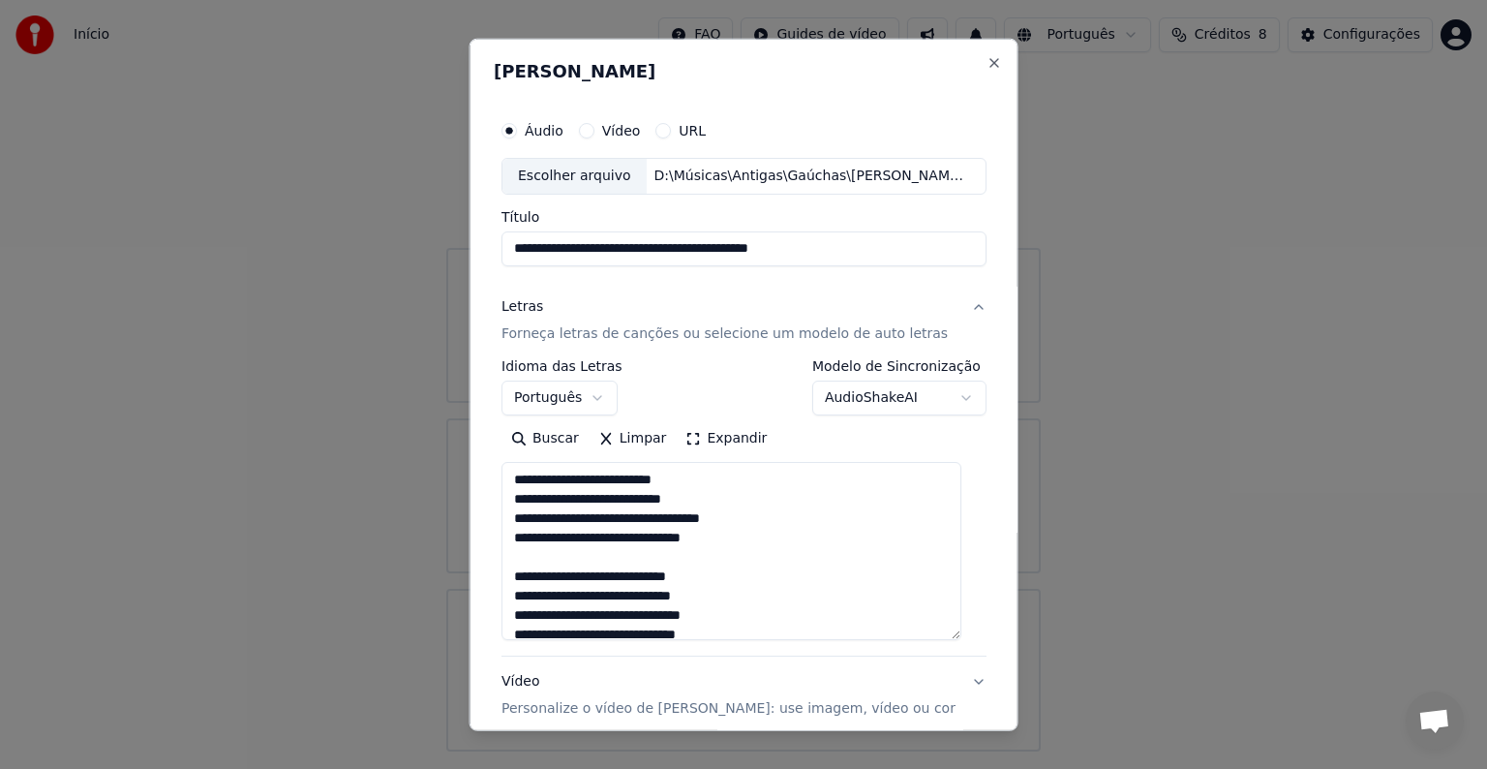
drag, startPoint x: 960, startPoint y: 515, endPoint x: 953, endPoint y: 635, distance: 120.3
click at [953, 635] on textarea at bounding box center [732, 551] width 460 height 178
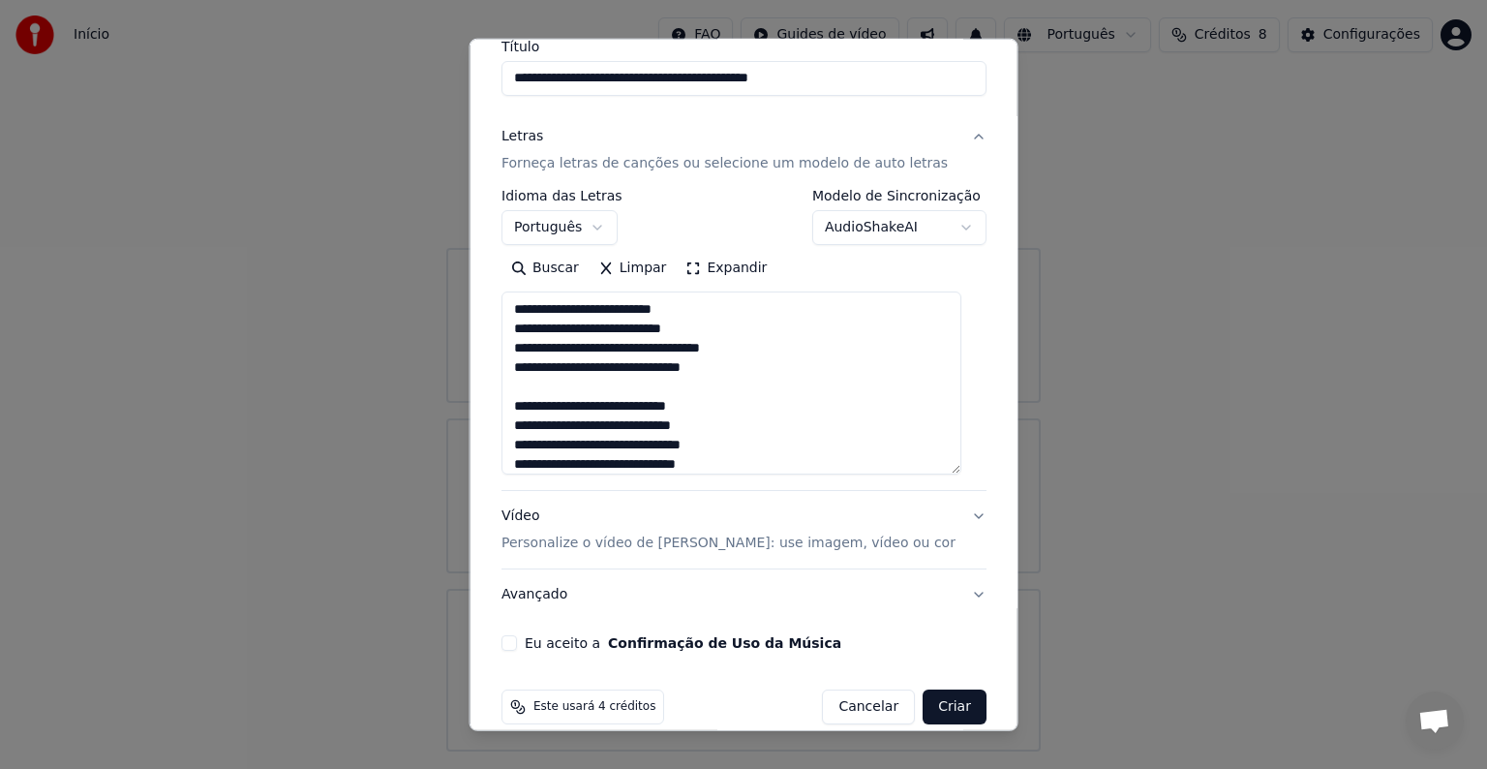
scroll to position [194, 0]
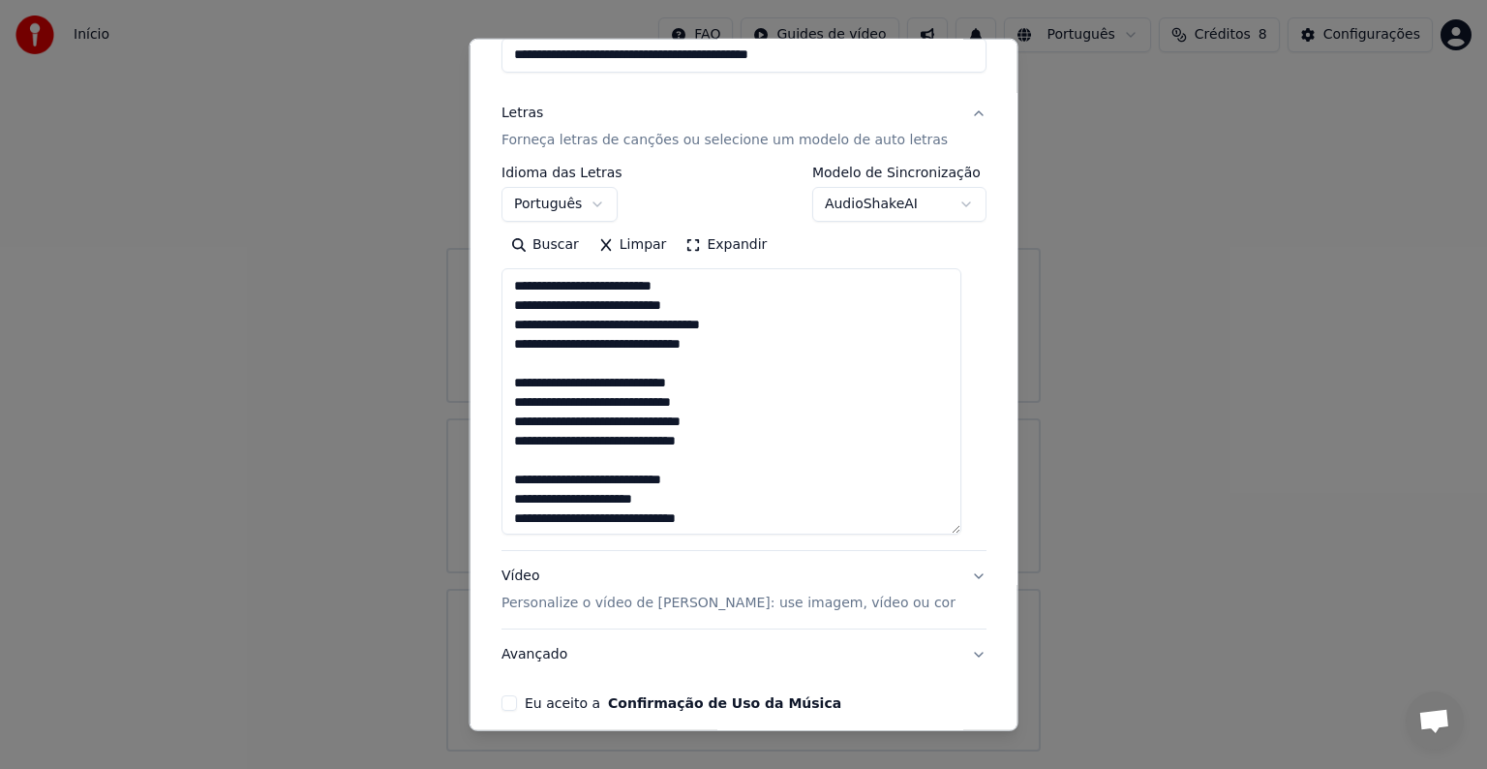
drag, startPoint x: 955, startPoint y: 443, endPoint x: 865, endPoint y: 499, distance: 105.6
click at [961, 527] on textarea at bounding box center [732, 401] width 460 height 266
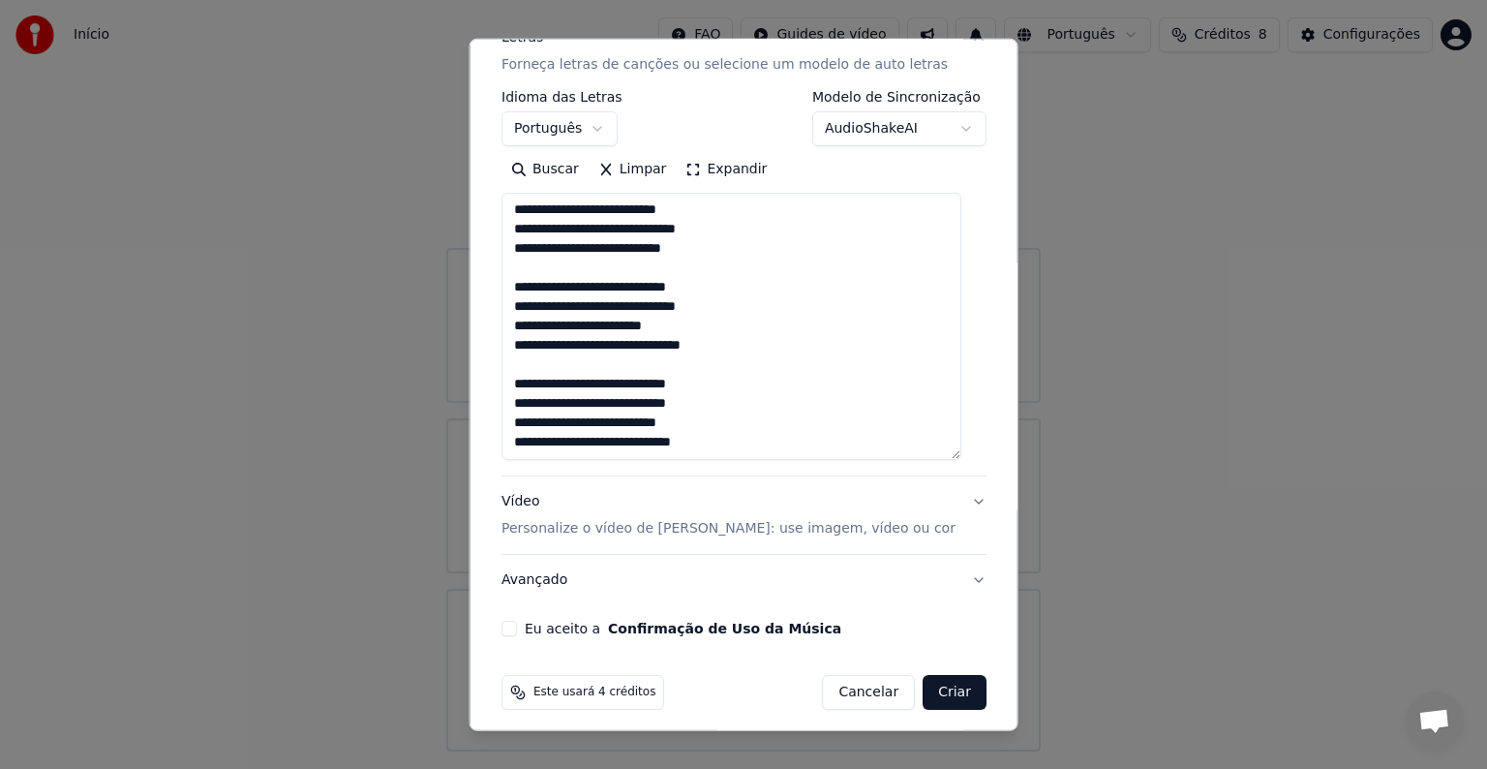
scroll to position [279, 0]
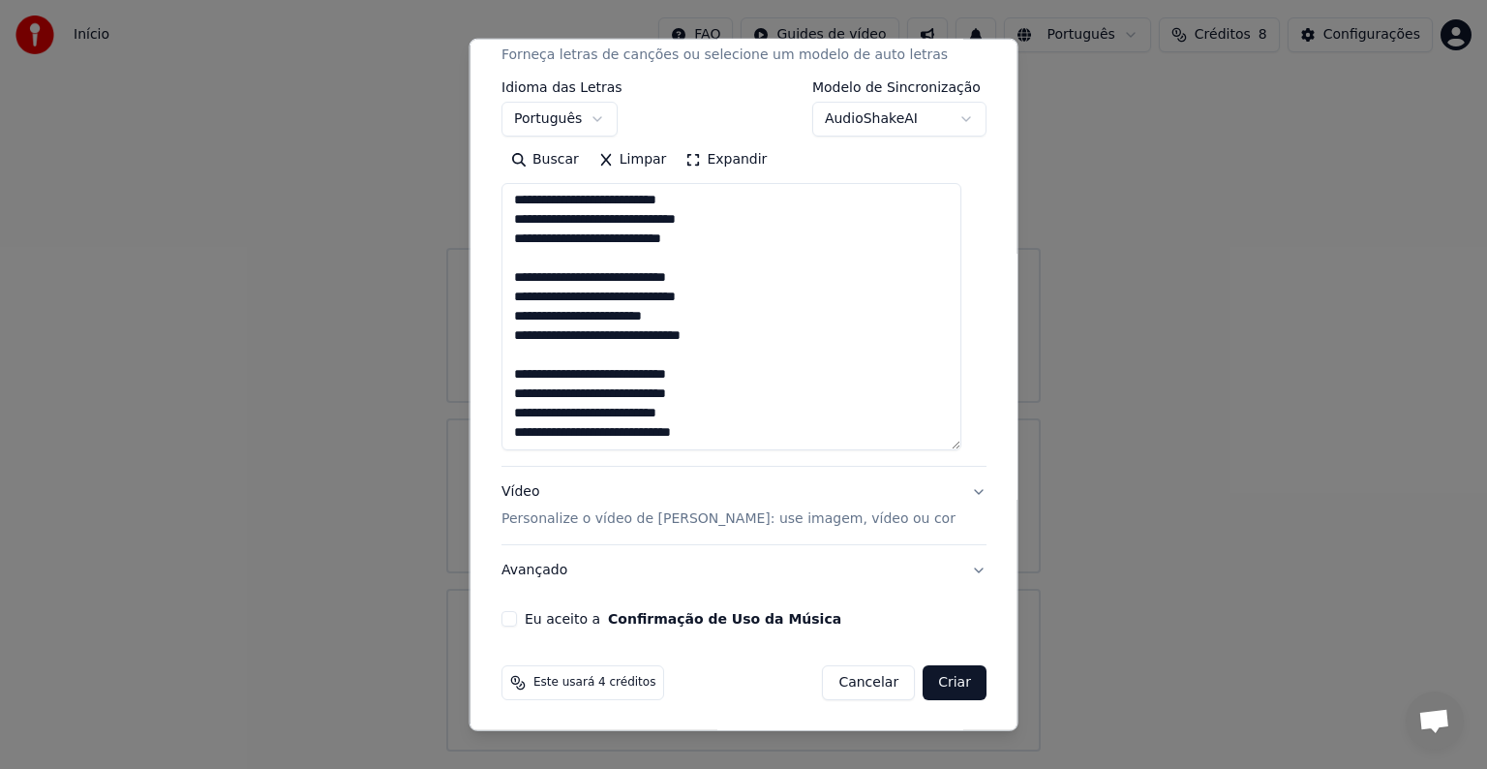
click at [738, 620] on button "Confirmação de Uso da Música" at bounding box center [724, 619] width 233 height 14
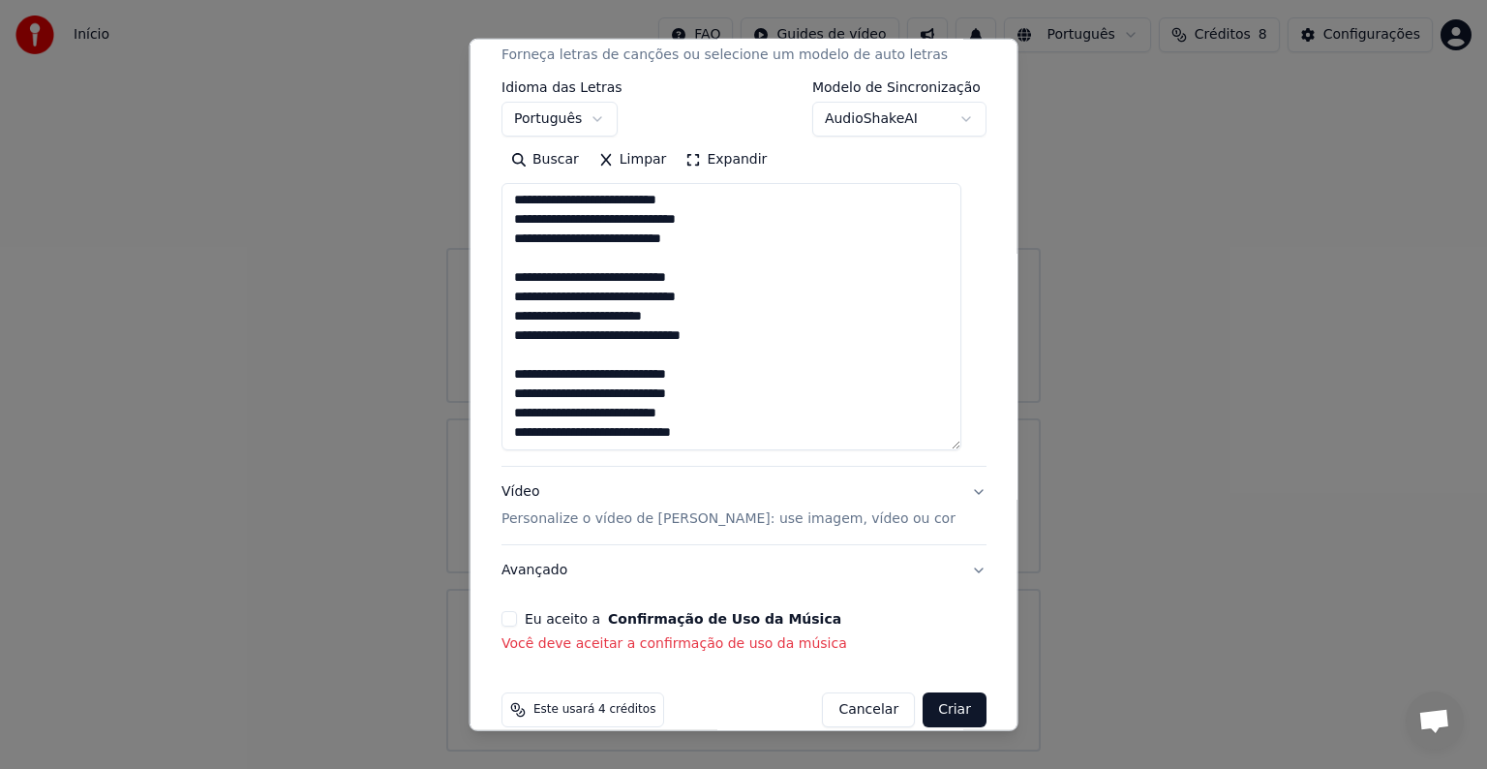
click at [511, 622] on button "Eu aceito a Confirmação de Uso da Música" at bounding box center [509, 618] width 15 height 15
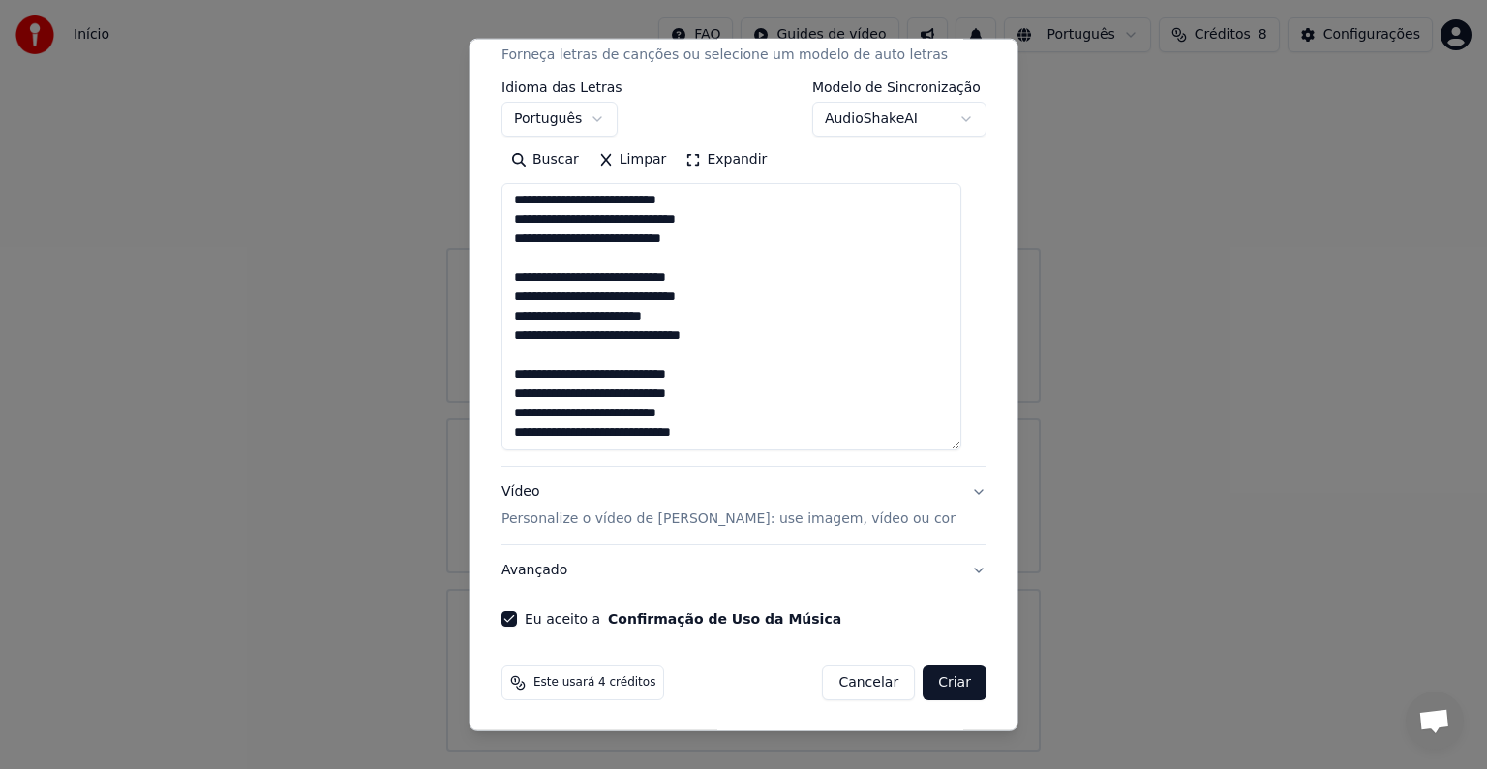
click at [945, 684] on button "Criar" at bounding box center [955, 682] width 64 height 35
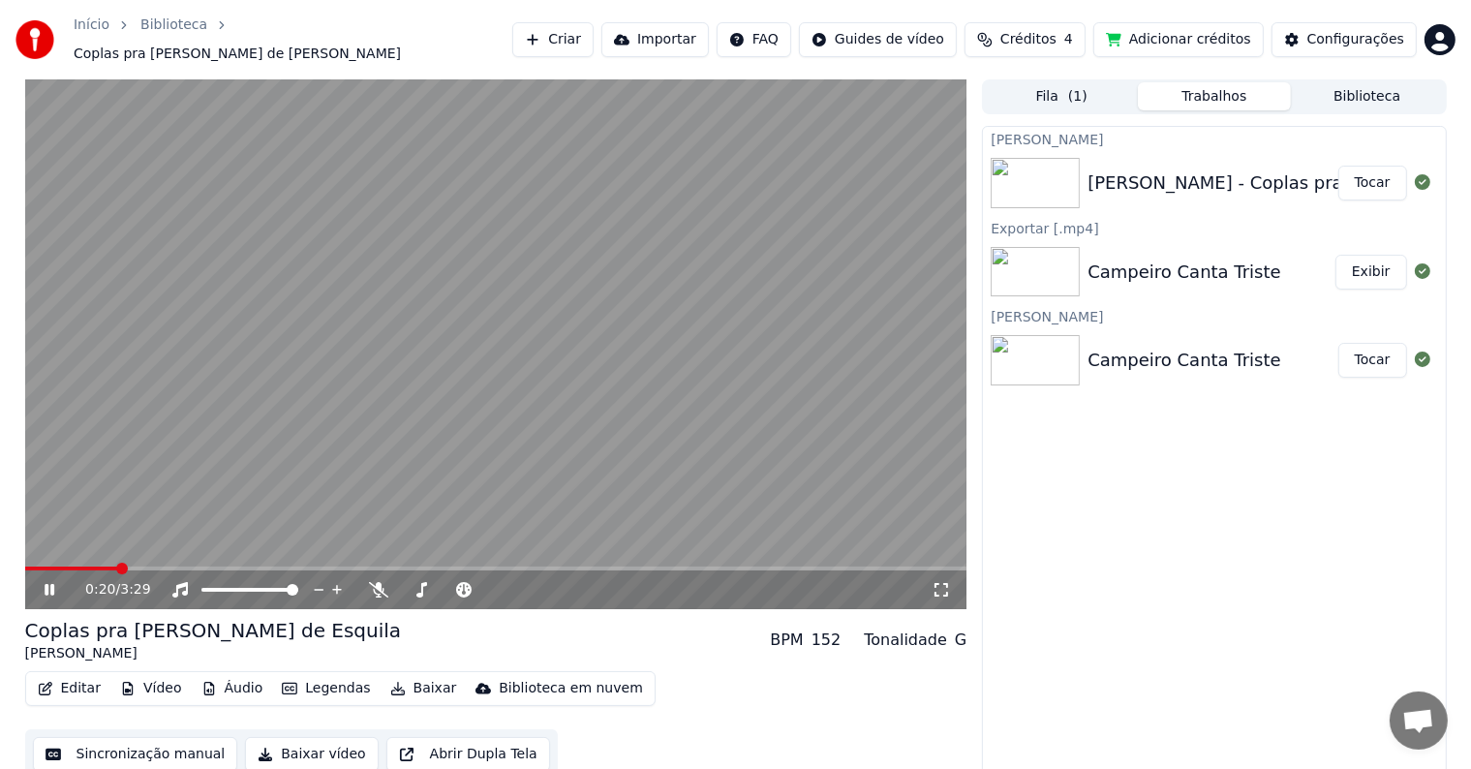
click at [315, 749] on button "Baixar vídeo" at bounding box center [311, 754] width 133 height 35
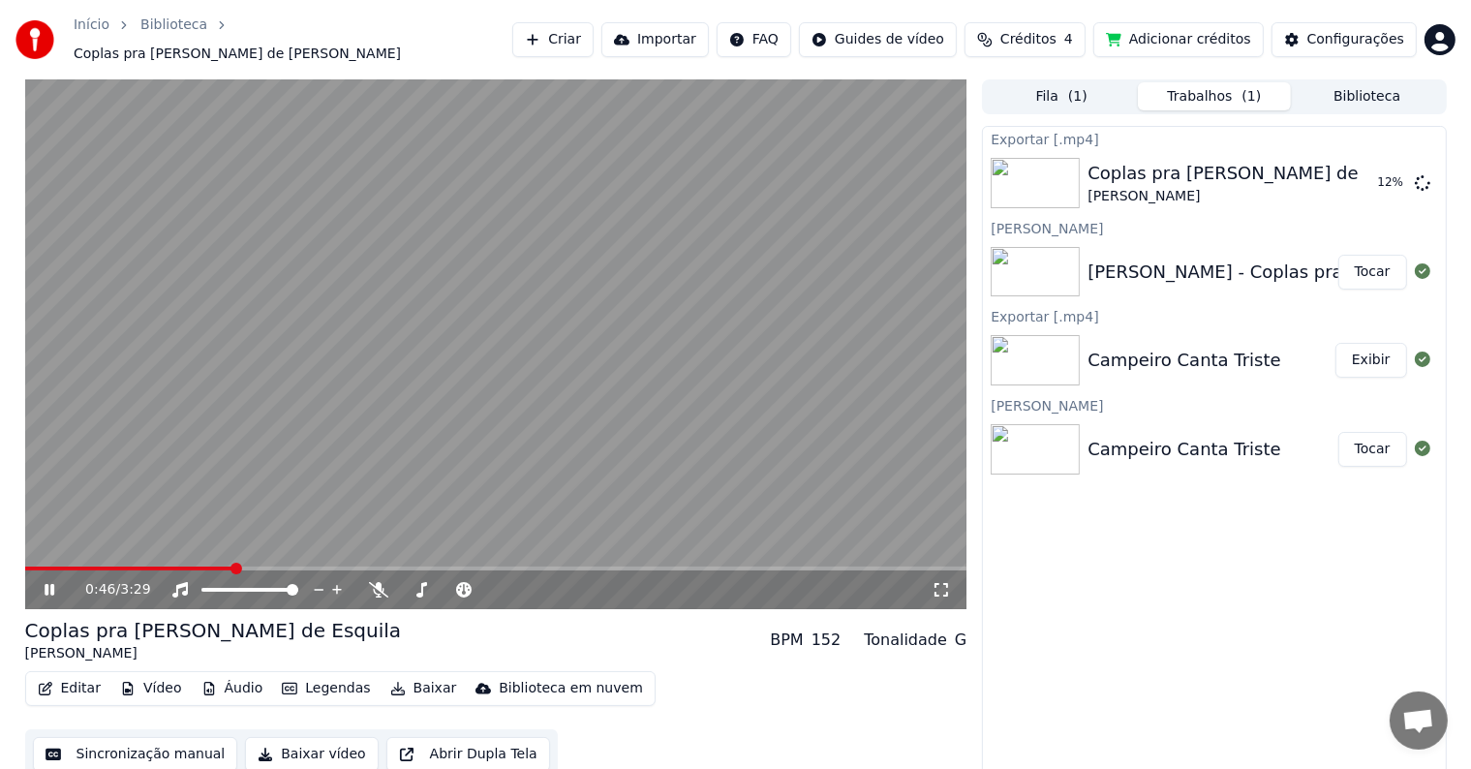
click at [49, 583] on icon at bounding box center [64, 589] width 46 height 15
click at [1382, 178] on button "Exibir" at bounding box center [1371, 183] width 72 height 35
click at [1433, 43] on html "Início Biblioteca Coplas pra [PERSON_NAME] de [PERSON_NAME] Importar FAQ Guides…" at bounding box center [735, 384] width 1471 height 769
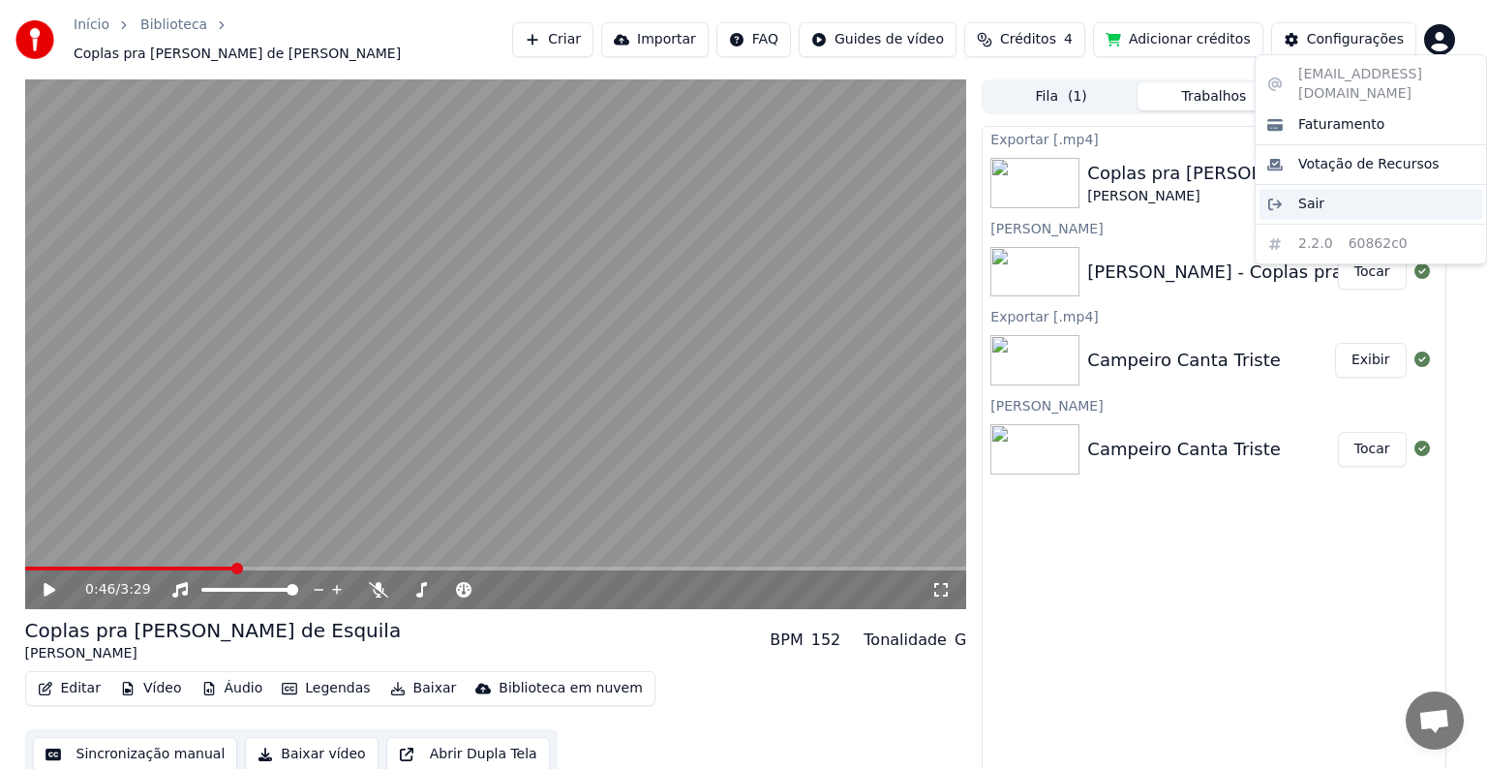
click at [1316, 195] on span "Sair" at bounding box center [1312, 204] width 26 height 19
